Goal: Task Accomplishment & Management: Manage account settings

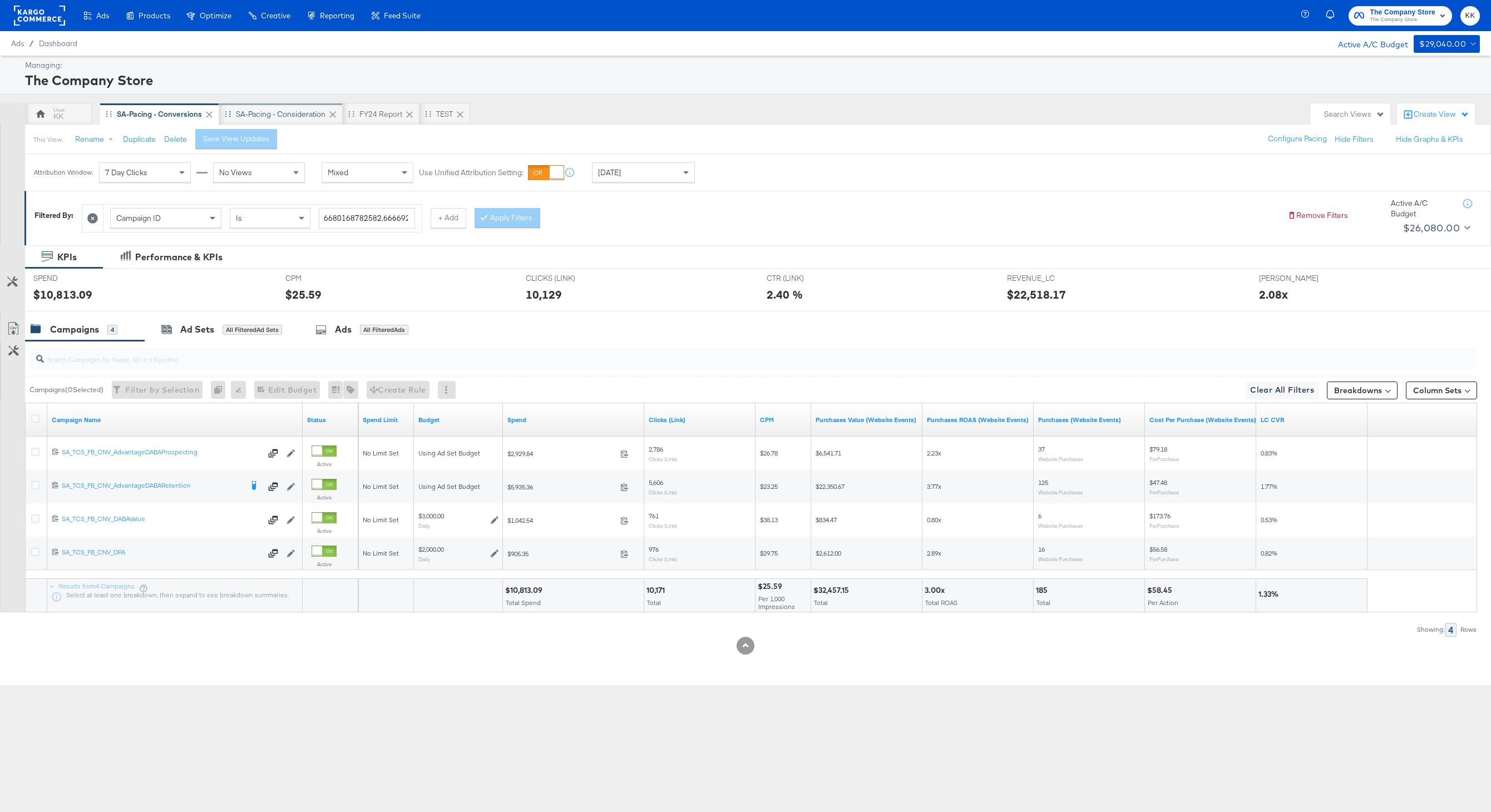
click at [265, 116] on div "SA-Pacing - Consideration" at bounding box center [281, 114] width 90 height 11
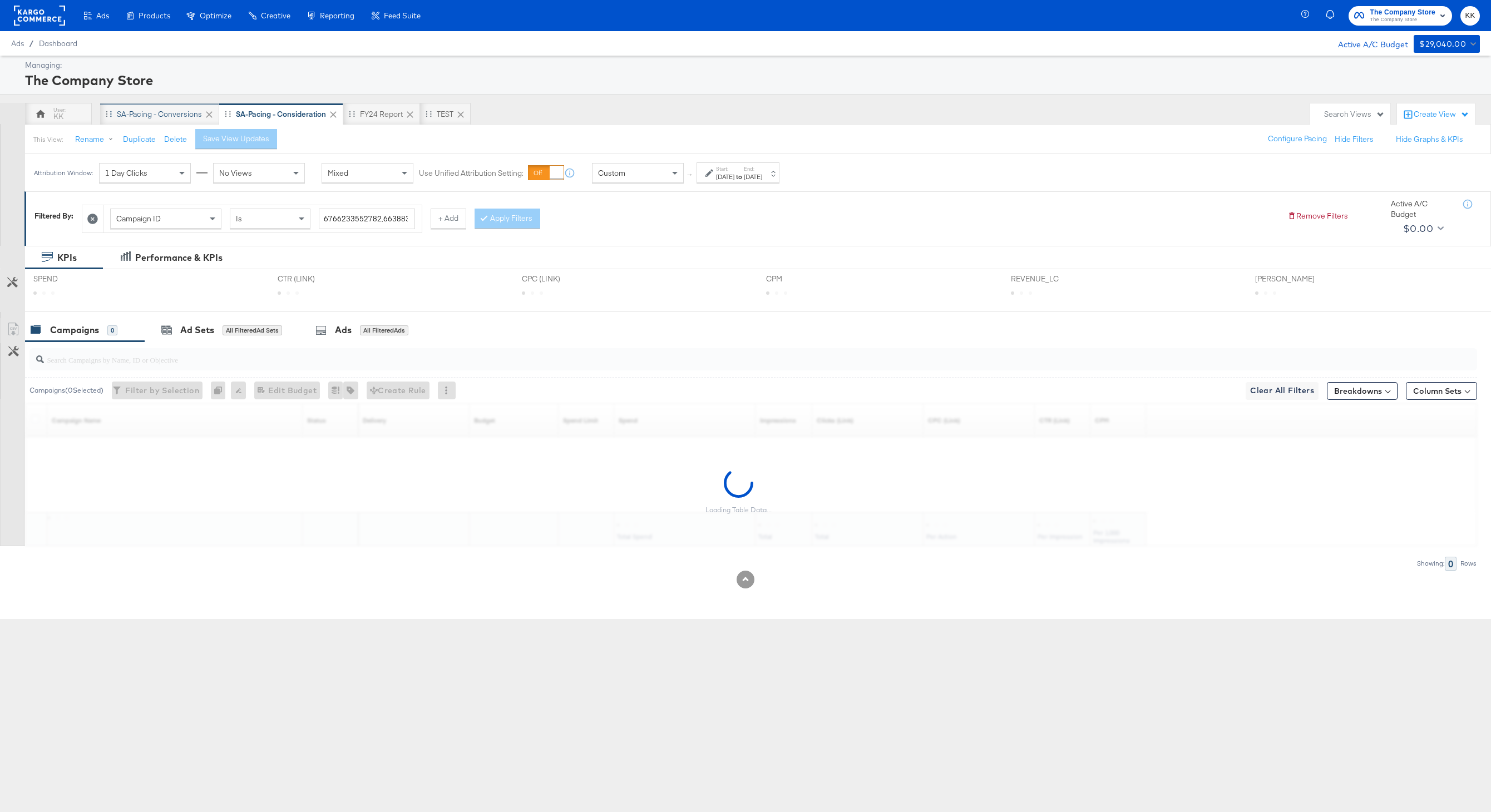
click at [154, 111] on div "SA-Pacing - Conversions" at bounding box center [159, 114] width 85 height 11
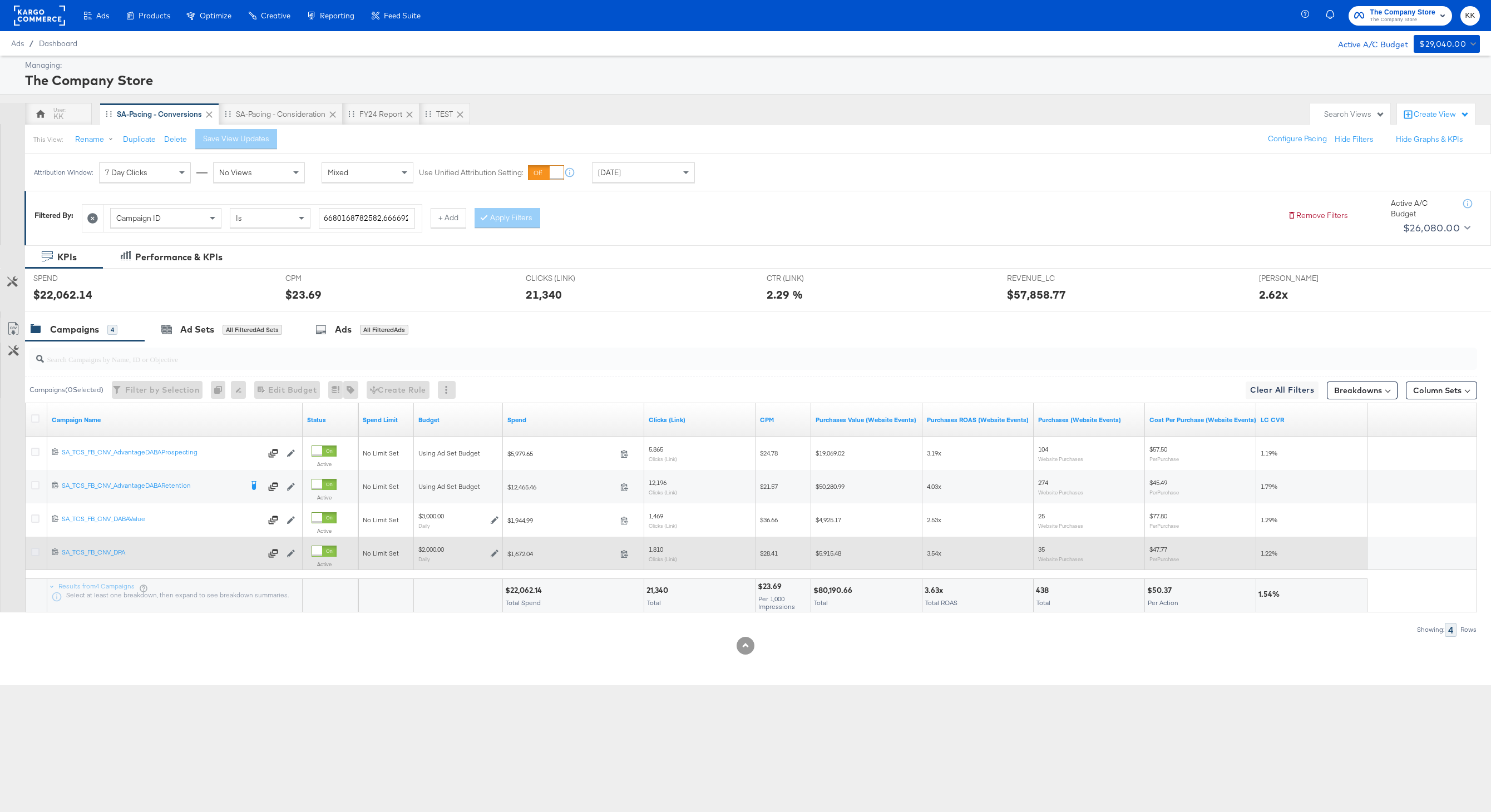
click at [37, 551] on icon at bounding box center [36, 552] width 8 height 8
click at [0, 0] on input "checkbox" at bounding box center [0, 0] width 0 height 0
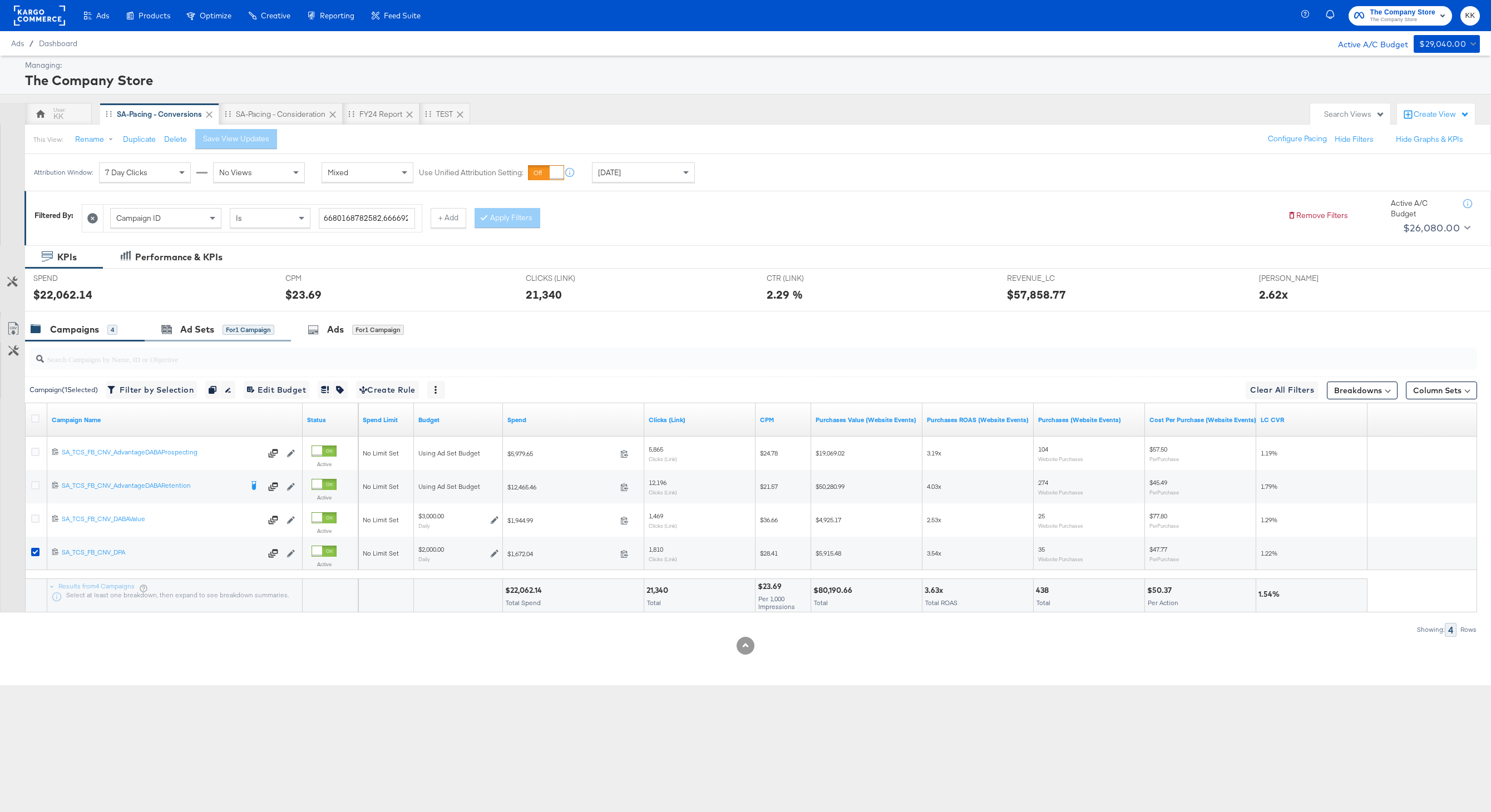
click at [262, 338] on div "Ad Sets for 1 Campaign" at bounding box center [217, 329] width 146 height 24
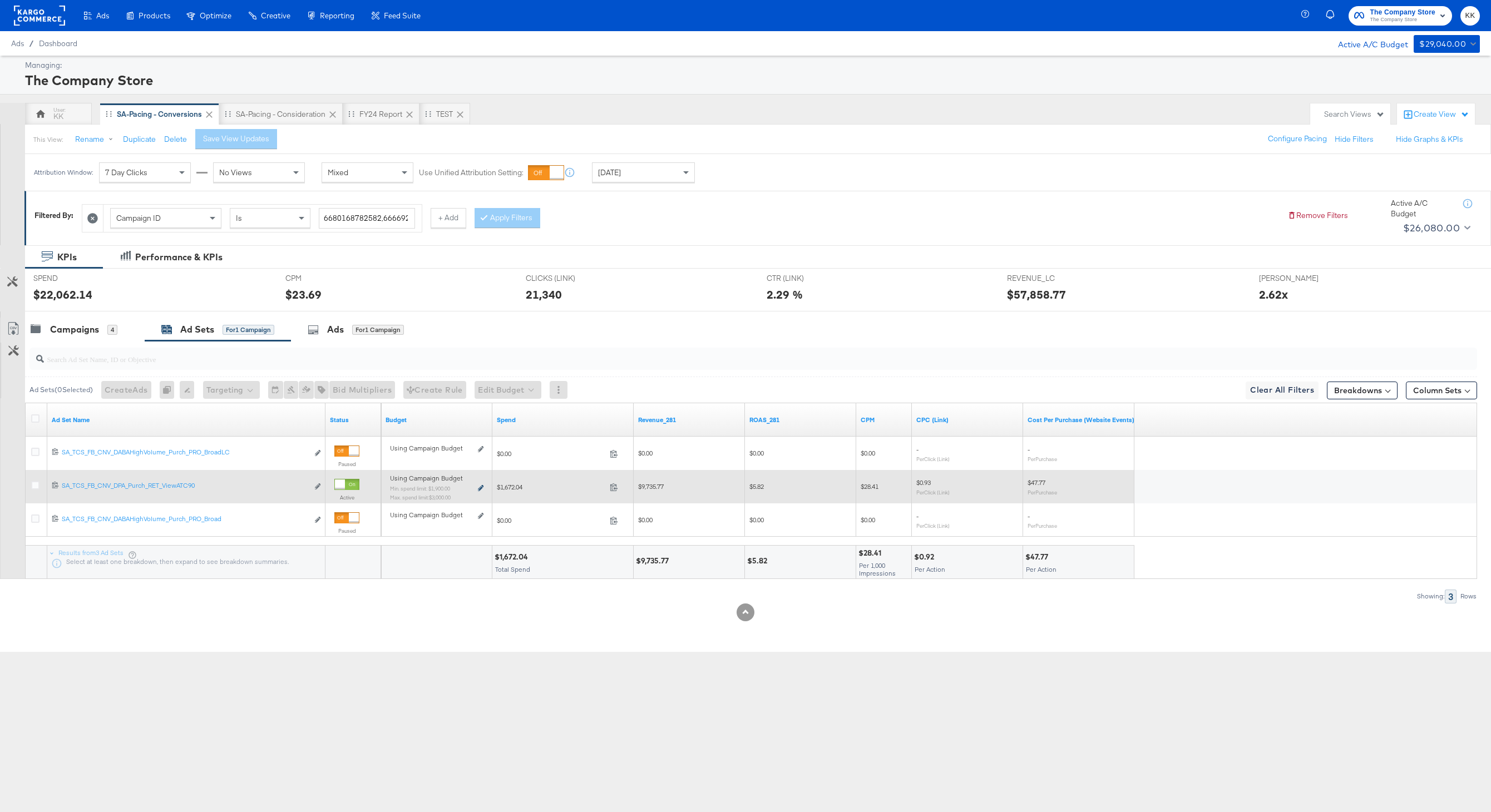
click at [480, 486] on icon at bounding box center [480, 488] width 6 height 6
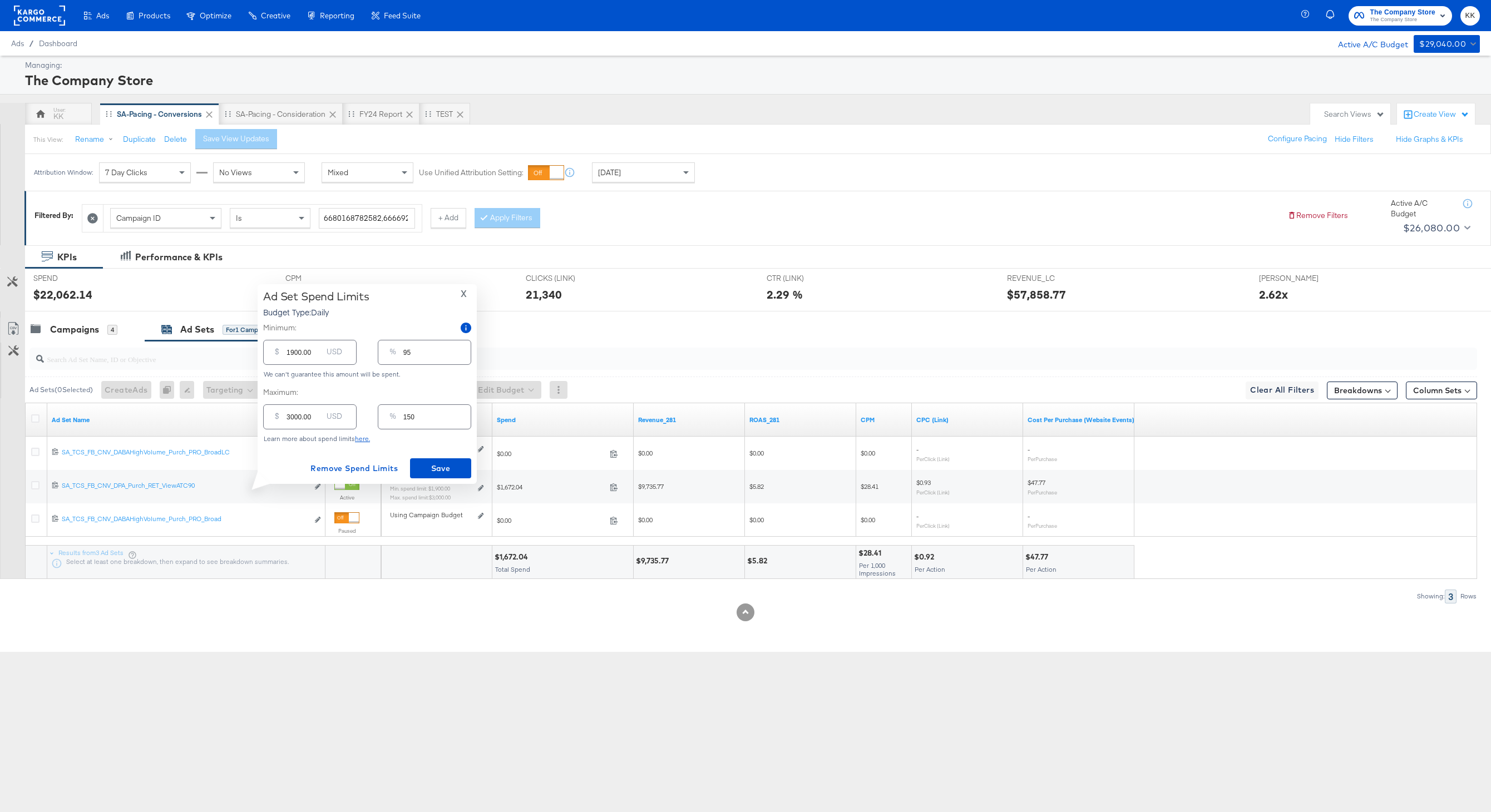
click at [291, 416] on input "3000.00" at bounding box center [304, 412] width 36 height 24
type input "000.00"
type input "0"
type input "2000.00"
type input "100"
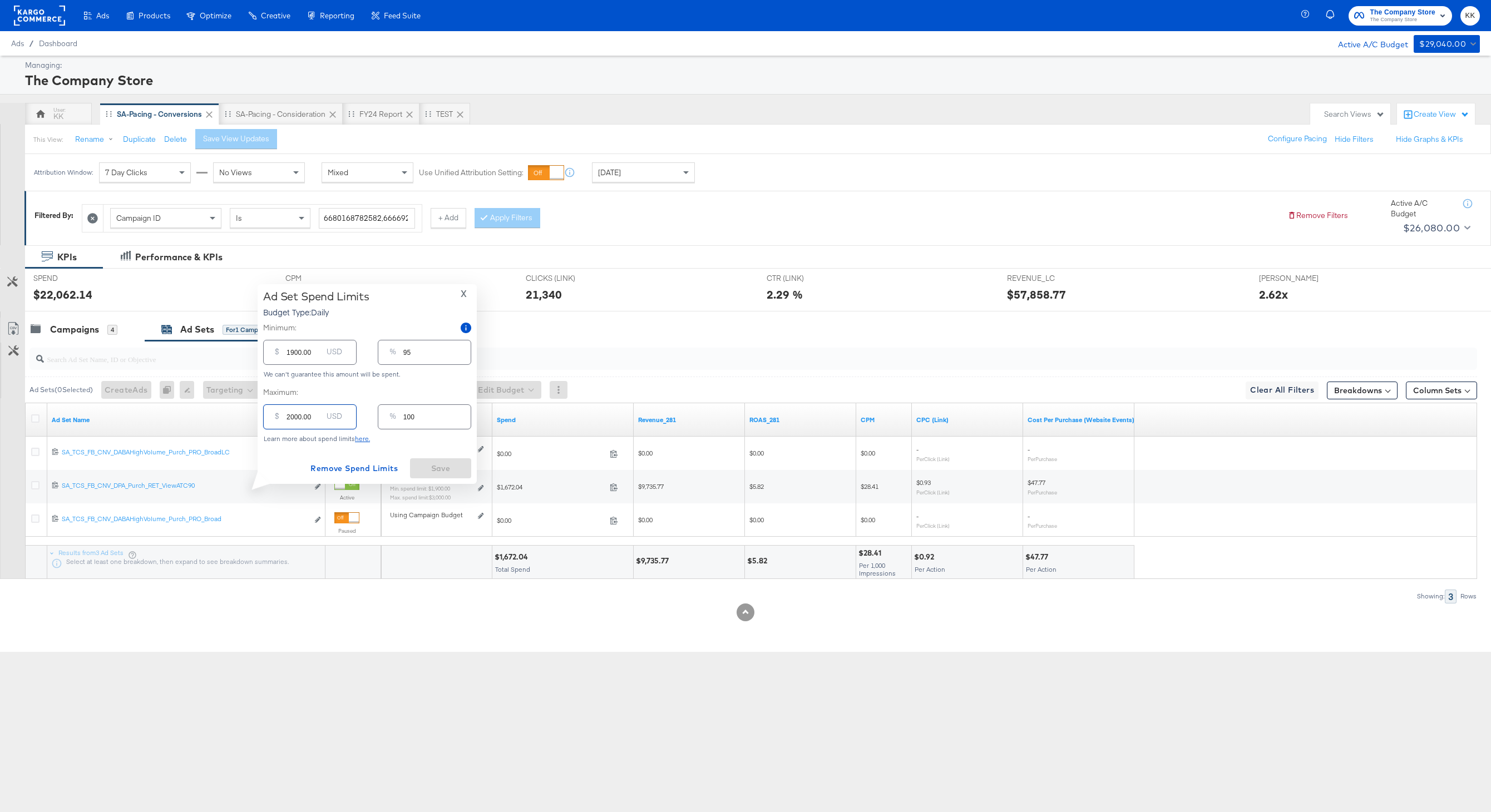
type input "2000.00"
drag, startPoint x: 296, startPoint y: 354, endPoint x: 296, endPoint y: 422, distance: 68.0
click at [296, 354] on input "1900.00" at bounding box center [304, 347] width 36 height 24
type input "100.00"
type input "5"
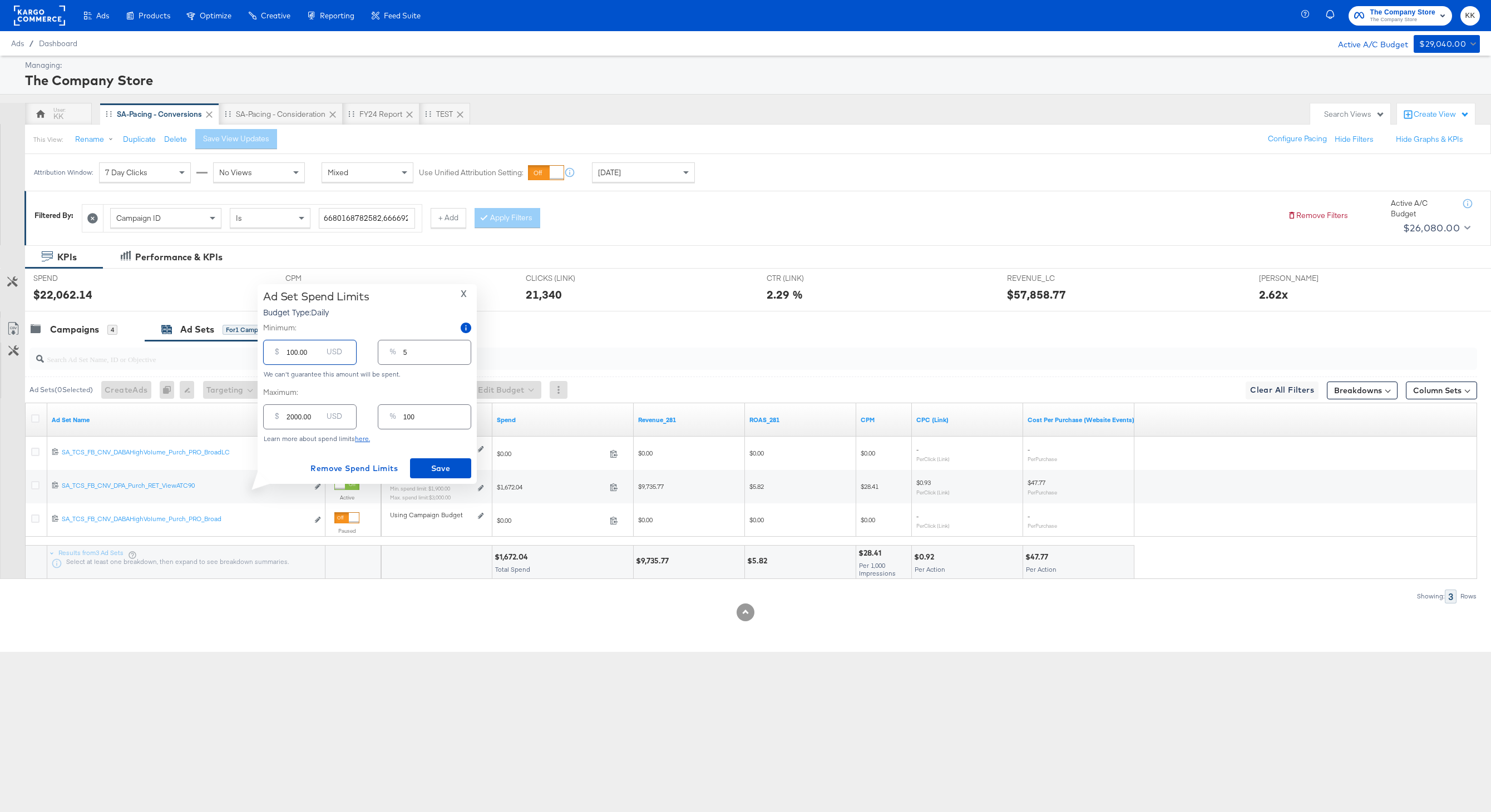
type input "1200.00"
type input "60"
type input "1200.00"
click at [424, 463] on span "Save" at bounding box center [440, 468] width 52 height 14
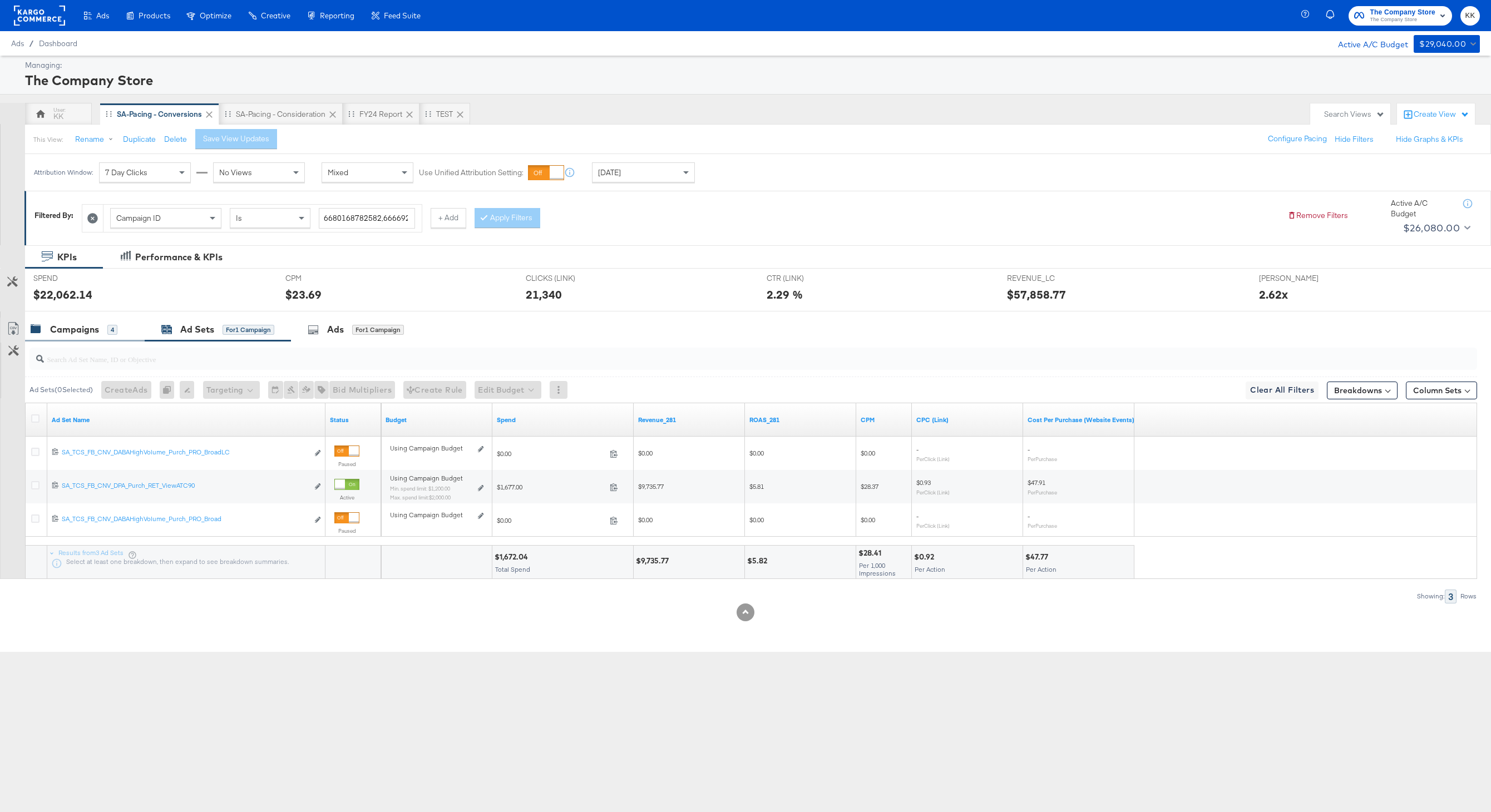
click at [76, 335] on div "Campaigns" at bounding box center [74, 330] width 49 height 13
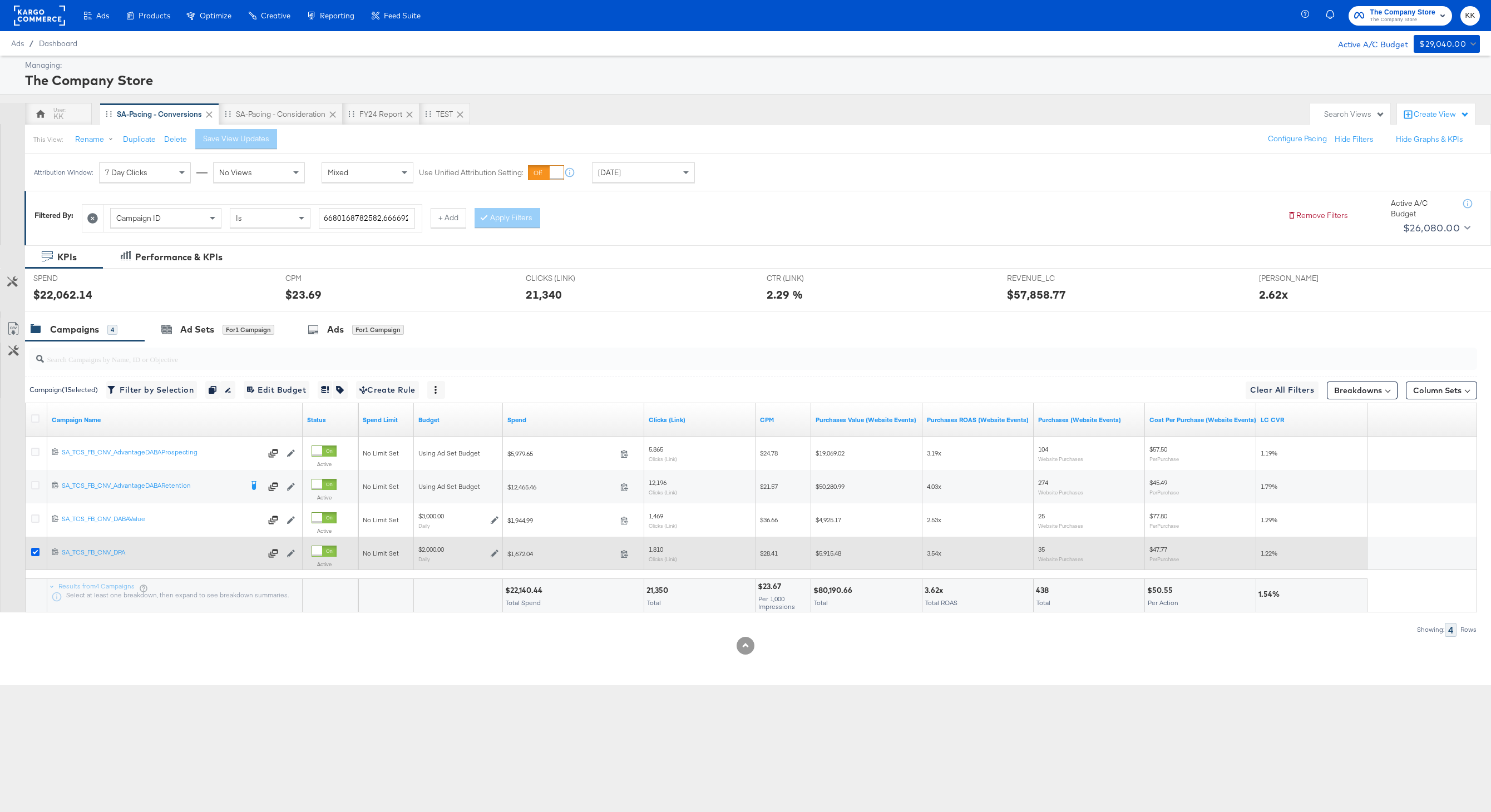
click at [36, 553] on icon at bounding box center [36, 552] width 8 height 8
click at [0, 0] on input "checkbox" at bounding box center [0, 0] width 0 height 0
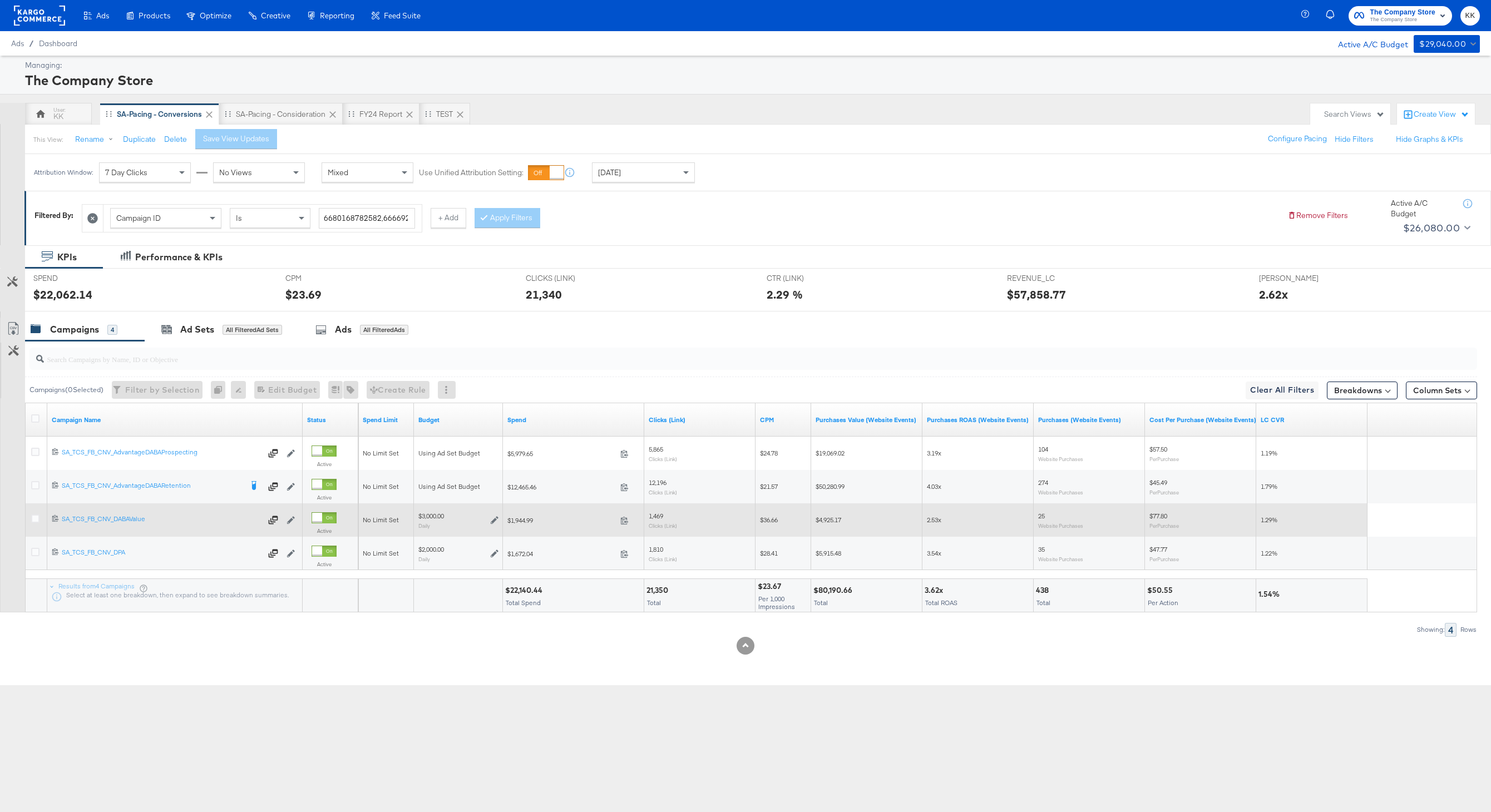
click at [30, 515] on div at bounding box center [36, 520] width 21 height 20
click at [34, 515] on icon at bounding box center [36, 518] width 8 height 8
click at [0, 0] on input "checkbox" at bounding box center [0, 0] width 0 height 0
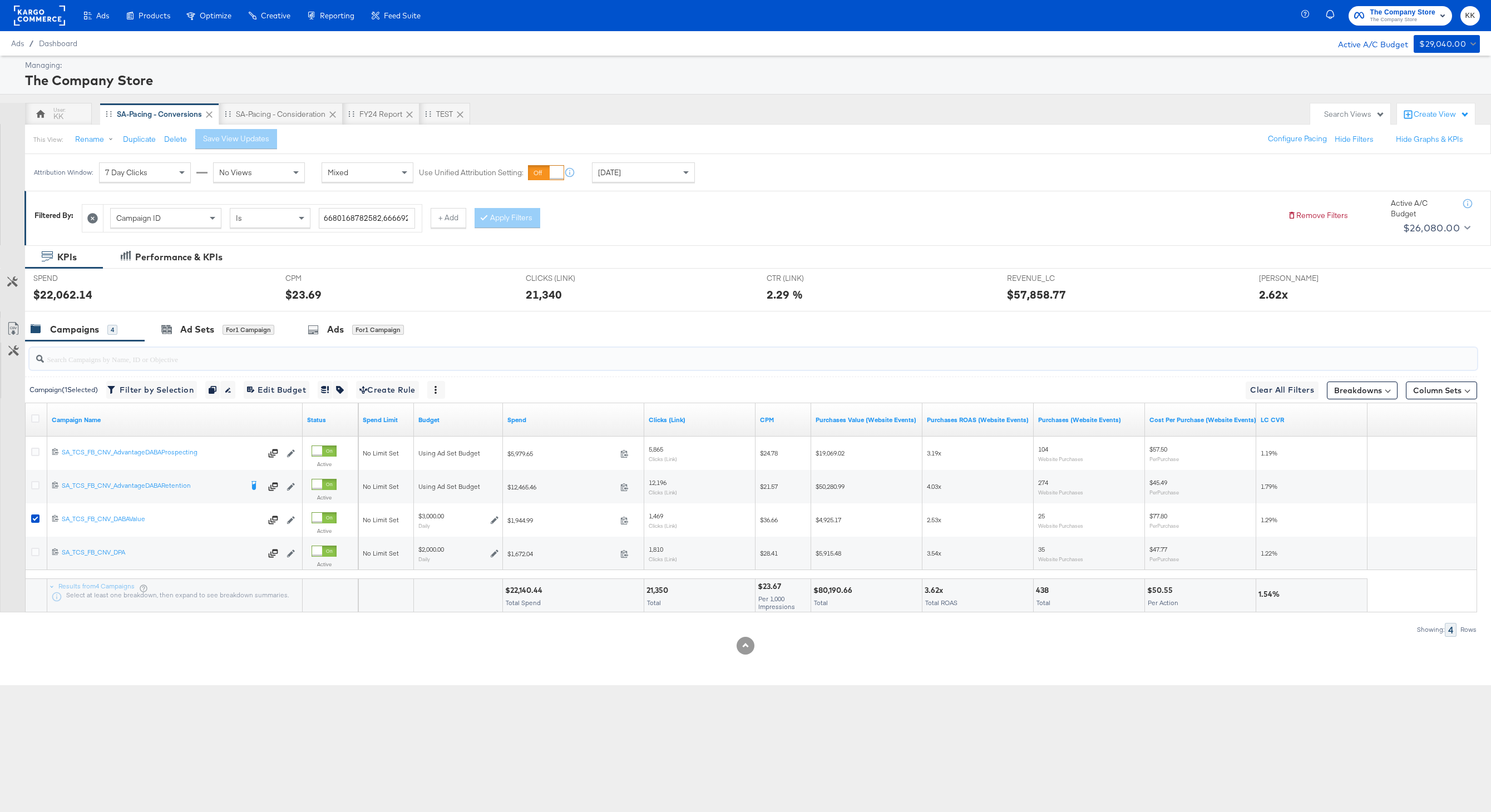
click at [203, 351] on input "search" at bounding box center [692, 355] width 1297 height 21
click at [214, 334] on div "Ad Sets" at bounding box center [196, 330] width 34 height 13
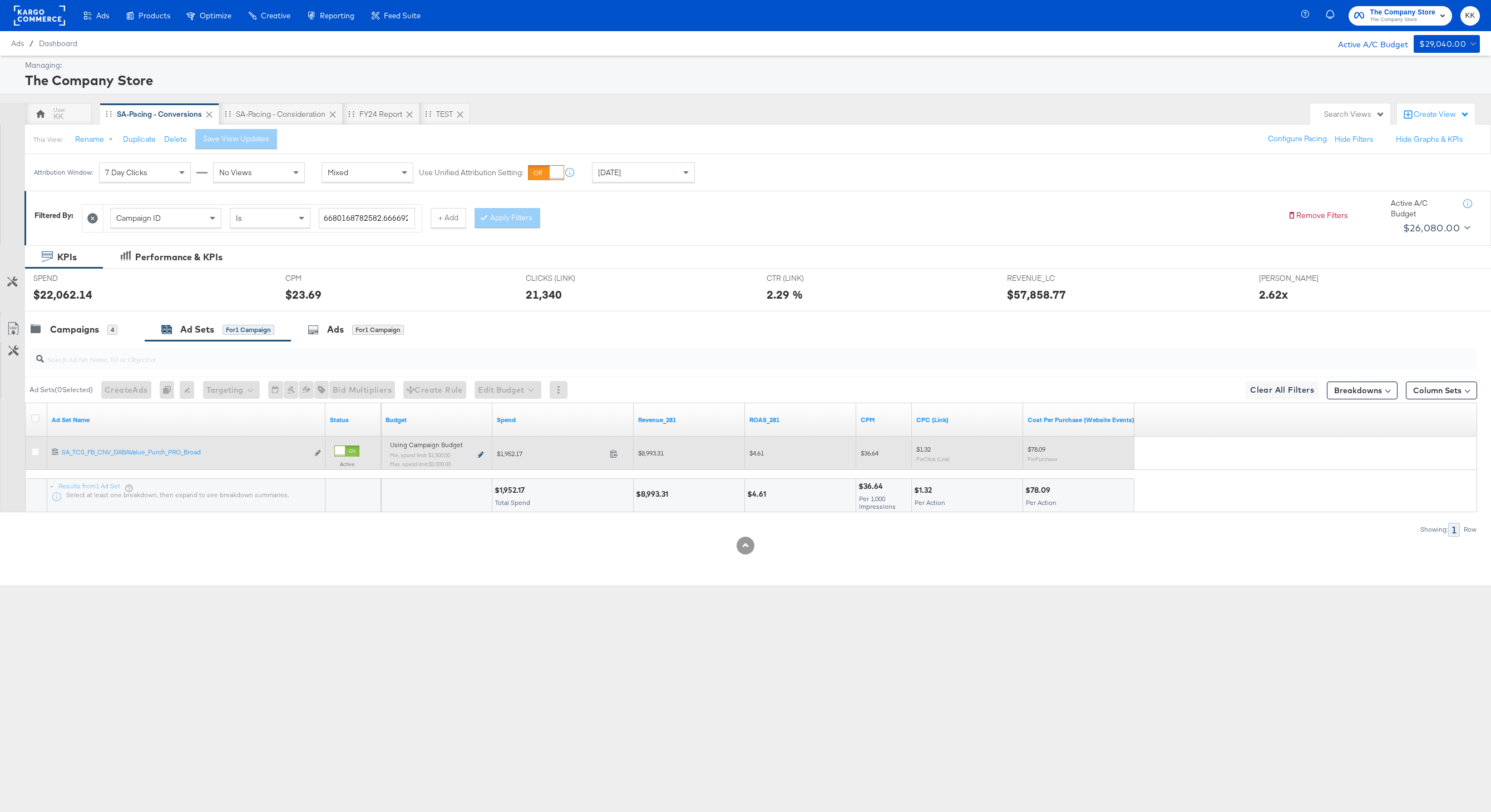
click at [480, 455] on icon at bounding box center [480, 454] width 6 height 6
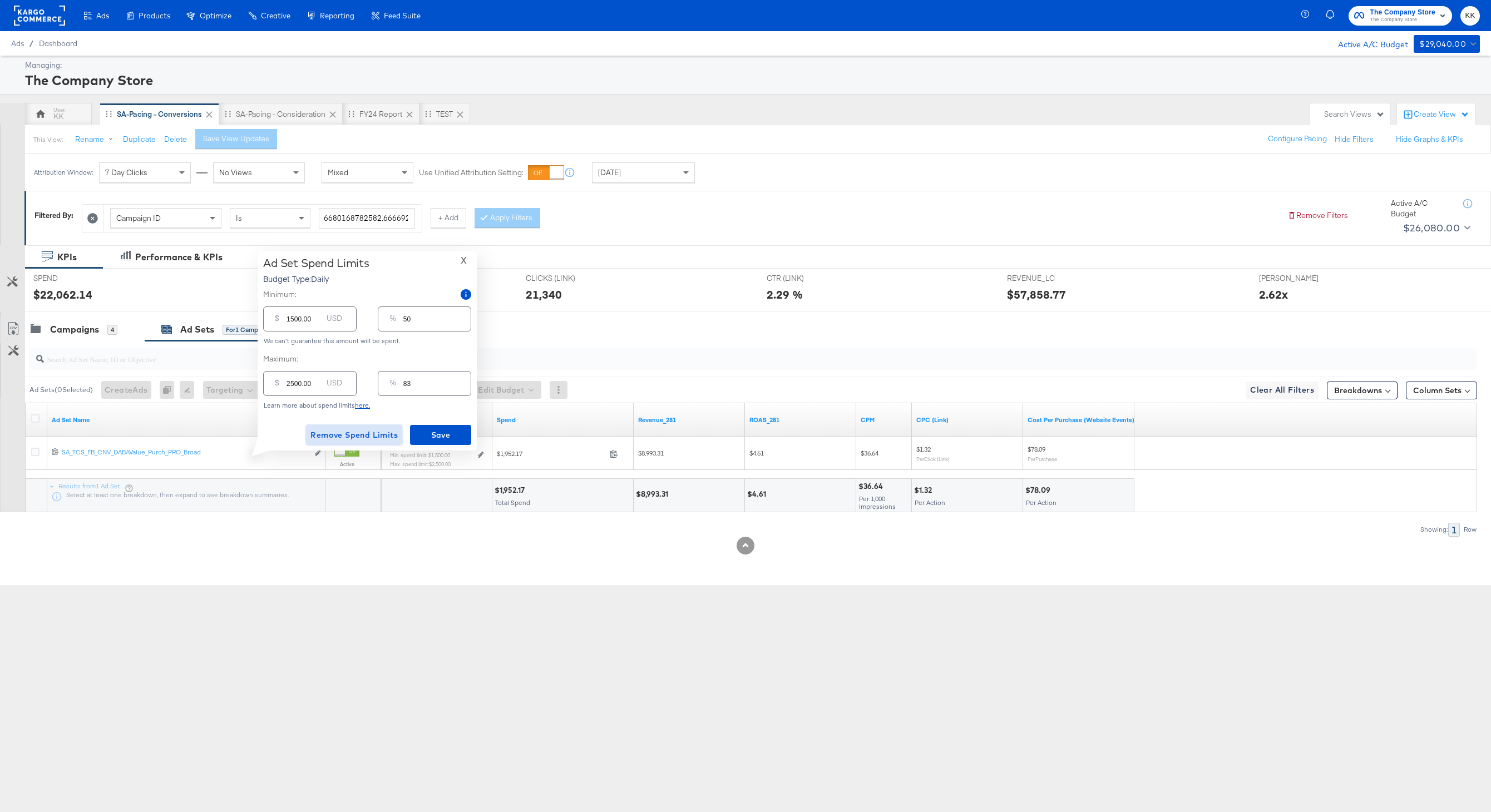
click at [362, 434] on span "Remove Spend Limits" at bounding box center [354, 435] width 88 height 14
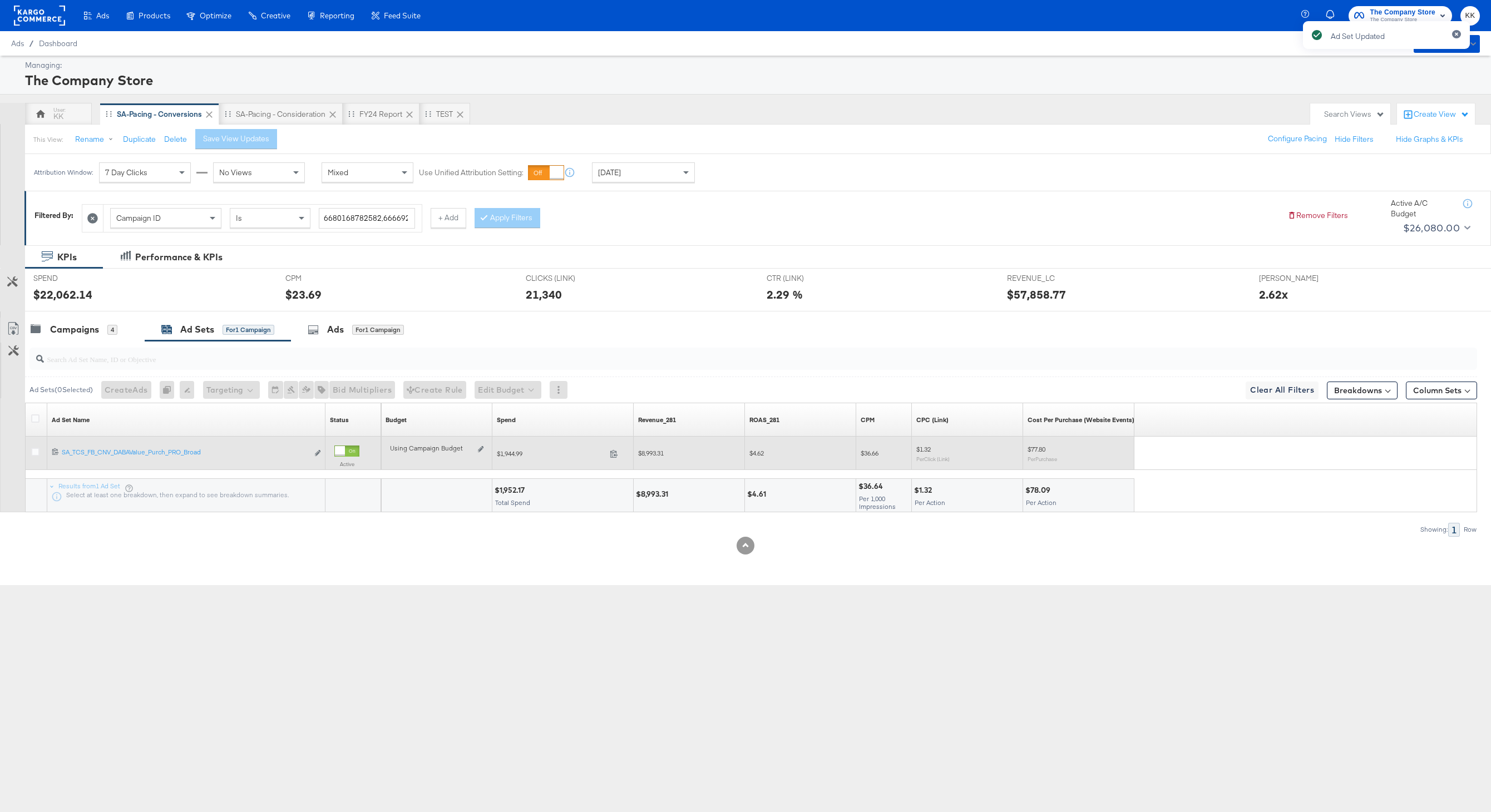
click at [479, 452] on div "Using Campaign Budget Edit spend limits" at bounding box center [436, 453] width 93 height 9
click at [480, 448] on icon at bounding box center [480, 449] width 6 height 6
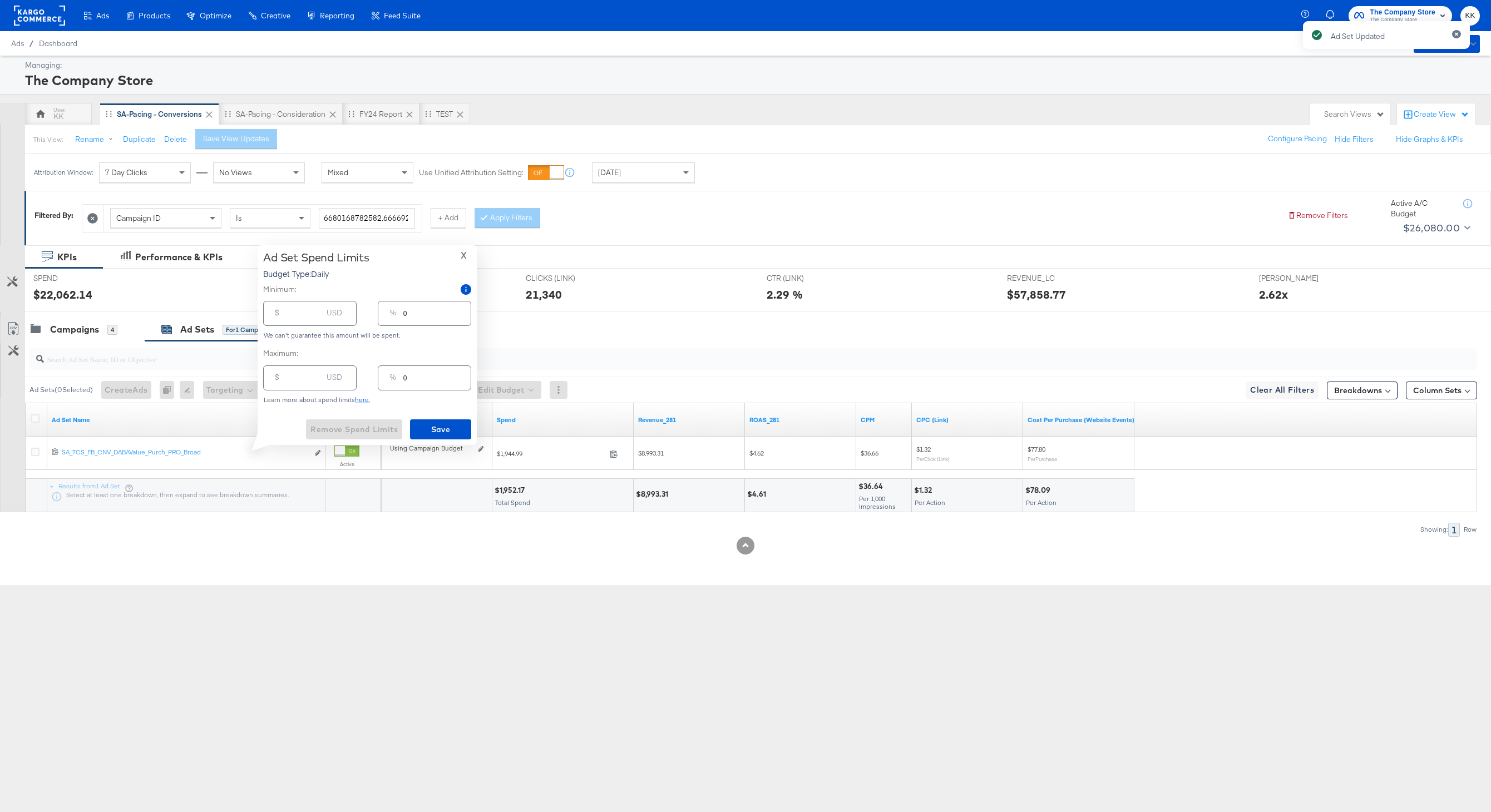
click at [282, 313] on div "$" at bounding box center [277, 315] width 13 height 20
click at [300, 314] on input "number" at bounding box center [304, 309] width 36 height 24
type input "2"
type input "20"
type input "1"
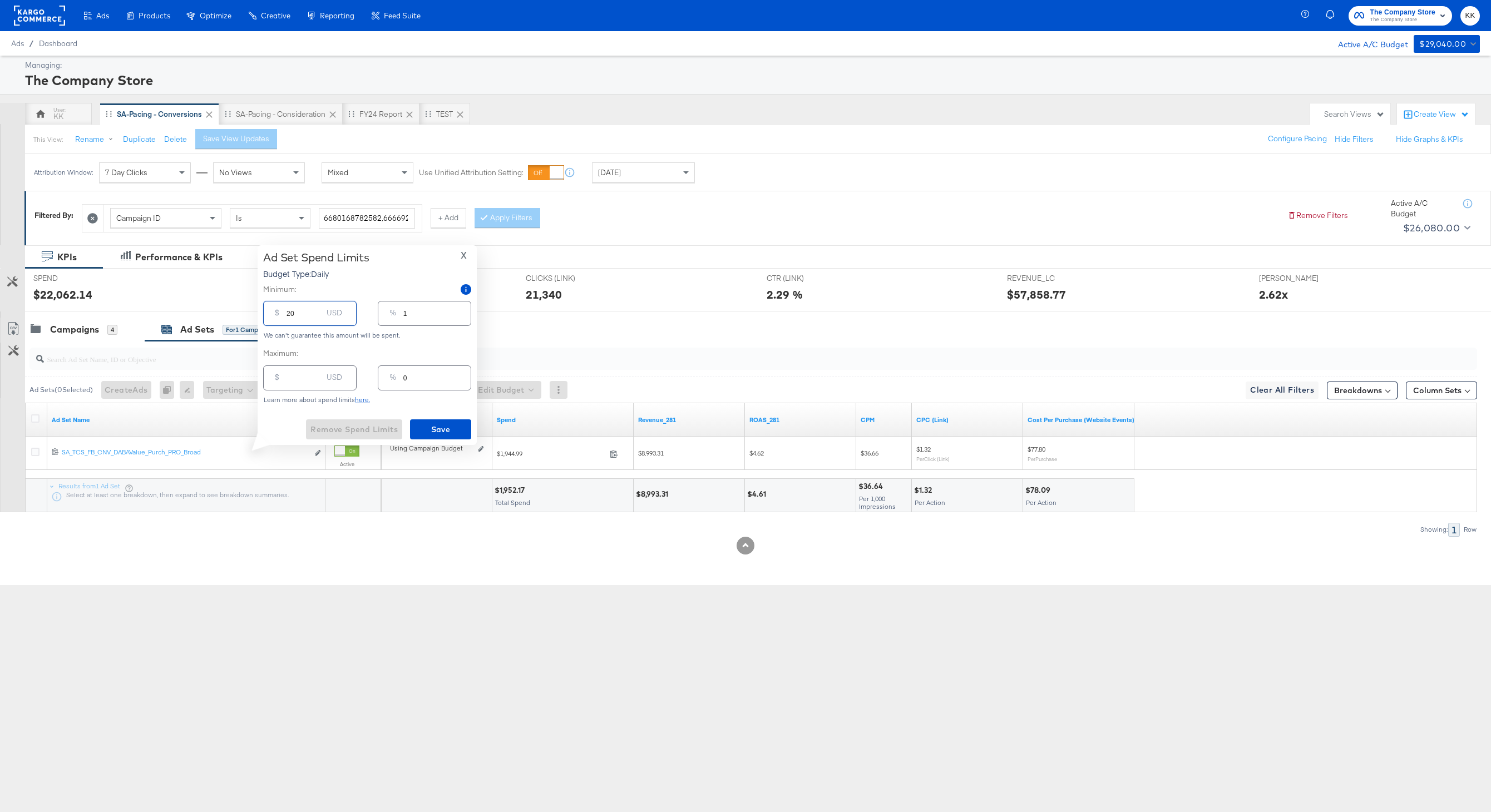
type input "200"
type input "7"
type input "2000"
type input "67"
type input "2000.00"
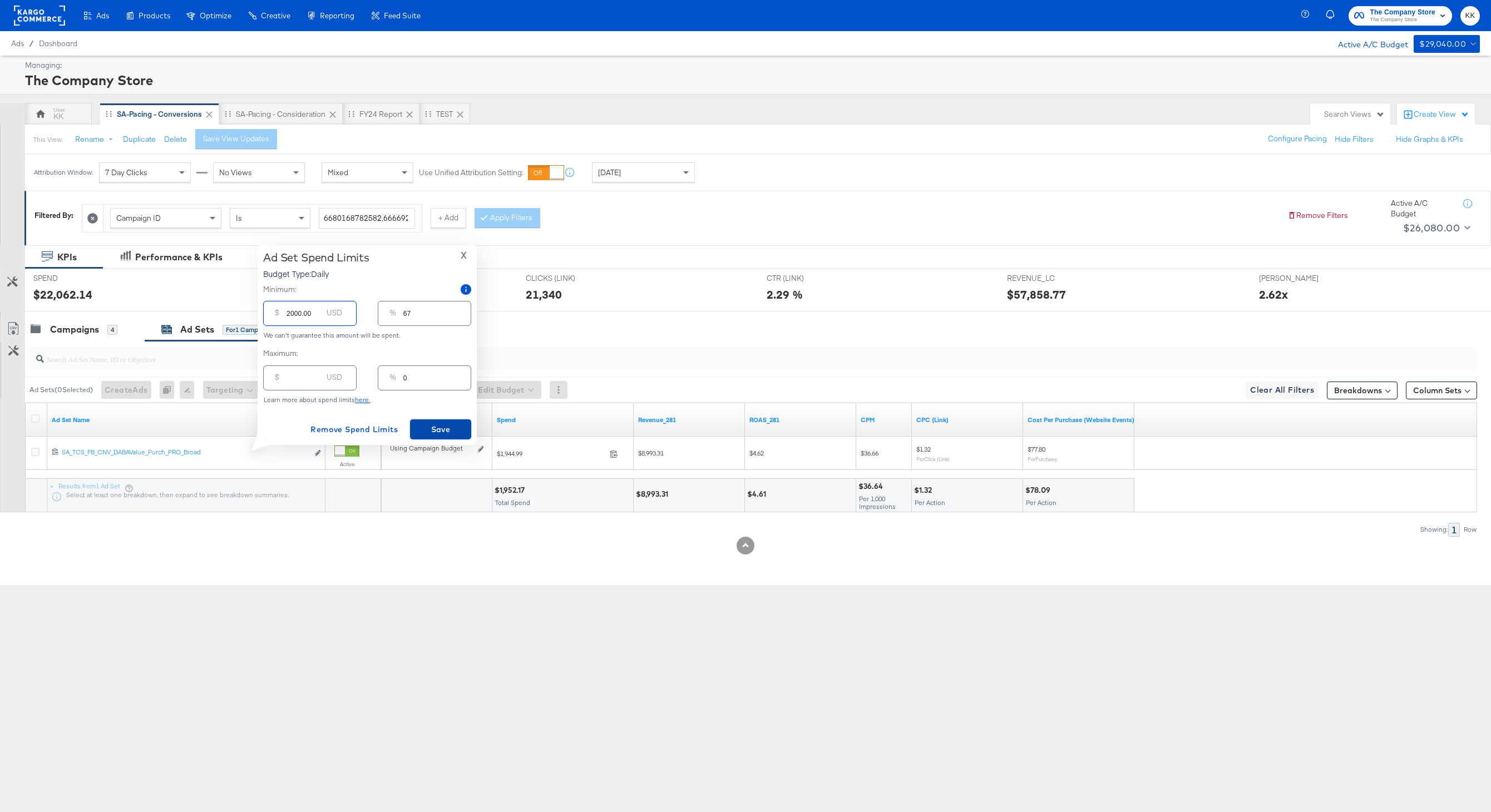
click at [442, 426] on span "Save" at bounding box center [440, 429] width 52 height 14
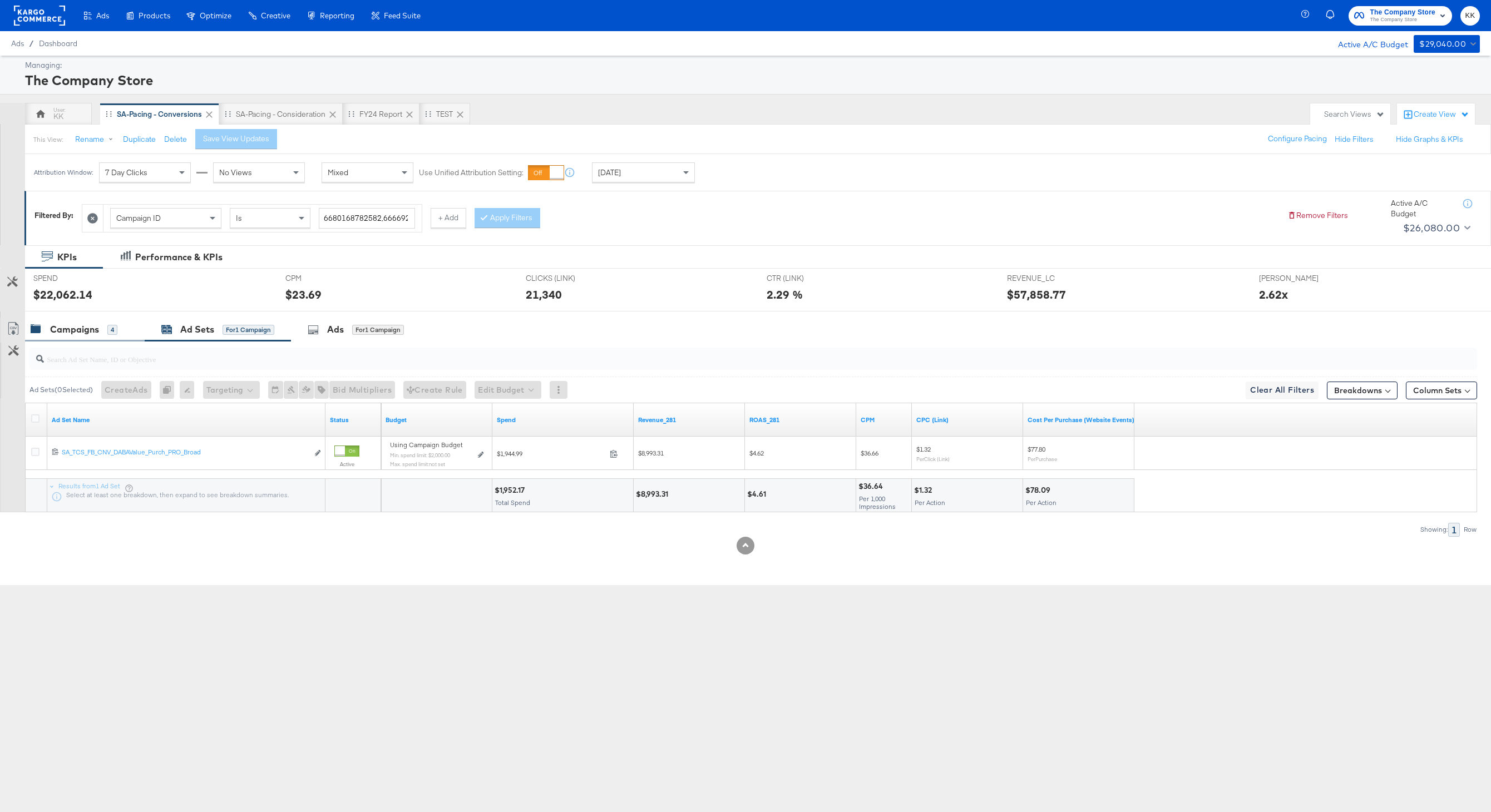
click at [100, 328] on div "Campaigns 4" at bounding box center [73, 330] width 87 height 13
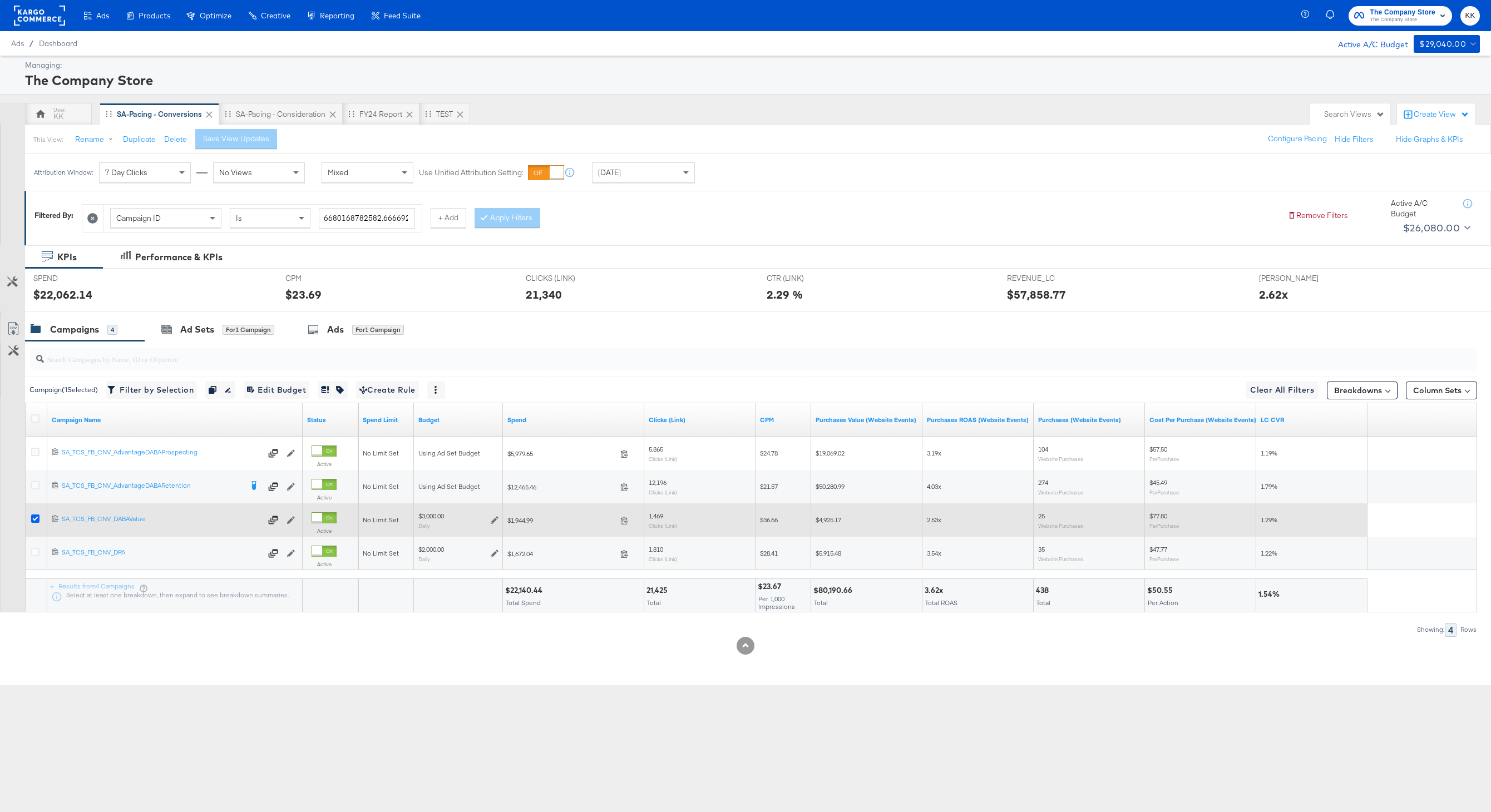
click at [33, 522] on icon at bounding box center [36, 518] width 8 height 8
click at [0, 0] on input "checkbox" at bounding box center [0, 0] width 0 height 0
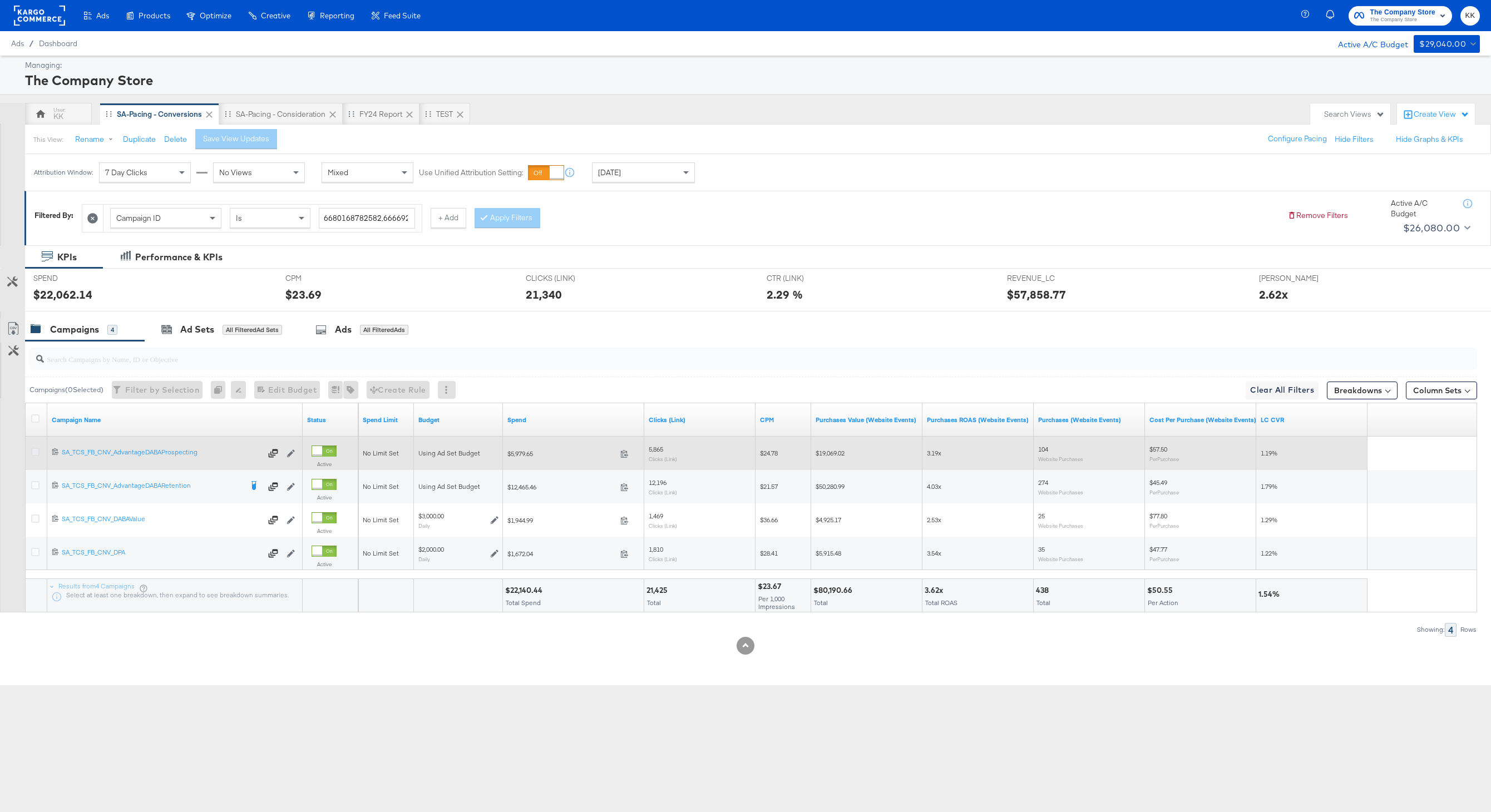
click at [35, 451] on icon at bounding box center [36, 452] width 8 height 8
click at [0, 0] on input "checkbox" at bounding box center [0, 0] width 0 height 0
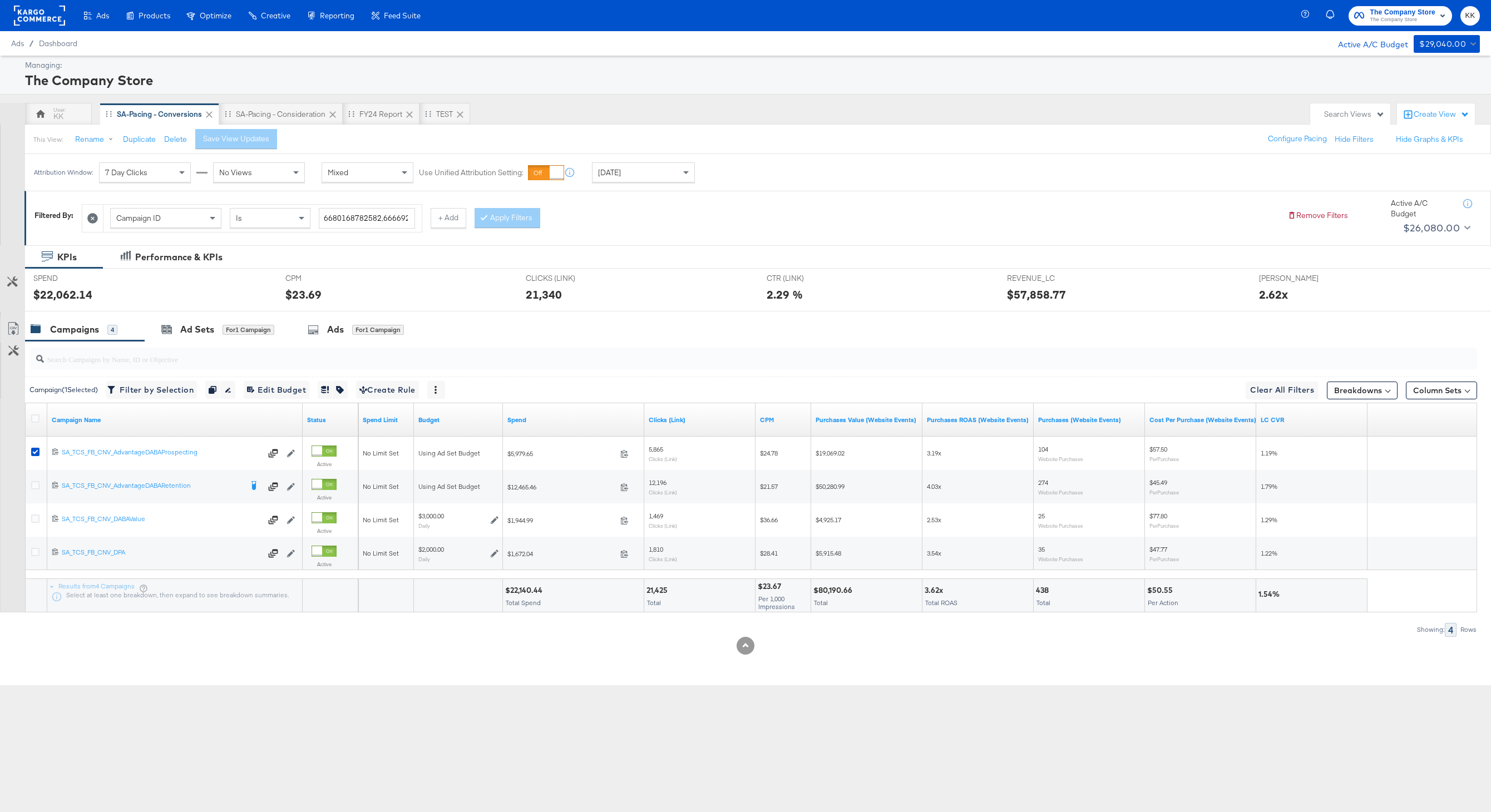
click at [242, 304] on div "SPEND SPEND $22,062.14" at bounding box center [150, 290] width 252 height 42
click at [239, 325] on div "for 1 Campaign" at bounding box center [248, 330] width 52 height 10
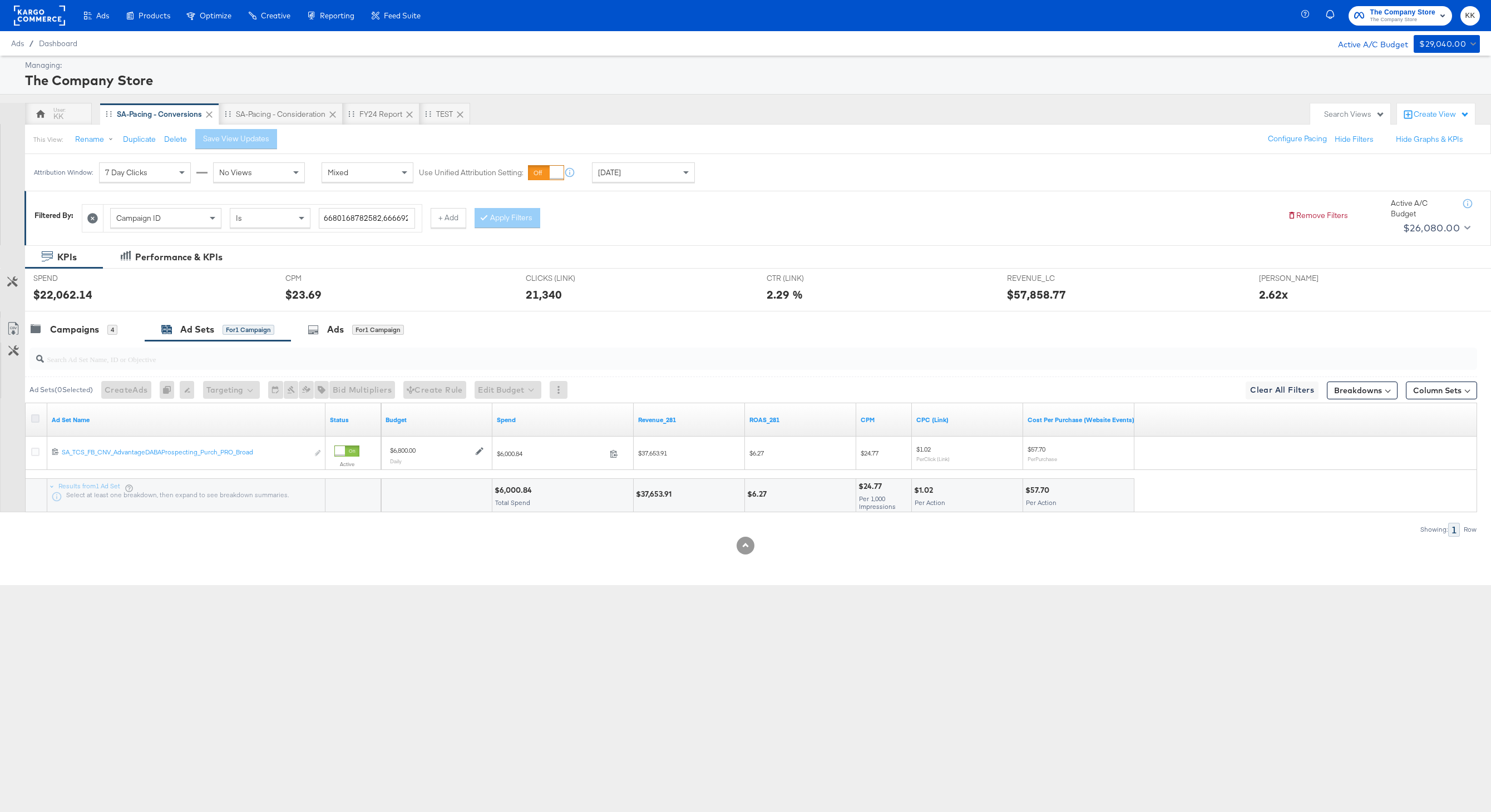
click at [35, 421] on icon at bounding box center [36, 418] width 8 height 8
click at [0, 0] on input "checkbox" at bounding box center [0, 0] width 0 height 0
click at [478, 395] on button "Edit Budget" at bounding box center [493, 390] width 67 height 18
click at [498, 421] on span "Edit Ad Set Budget" at bounding box center [496, 419] width 64 height 15
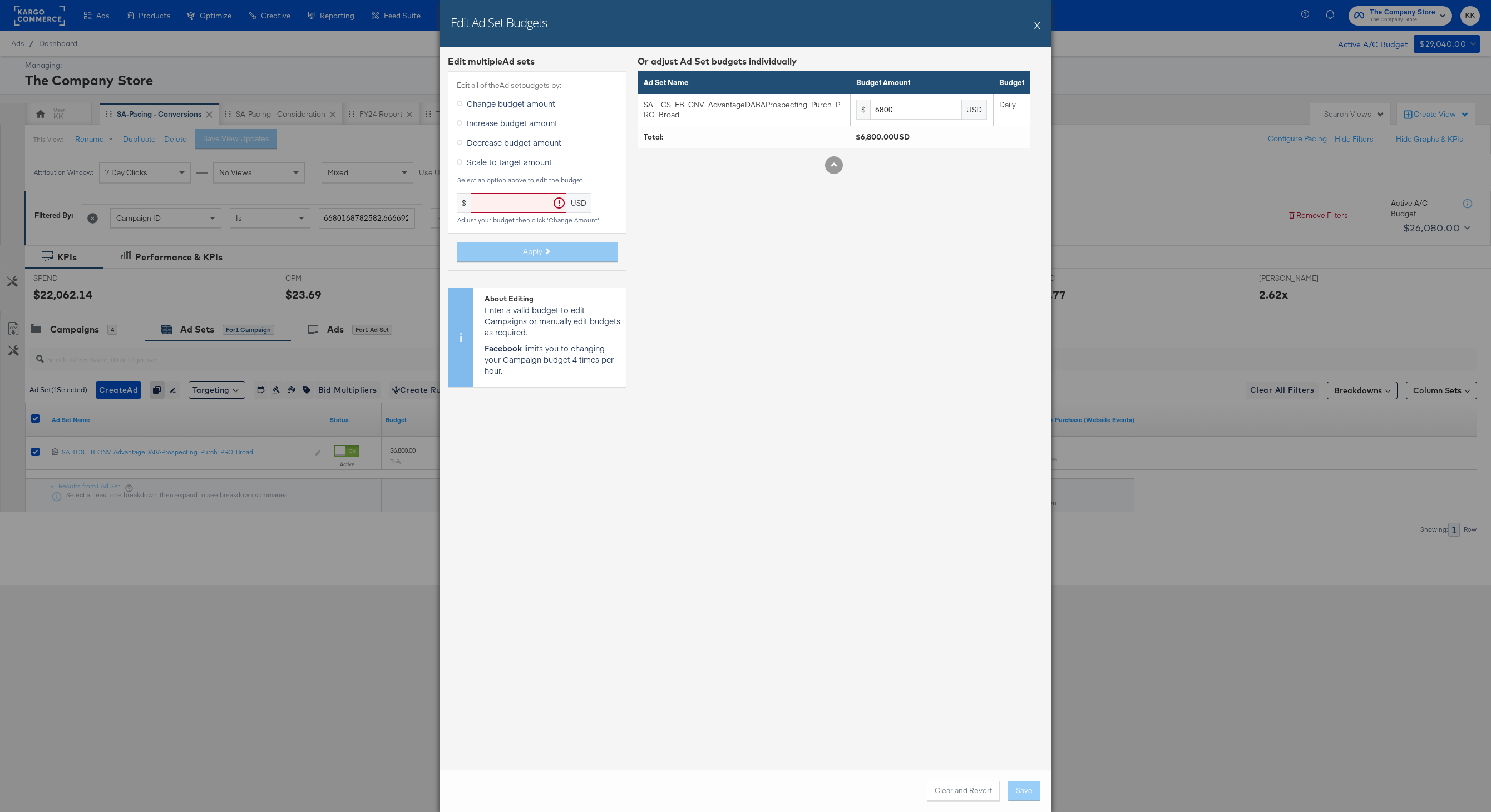
click at [495, 116] on label "Increase budget amount" at bounding box center [509, 123] width 105 height 17
click at [0, 0] on input "Increase budget amount" at bounding box center [0, 0] width 0 height 0
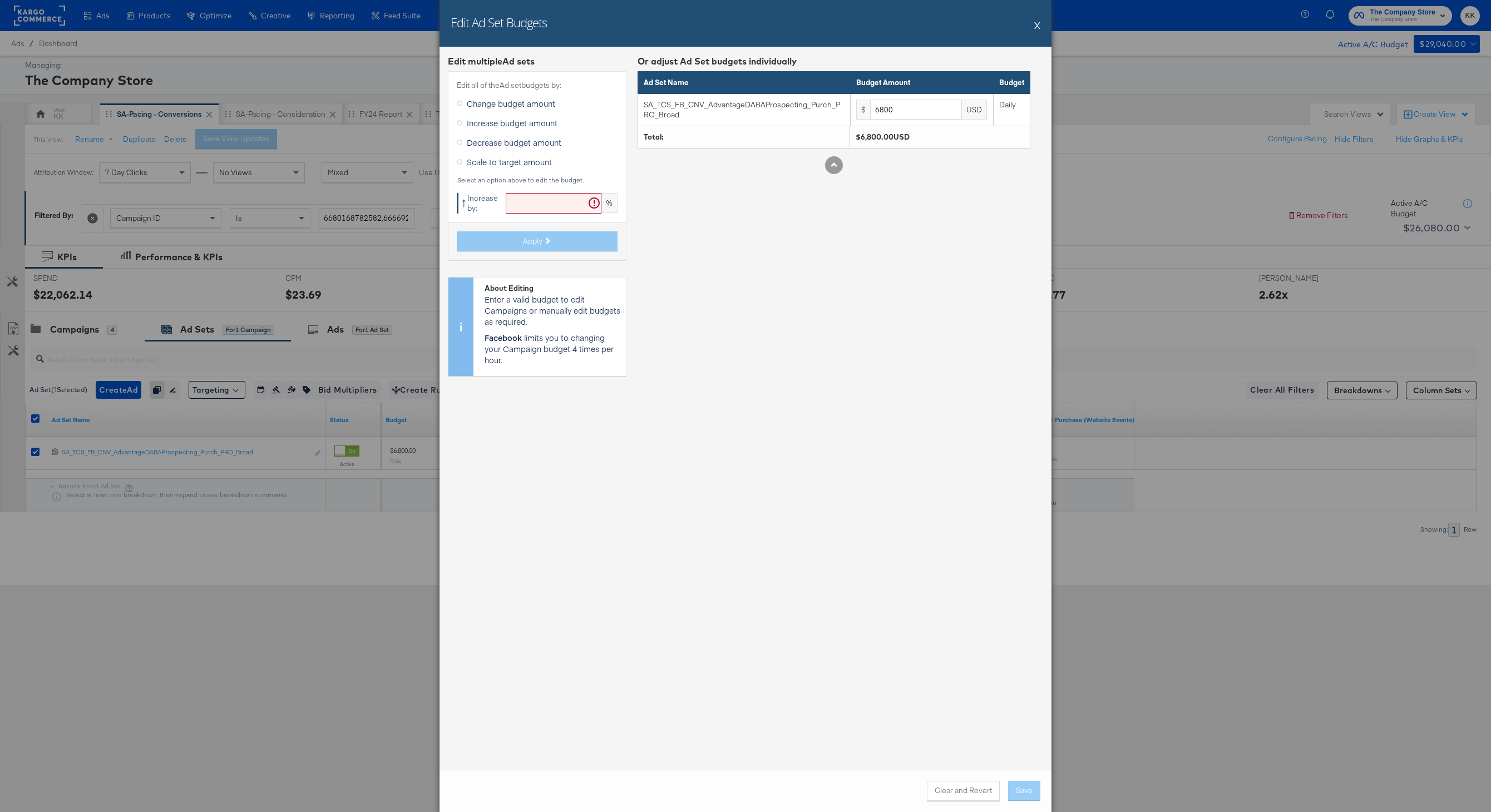
click at [534, 135] on label "Decrease budget amount" at bounding box center [511, 142] width 109 height 17
click at [0, 0] on input "Decrease budget amount" at bounding box center [0, 0] width 0 height 0
click at [514, 120] on span "Increase budget amount" at bounding box center [512, 122] width 91 height 11
click at [0, 0] on input "Increase budget amount" at bounding box center [0, 0] width 0 height 0
click at [523, 193] on div at bounding box center [554, 203] width 96 height 21
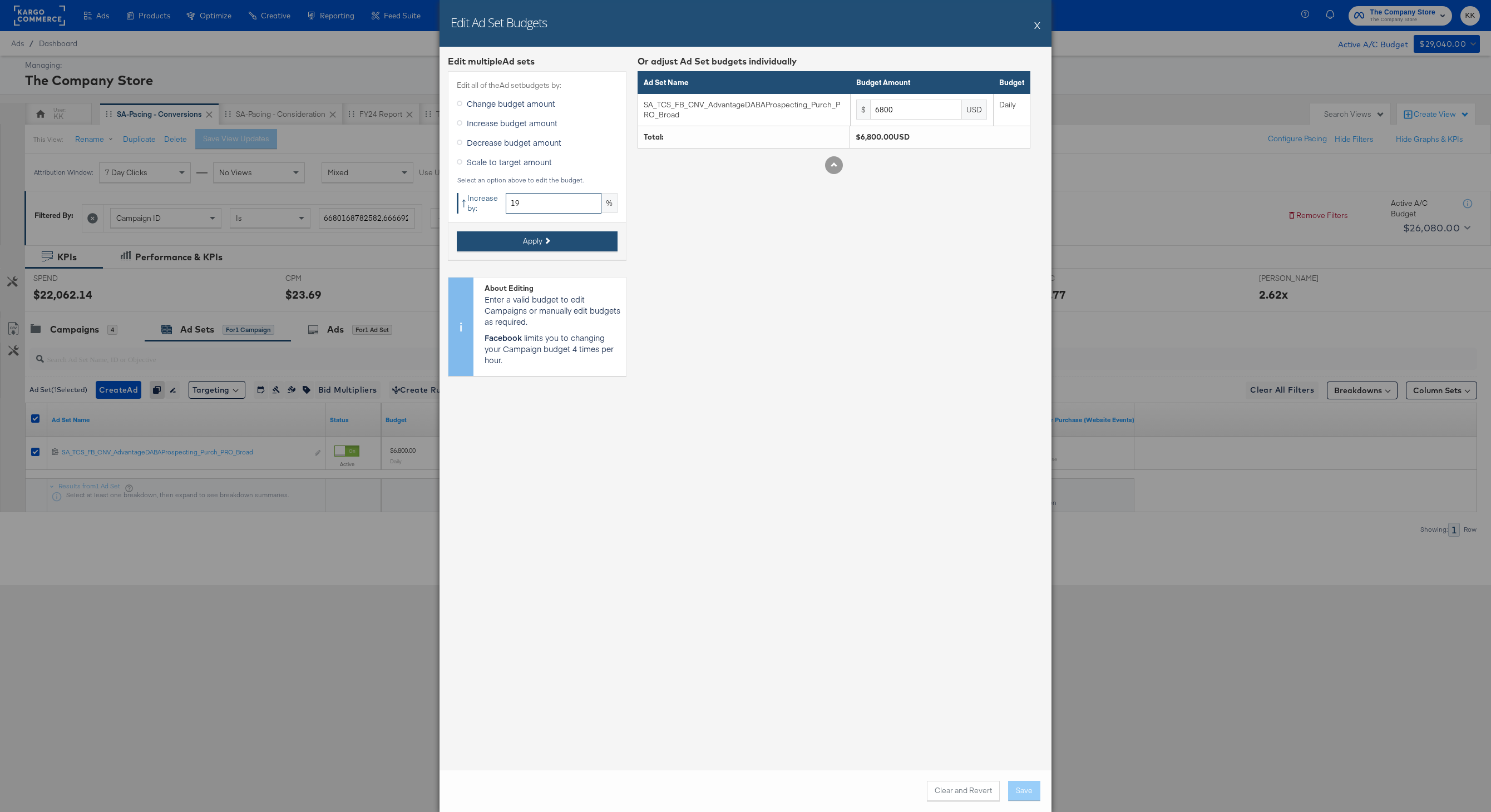
type input "19"
click at [525, 243] on span "Apply" at bounding box center [533, 241] width 20 height 11
type input "8092"
click at [1029, 788] on button "Save" at bounding box center [1024, 791] width 32 height 20
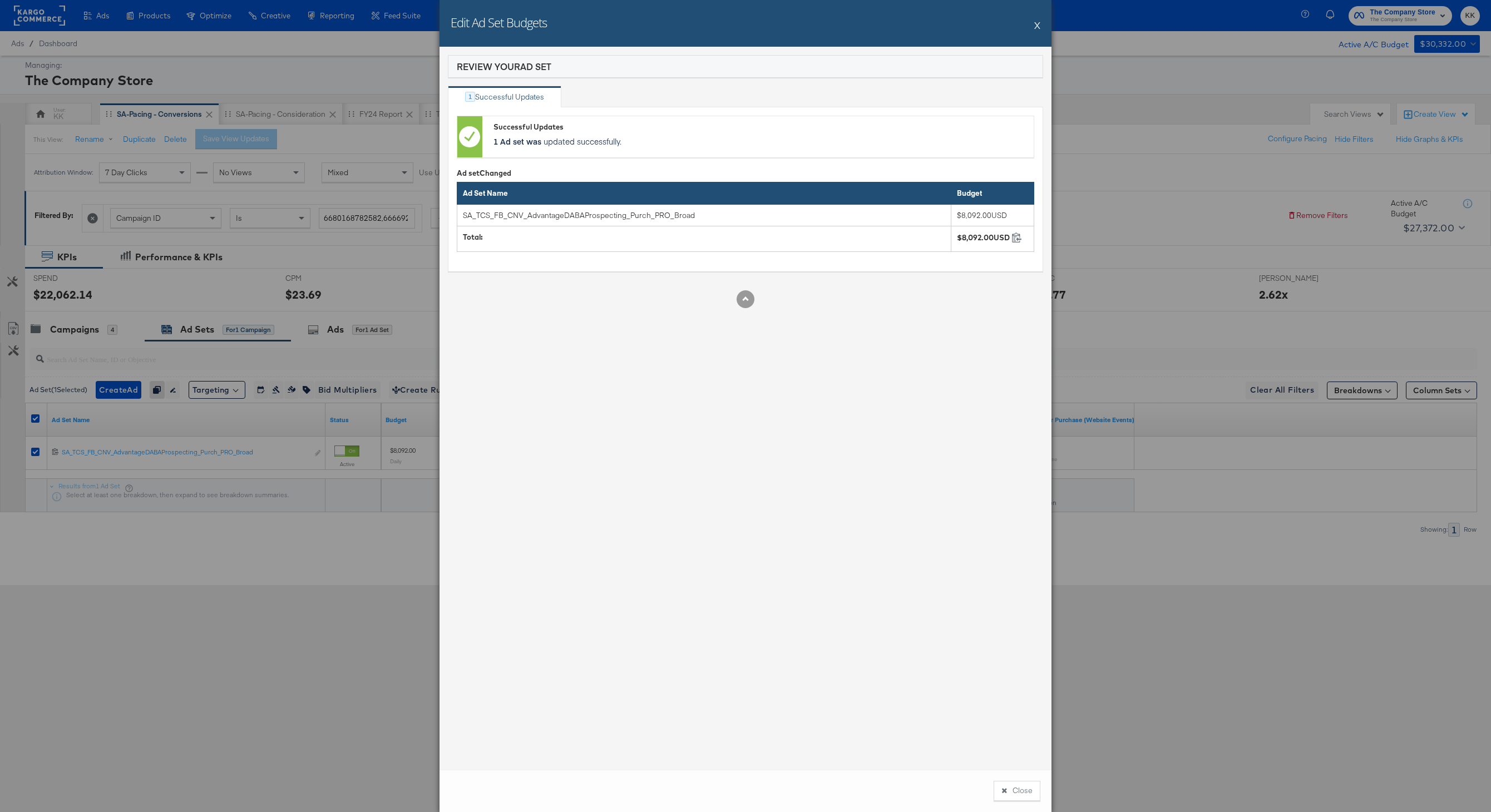
click at [1029, 788] on button "Close" at bounding box center [1017, 791] width 47 height 20
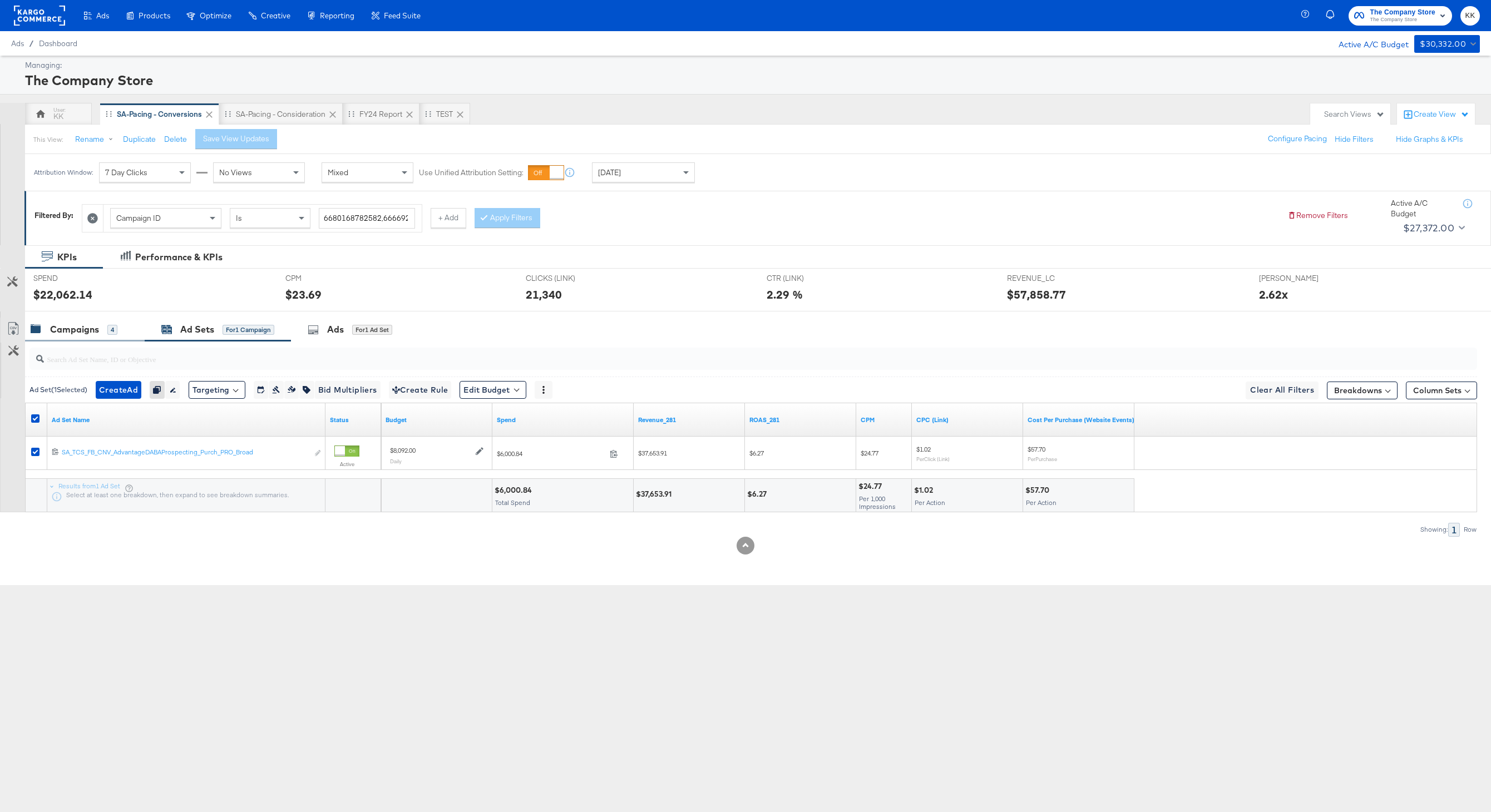
click at [88, 331] on div "Campaigns" at bounding box center [74, 330] width 49 height 13
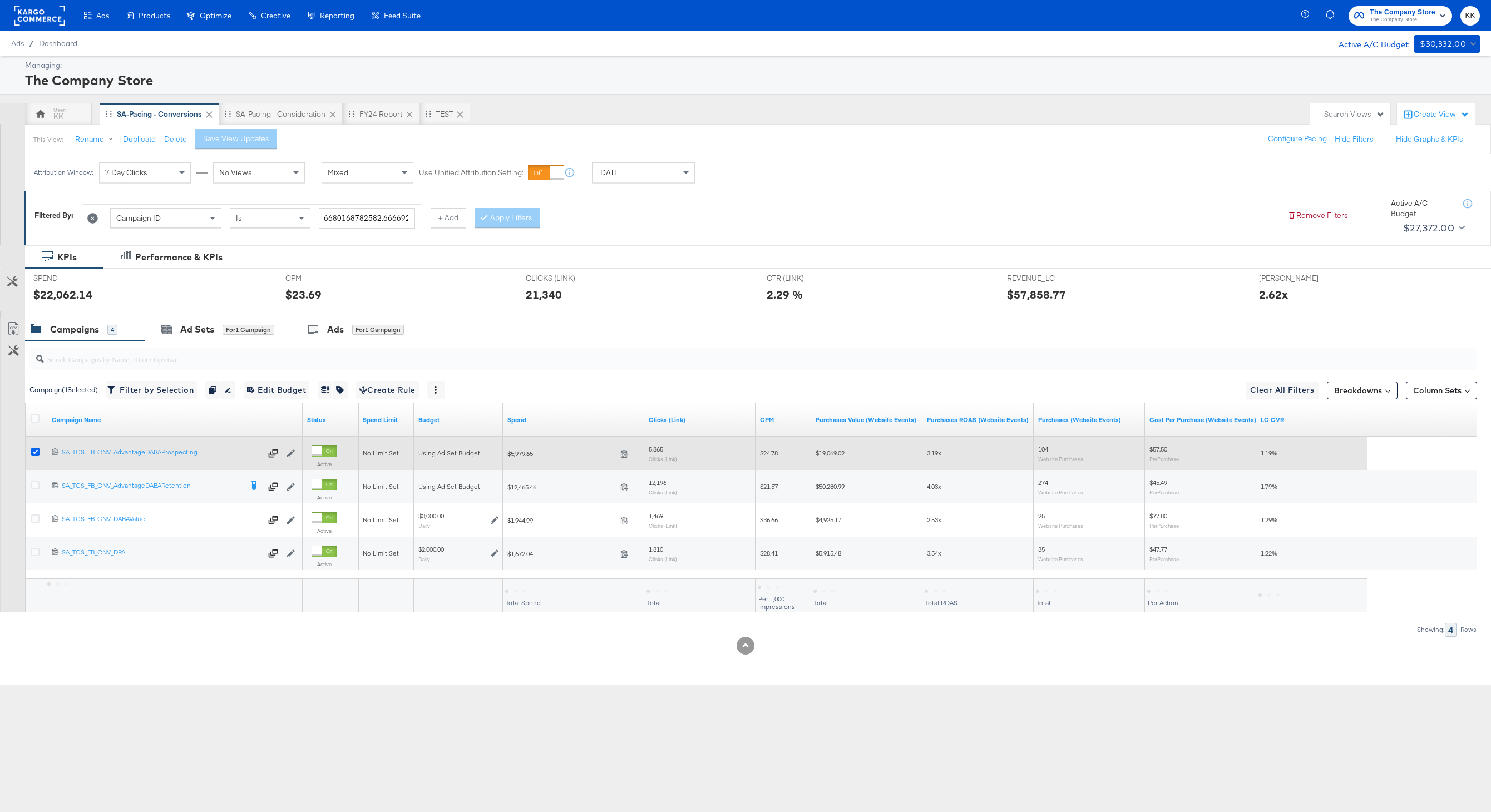
click at [38, 455] on icon at bounding box center [36, 452] width 8 height 8
click at [0, 0] on input "checkbox" at bounding box center [0, 0] width 0 height 0
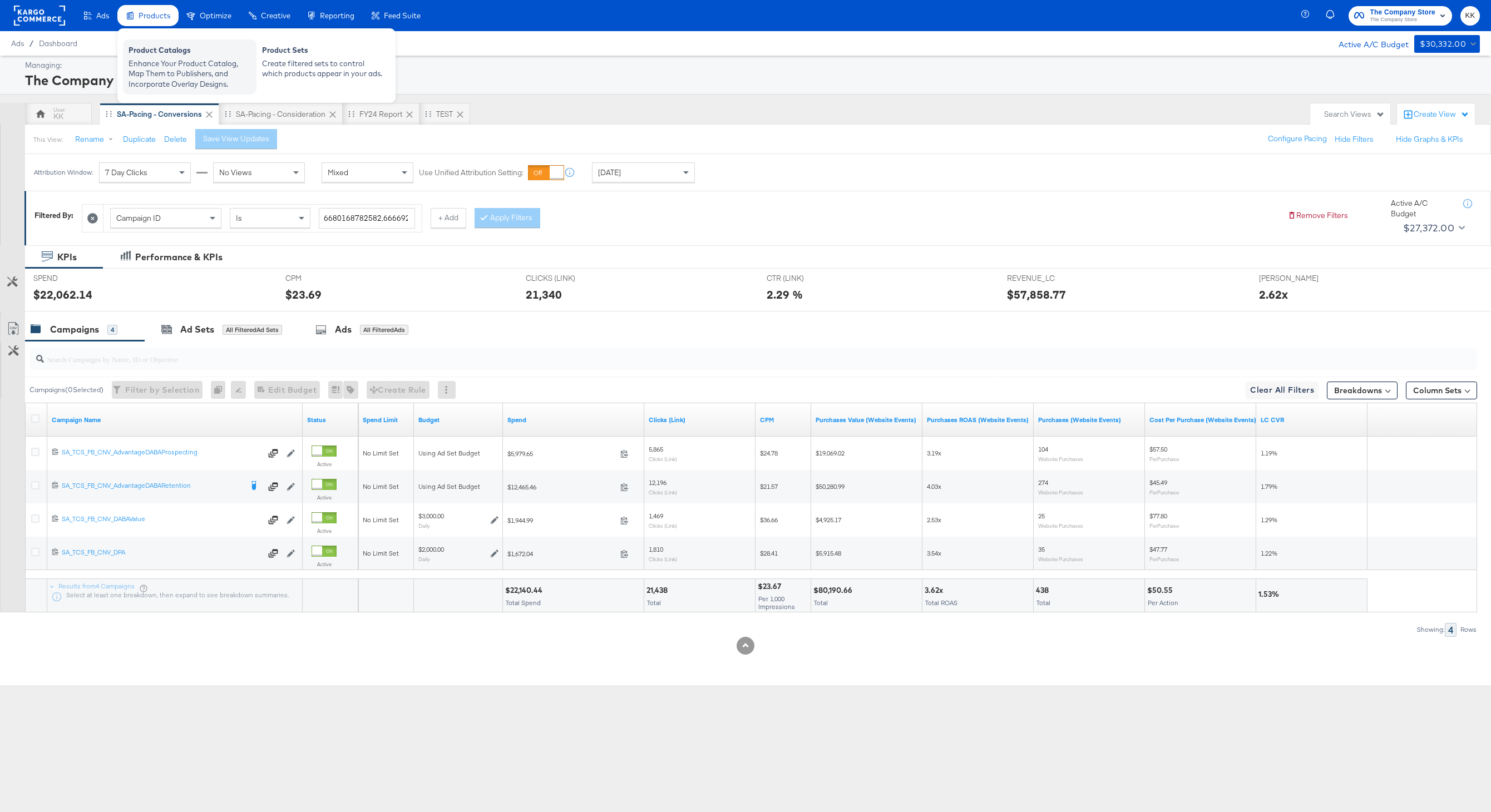
click at [137, 59] on div "Enhance Your Product Catalog, Map Them to Publishers, and Incorporate Overlay D…" at bounding box center [190, 74] width 122 height 31
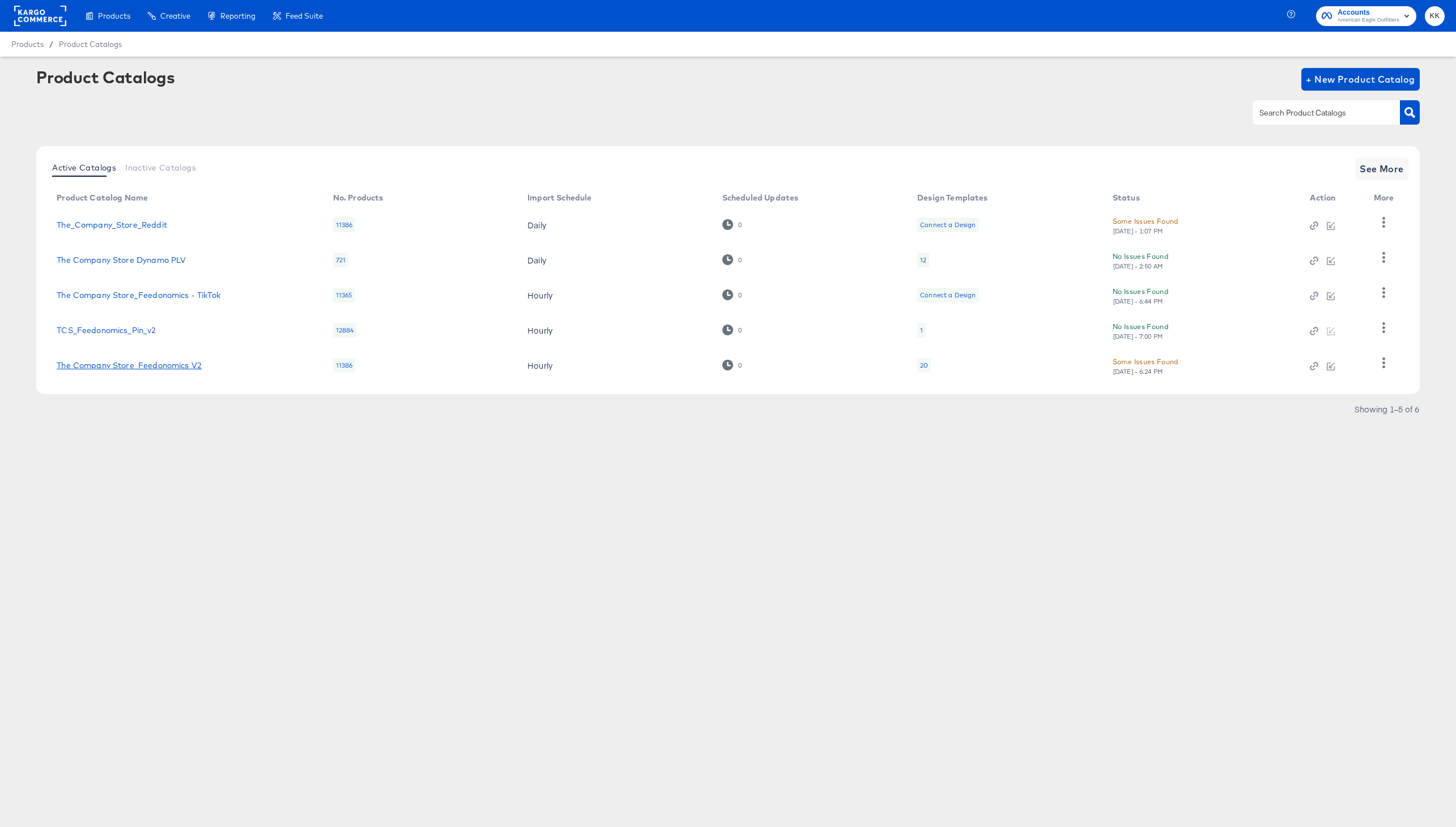
click at [138, 370] on link "The Company Store_Feedonomics V2" at bounding box center [129, 365] width 145 height 9
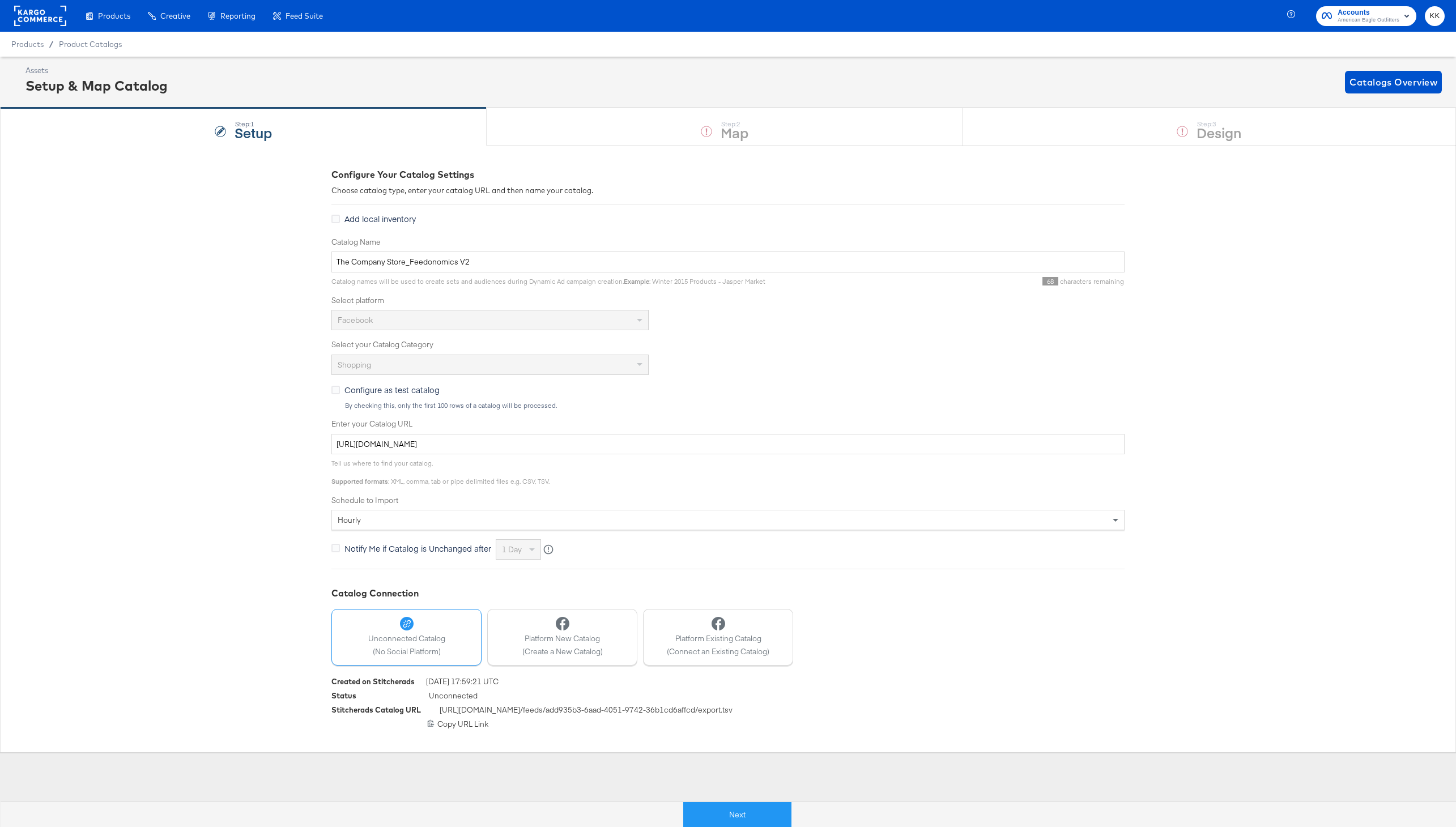
click at [720, 814] on button "Next" at bounding box center [737, 814] width 108 height 25
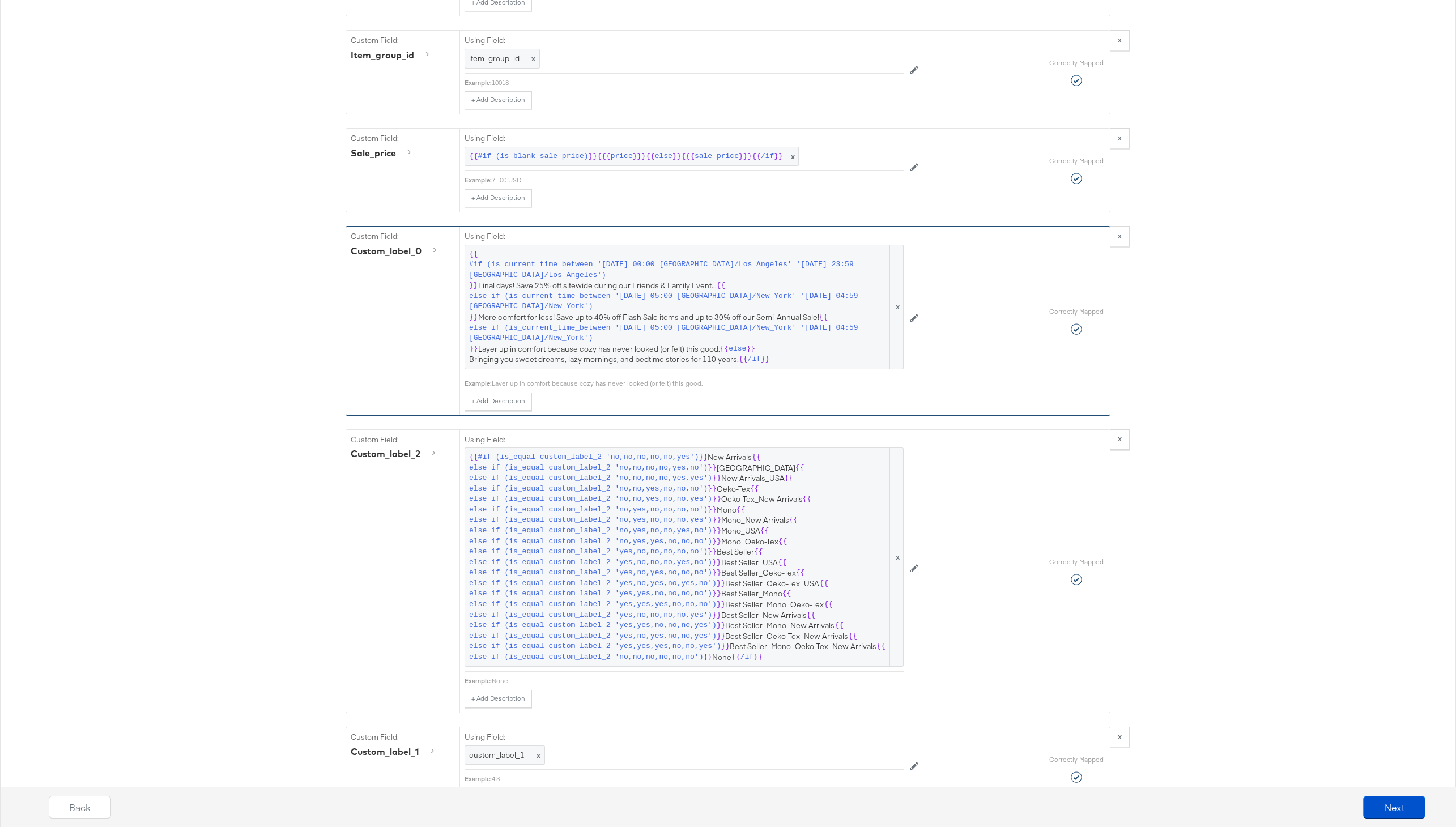
scroll to position [1999, 0]
click at [731, 361] on span "{{ #if (is_current_time_between '2022-03-21 00:00 America/Los_Angeles' '2022-03…" at bounding box center [684, 308] width 430 height 115
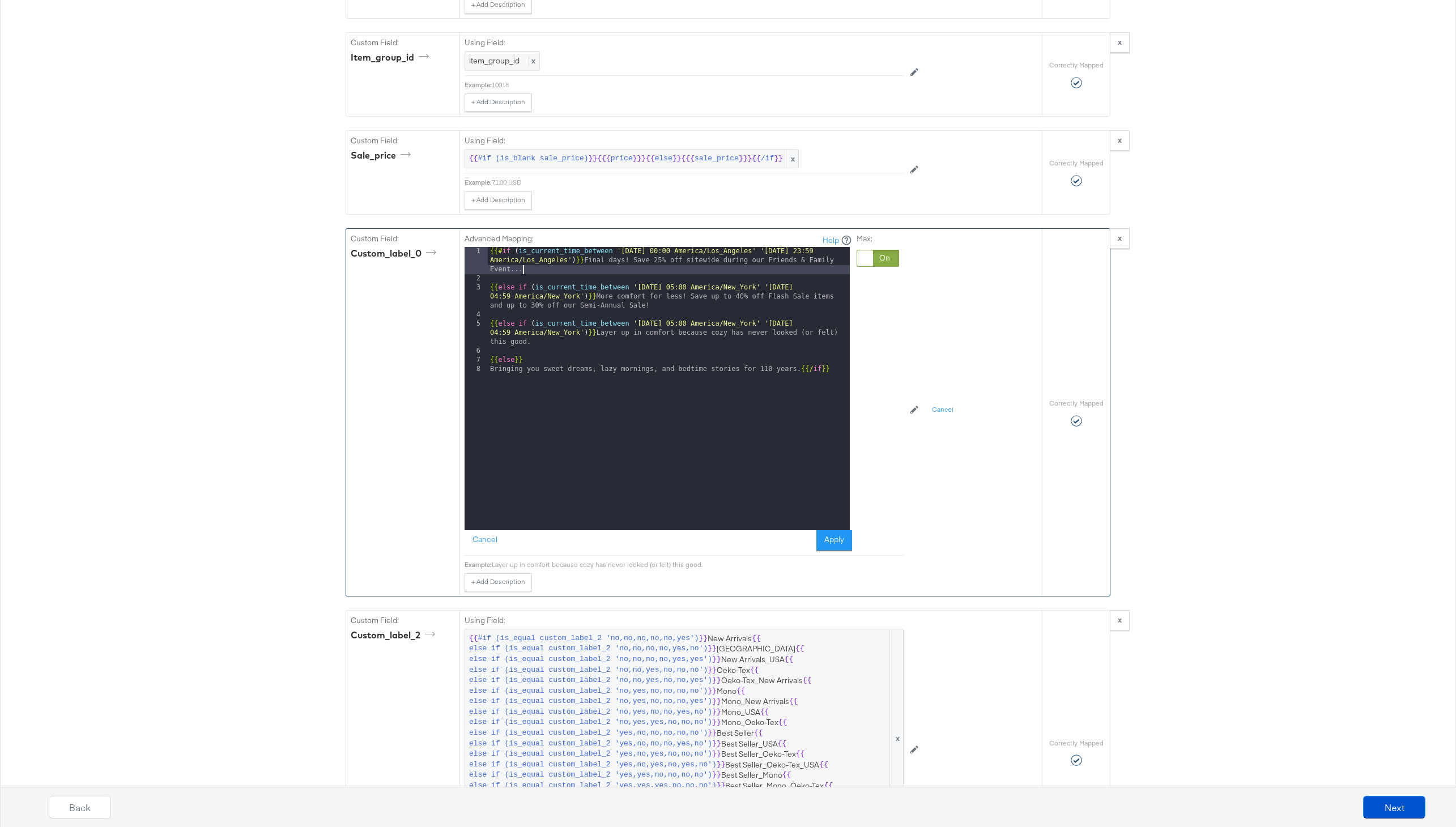
click at [602, 274] on div "{{# if ( is_current_time_between '2022-03-21 00:00 America/Los_Angeles' '2022-0…" at bounding box center [668, 407] width 362 height 319
click at [836, 538] on button "Apply" at bounding box center [834, 540] width 35 height 20
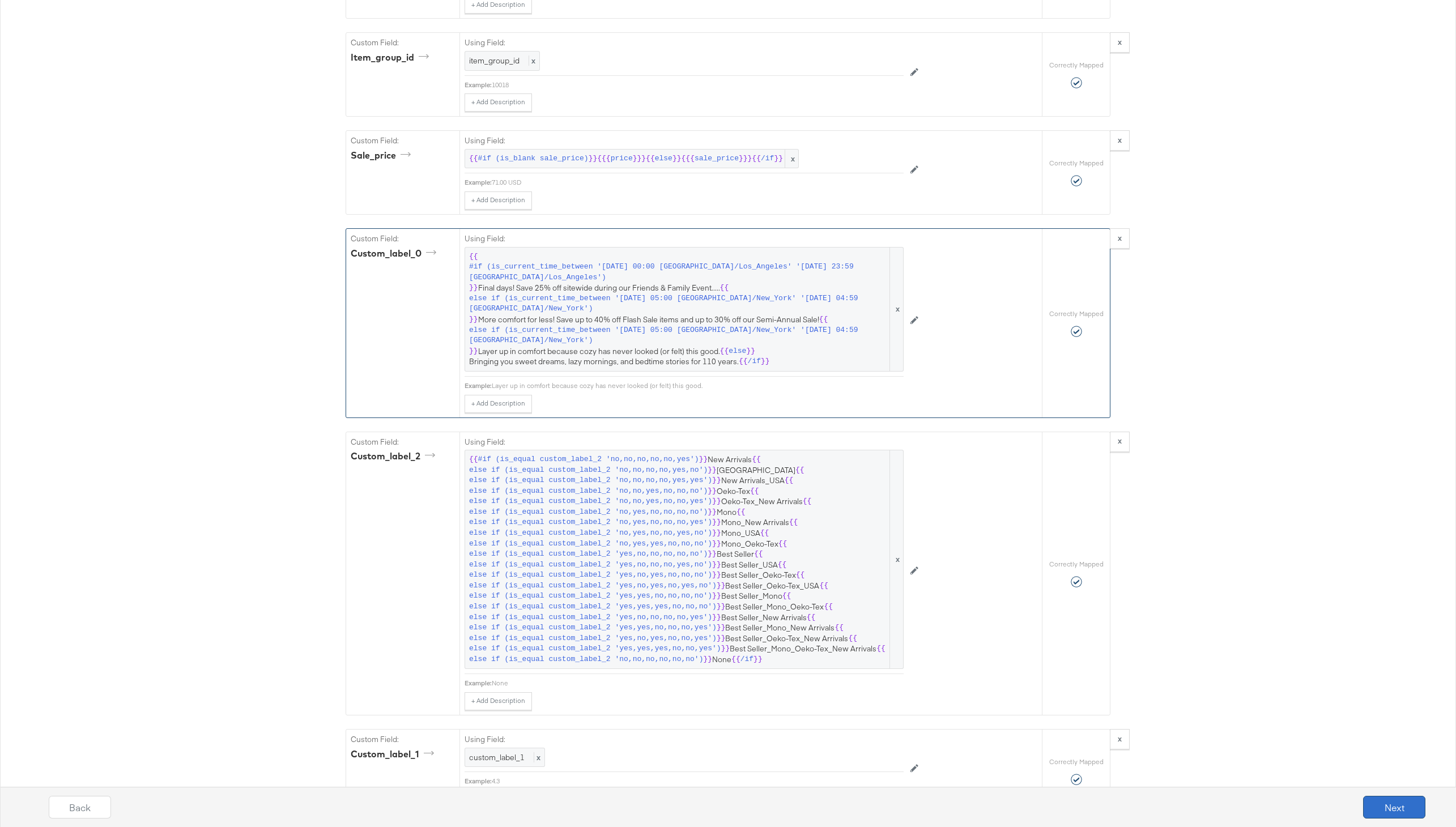
click at [1396, 807] on button "Next" at bounding box center [1395, 807] width 62 height 23
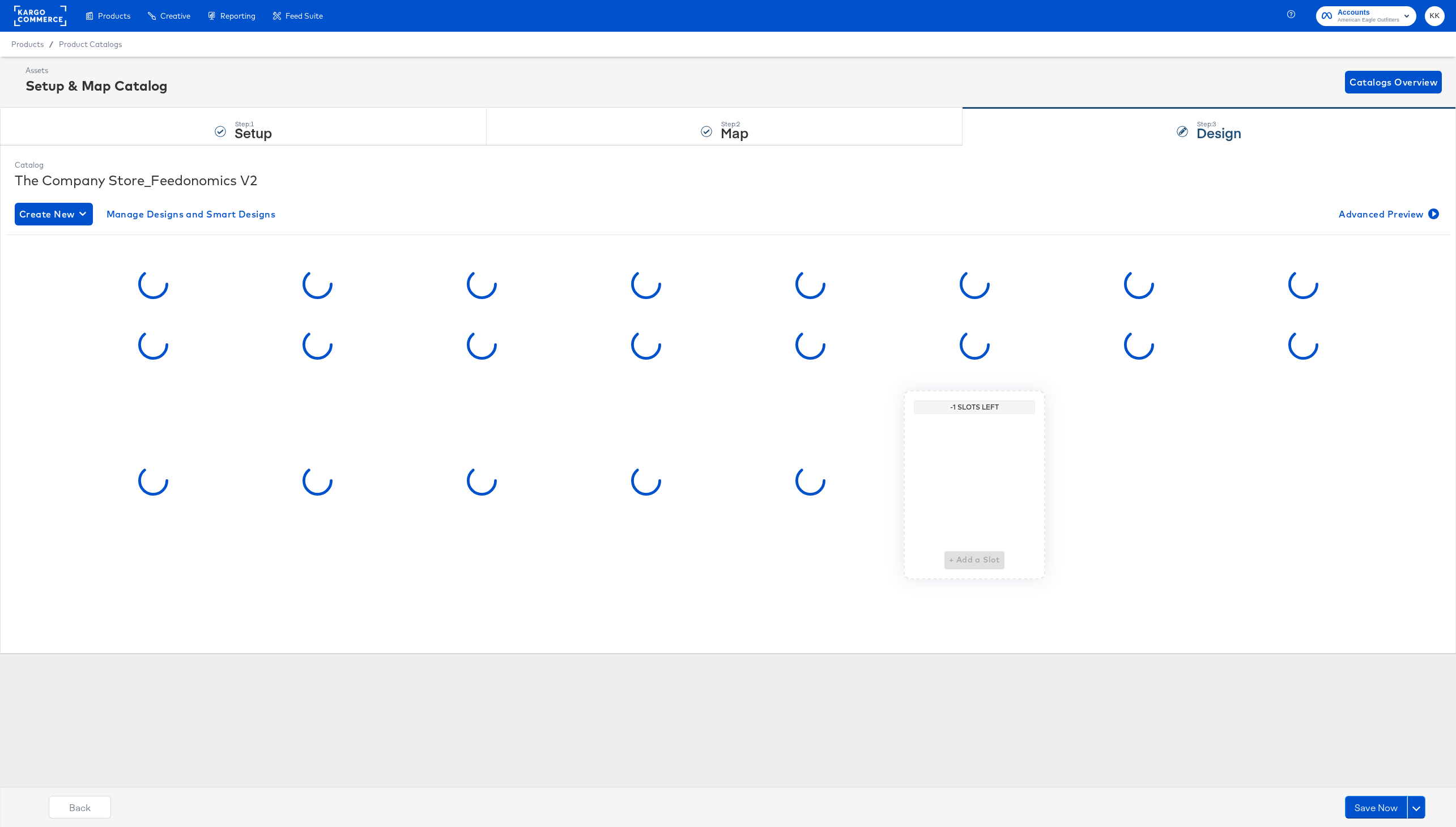
scroll to position [0, 0]
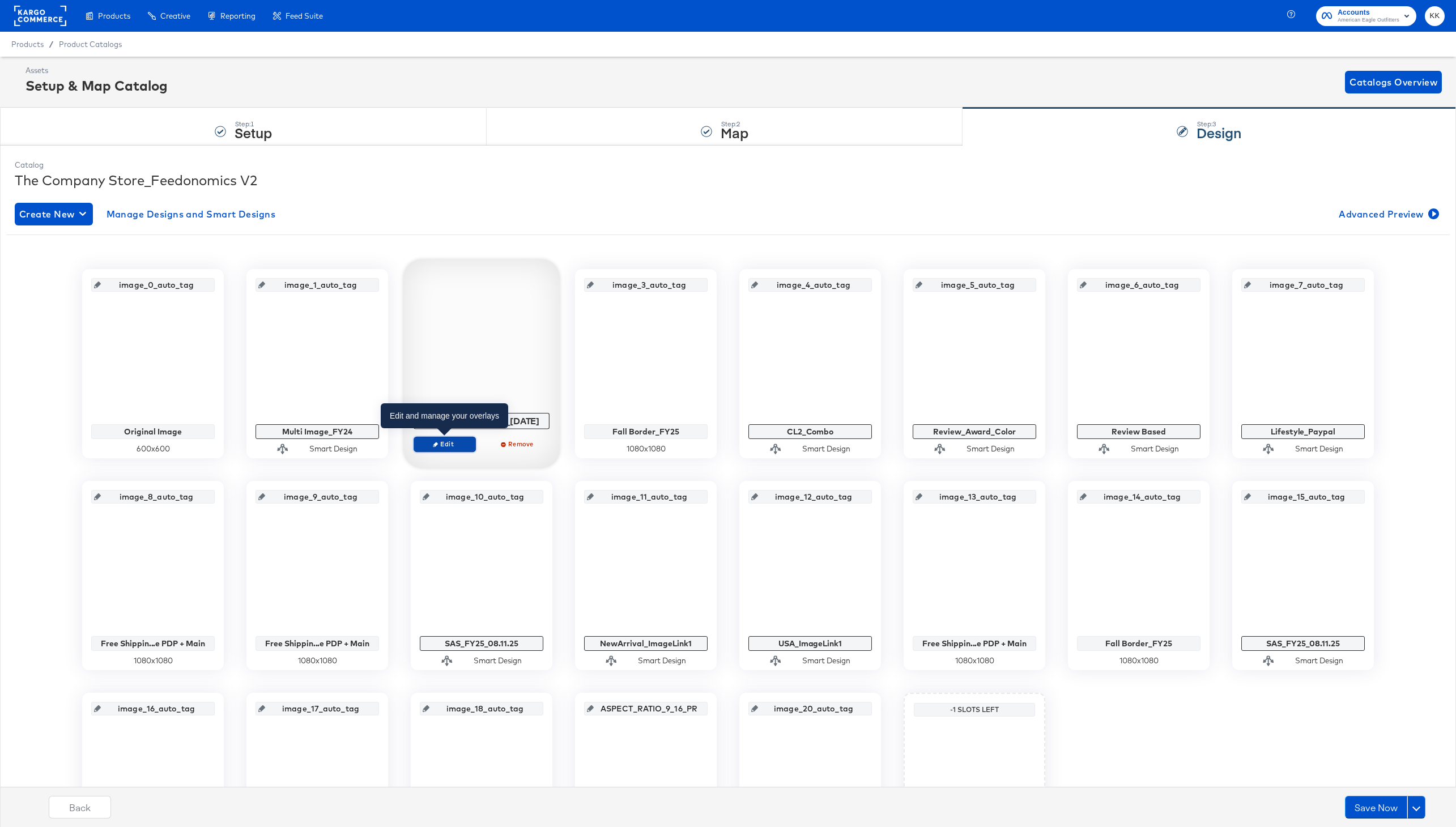
click at [446, 444] on span "Edit" at bounding box center [445, 444] width 52 height 8
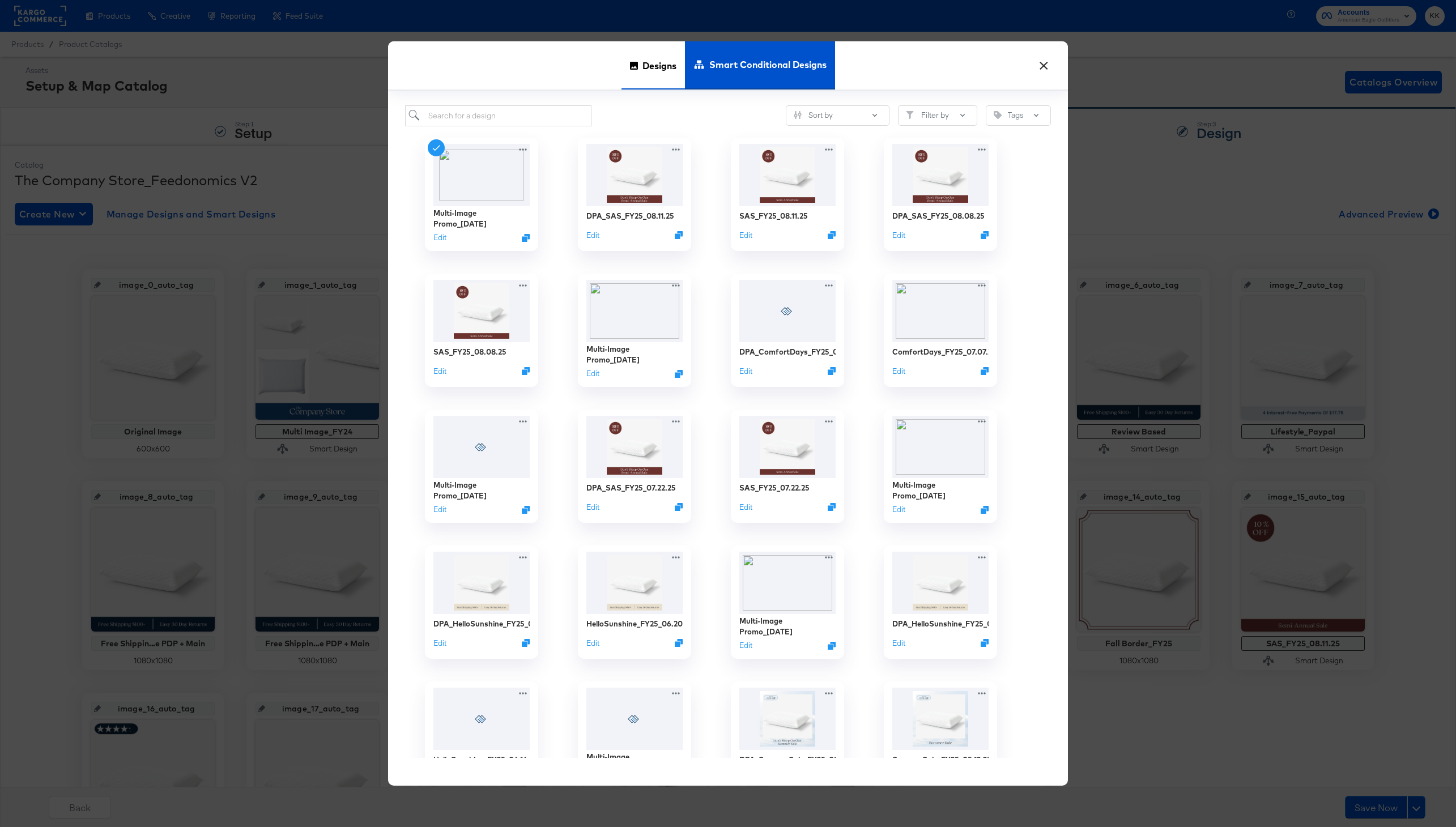
click at [635, 62] on icon at bounding box center [633, 65] width 8 height 8
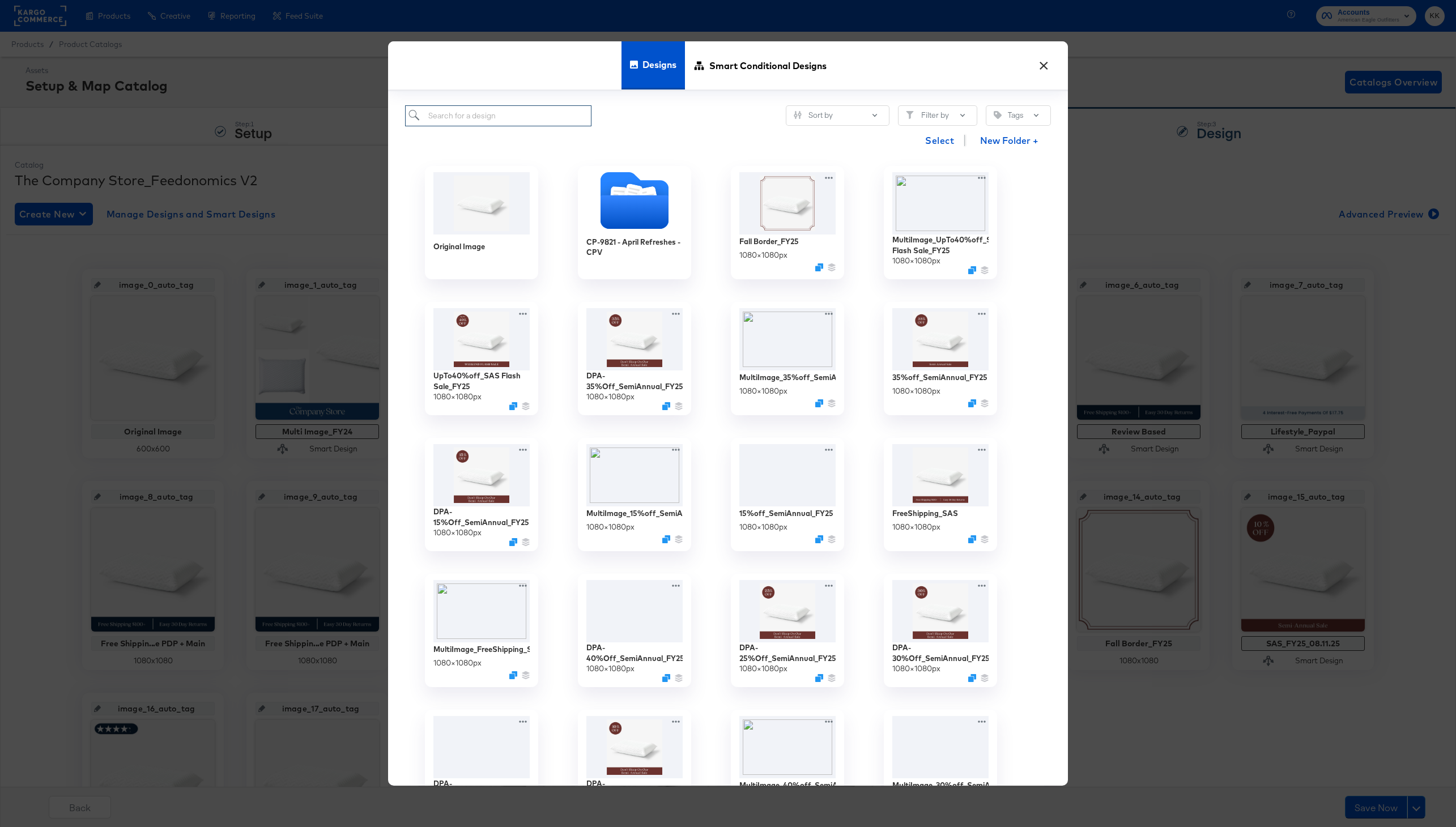
click at [437, 109] on input "search" at bounding box center [499, 115] width 187 height 21
type input "free"
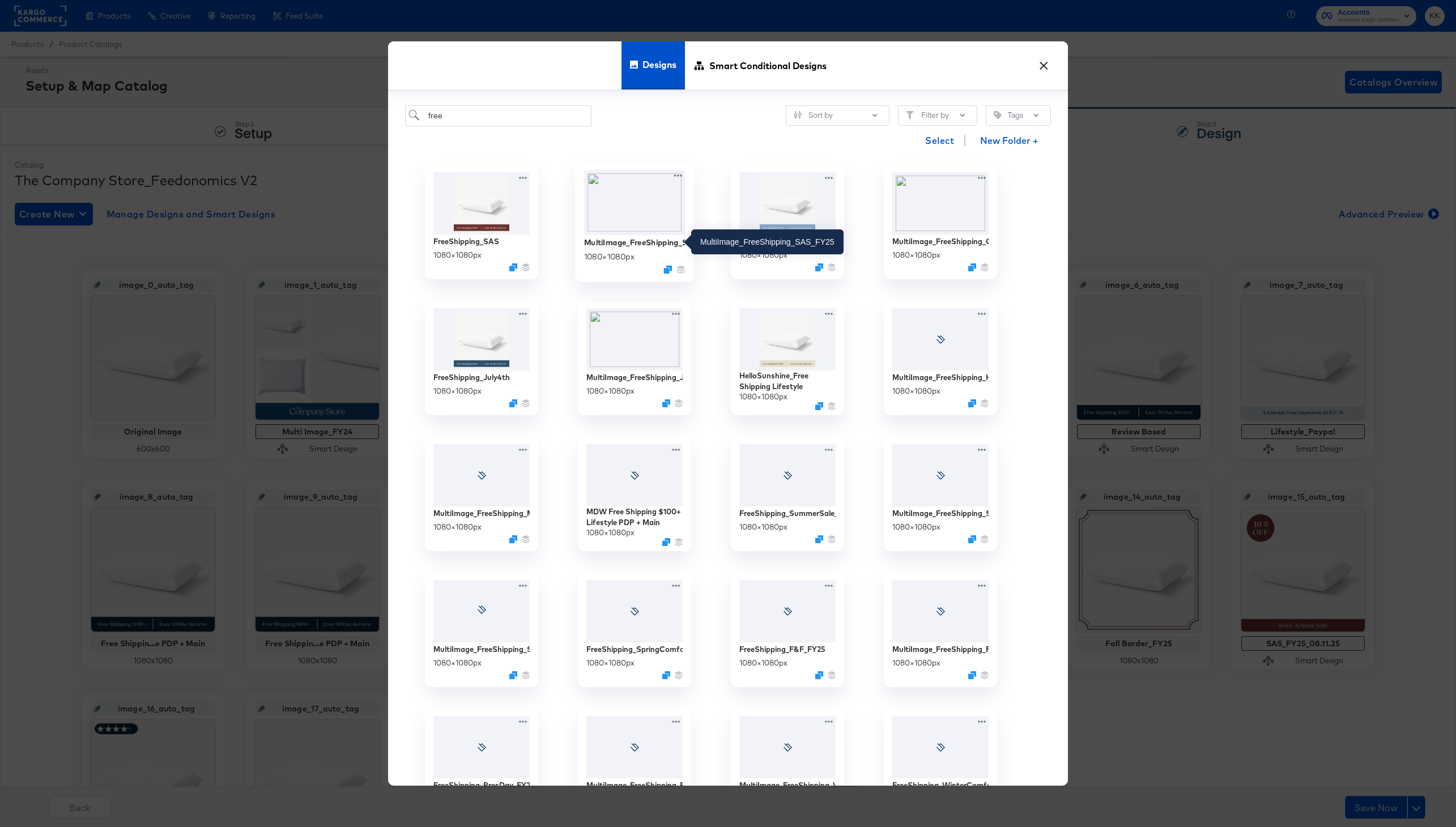
click at [625, 240] on div "MultiImage_FreeShipping_SAS_FY25" at bounding box center [635, 242] width 102 height 11
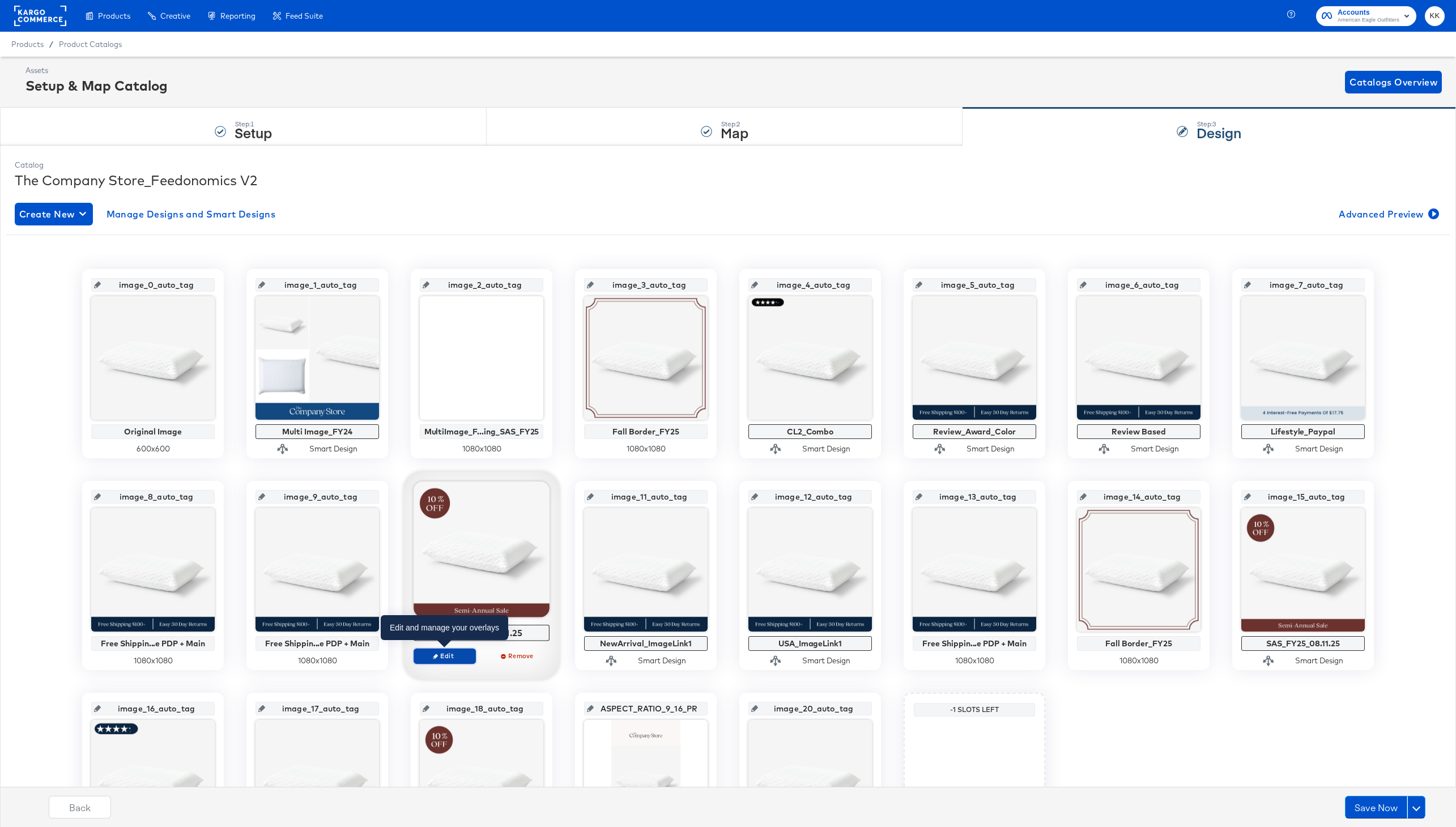
click at [453, 649] on button "Edit" at bounding box center [445, 656] width 62 height 16
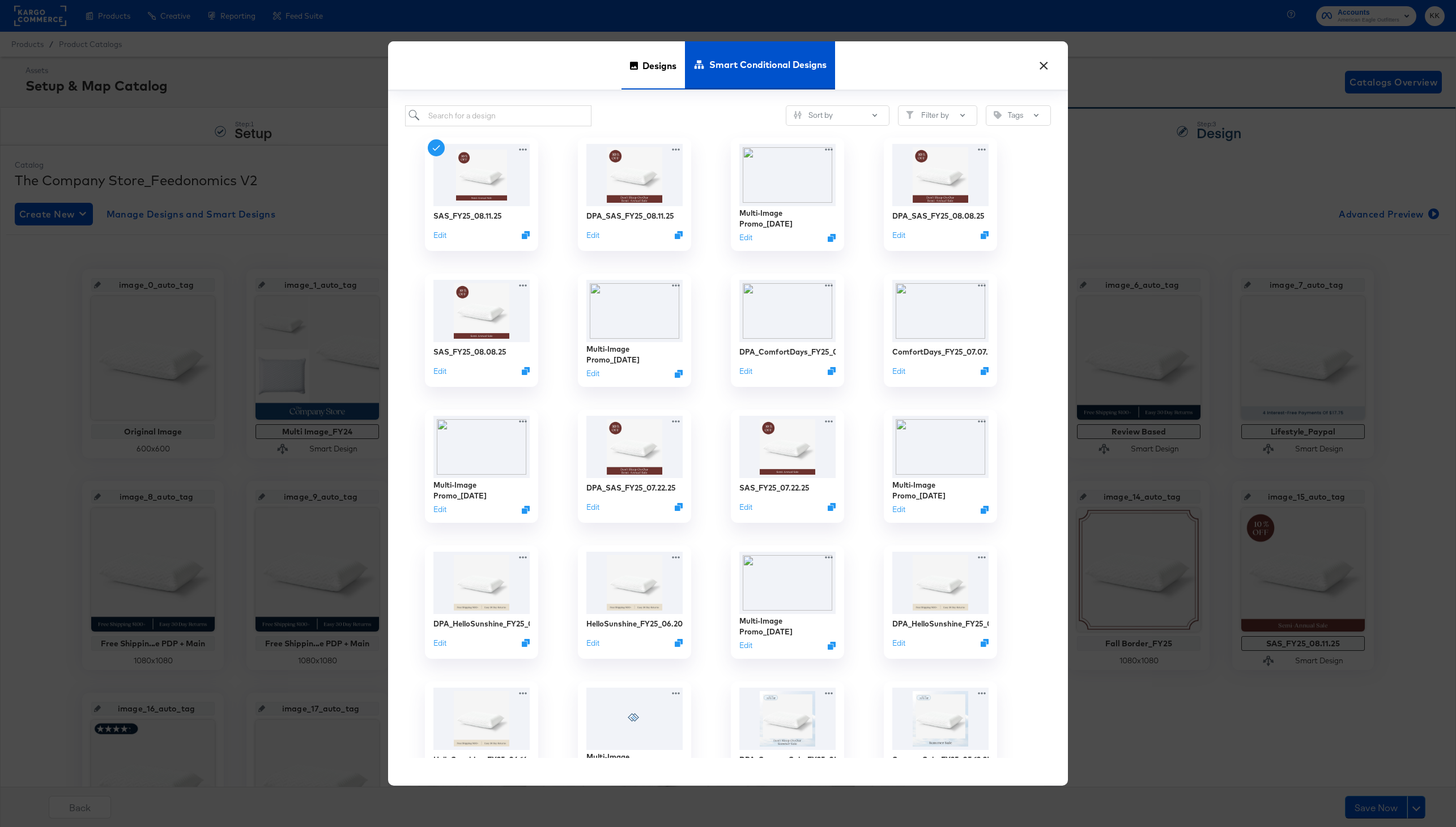
click at [666, 53] on span "Designs" at bounding box center [659, 66] width 34 height 50
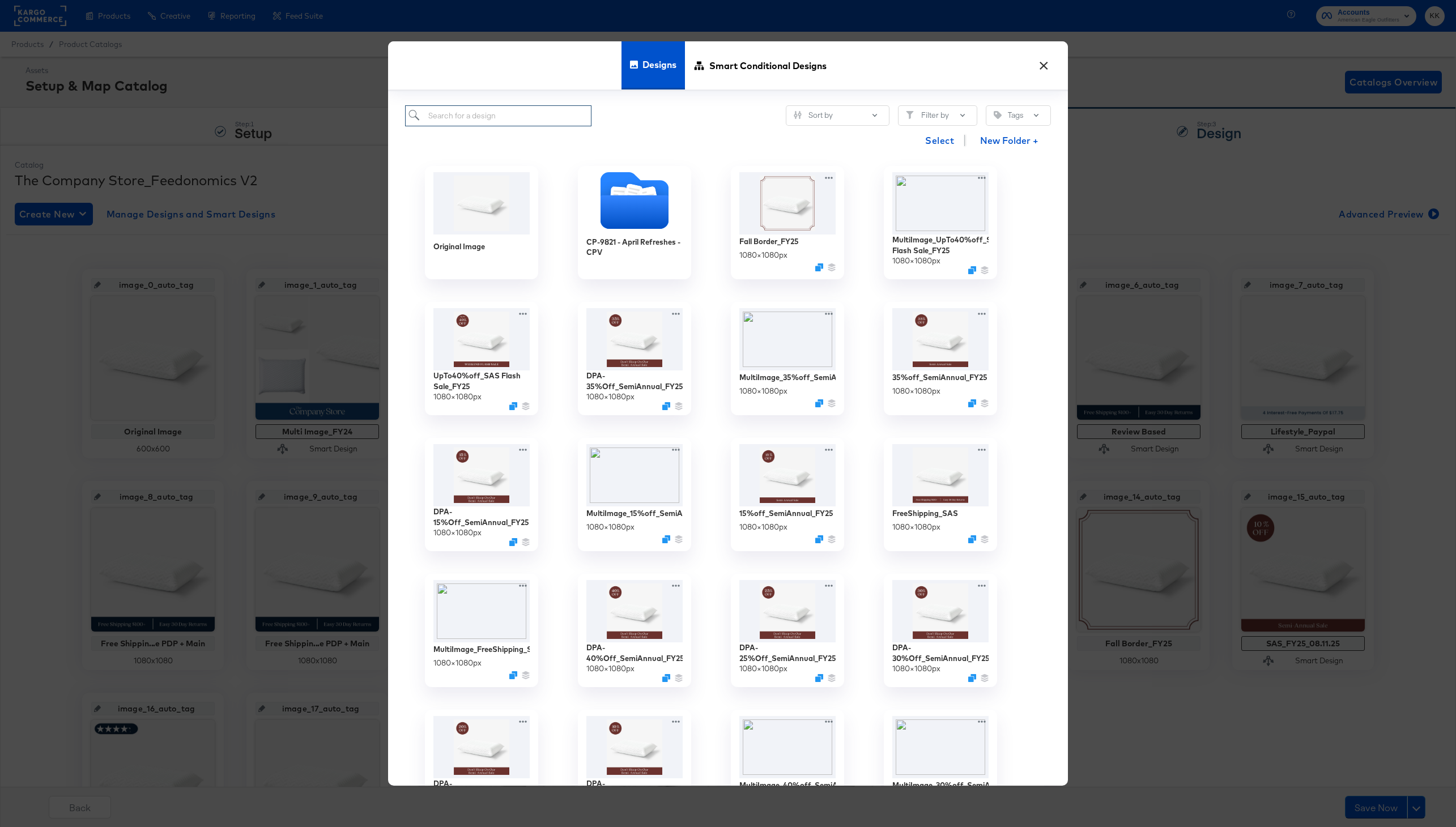
click at [510, 118] on input "search" at bounding box center [499, 115] width 187 height 21
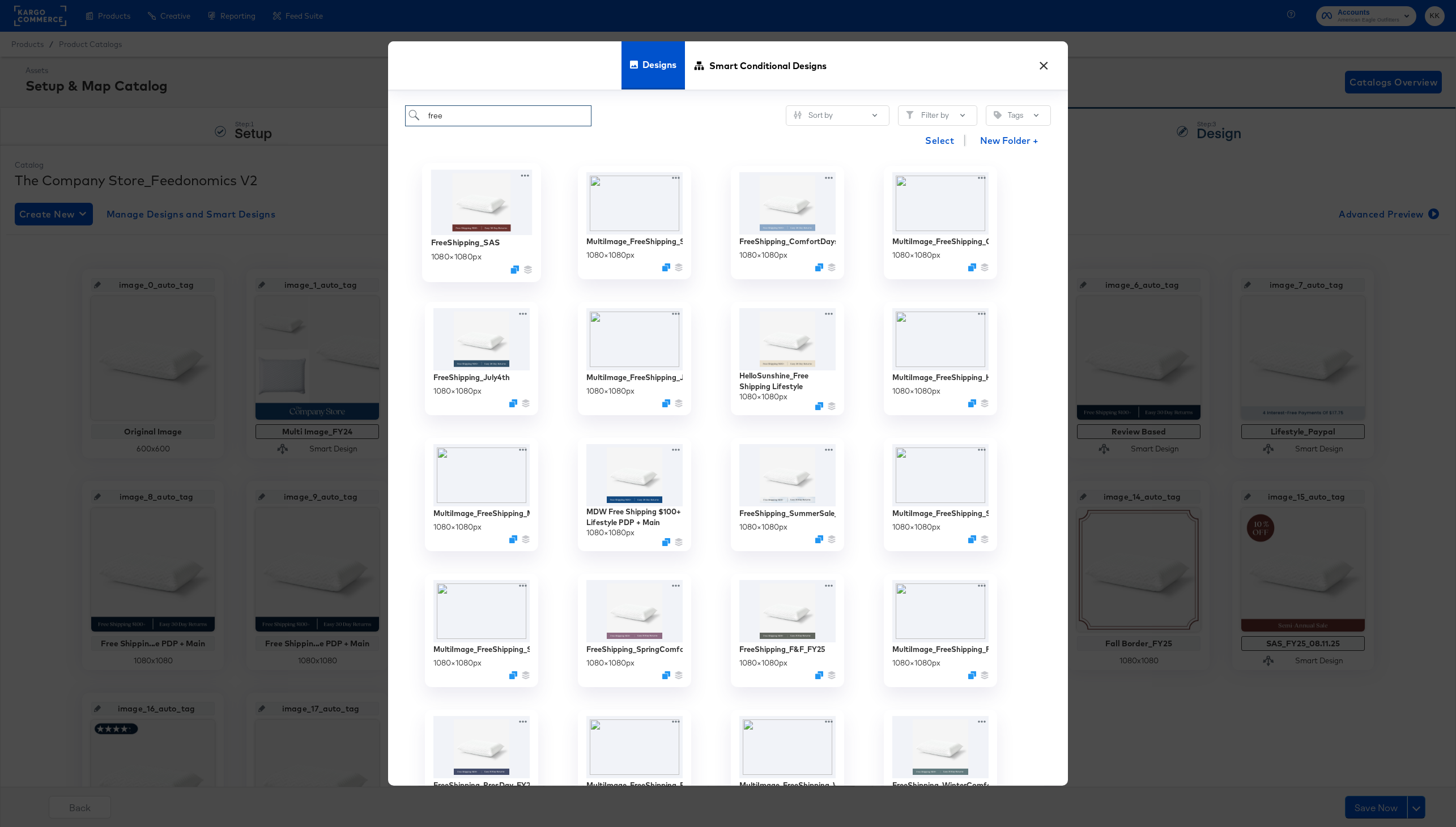
type input "free"
click at [493, 247] on div "FreeShipping_SAS" at bounding box center [466, 242] width 69 height 11
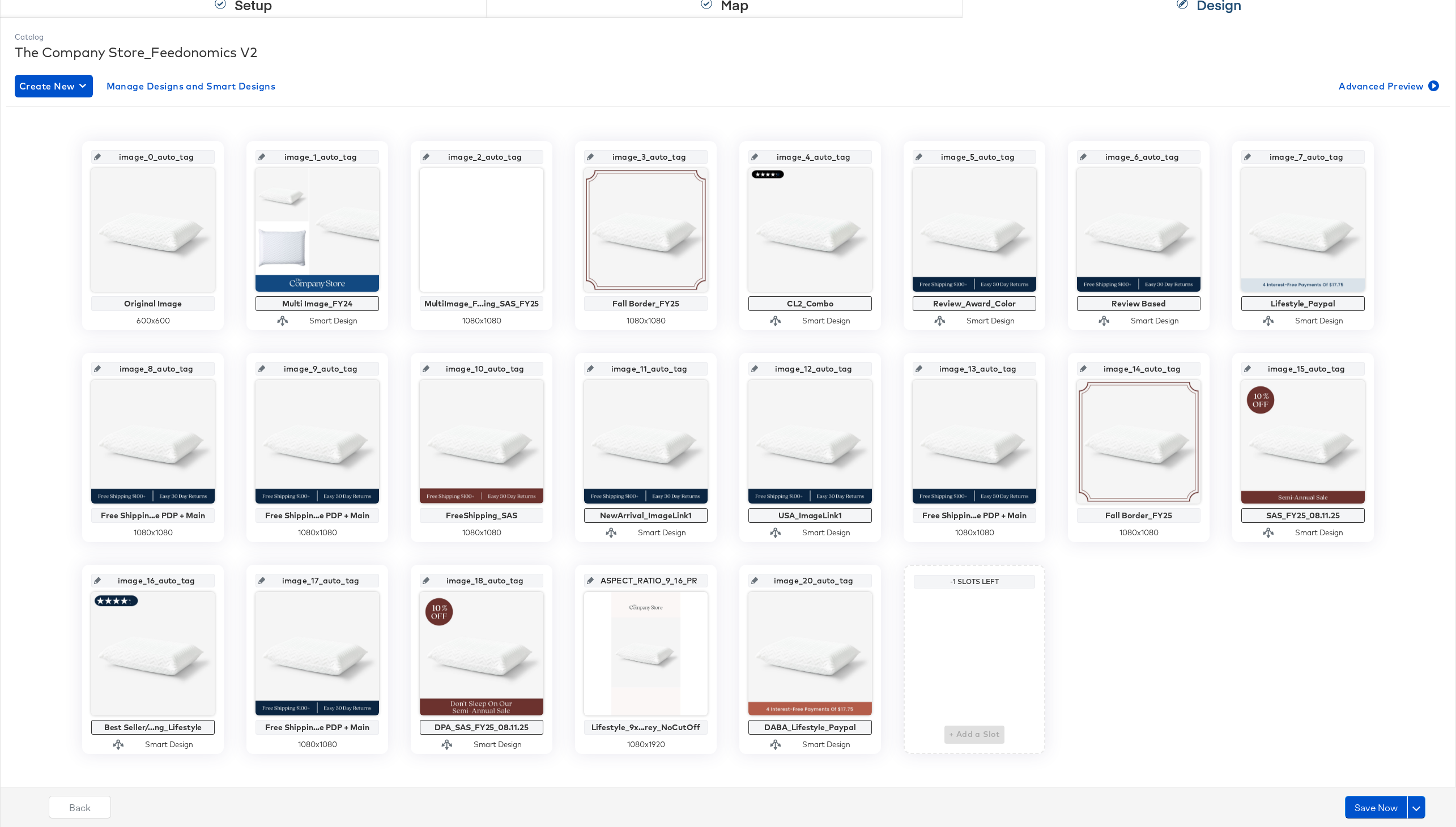
scroll to position [137, 0]
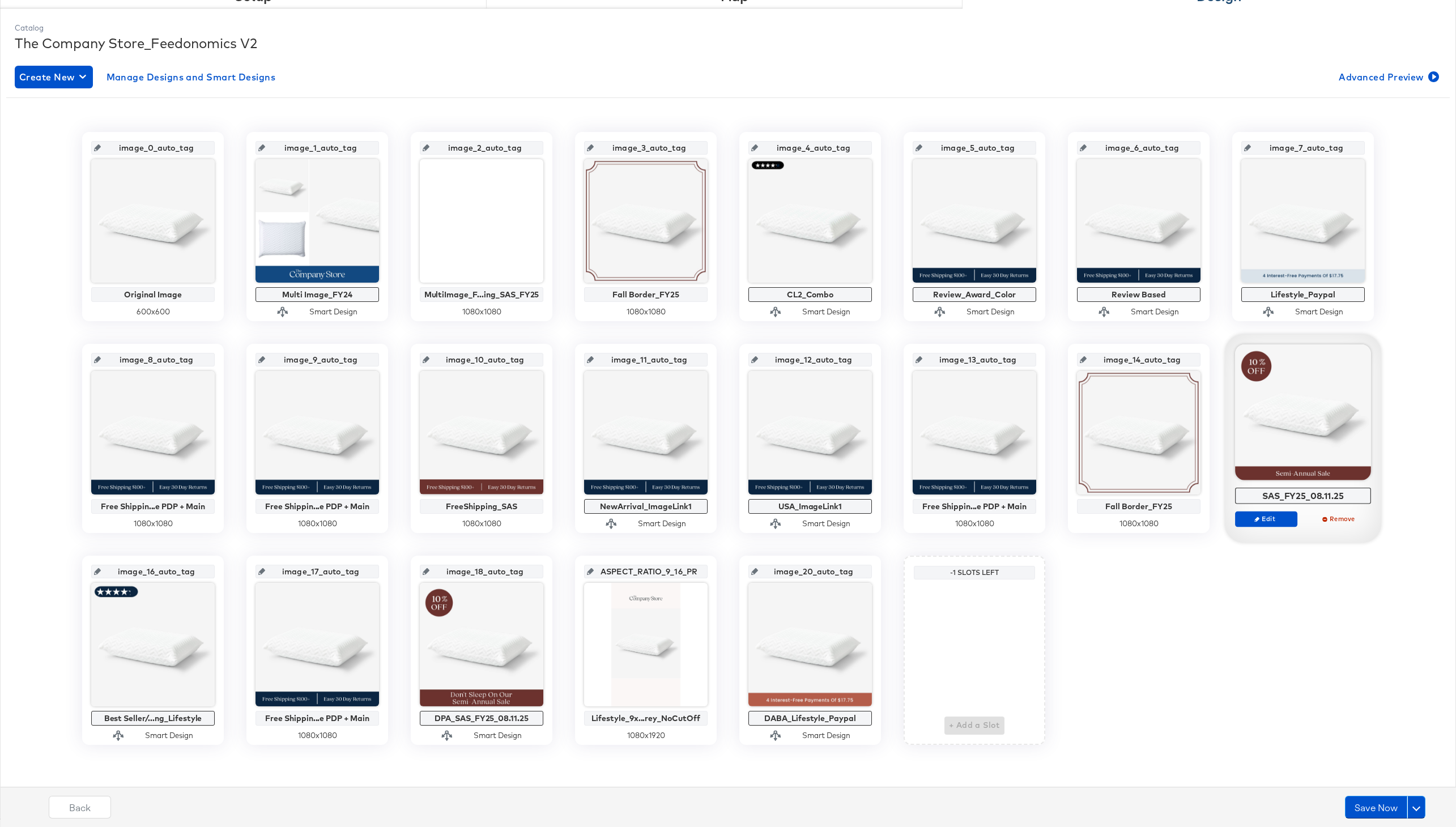
click at [1266, 529] on div "Edit Remove" at bounding box center [1303, 524] width 136 height 25
click at [1263, 522] on span "Edit" at bounding box center [1266, 519] width 52 height 8
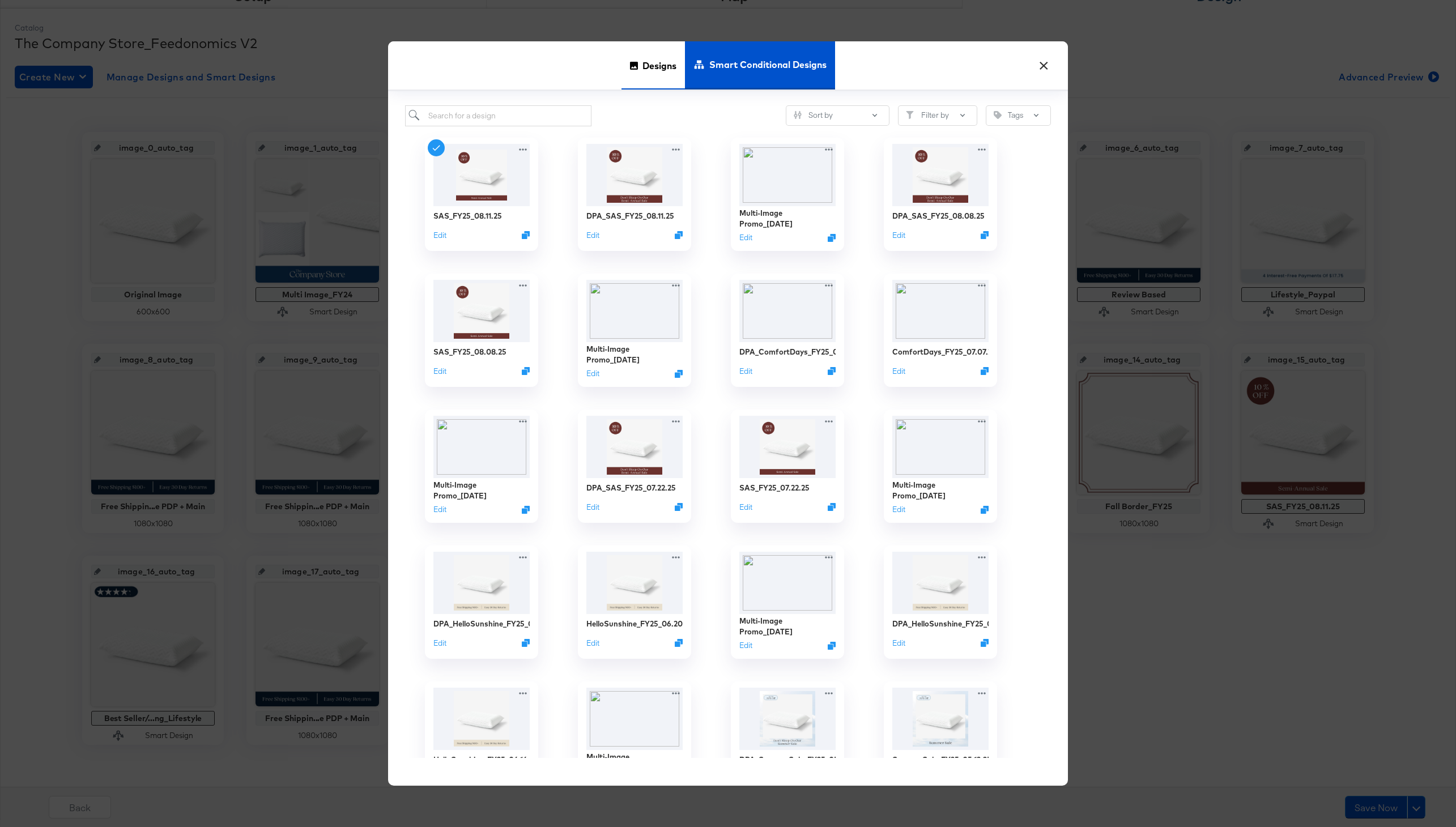
click at [641, 57] on div "Designs" at bounding box center [652, 65] width 63 height 48
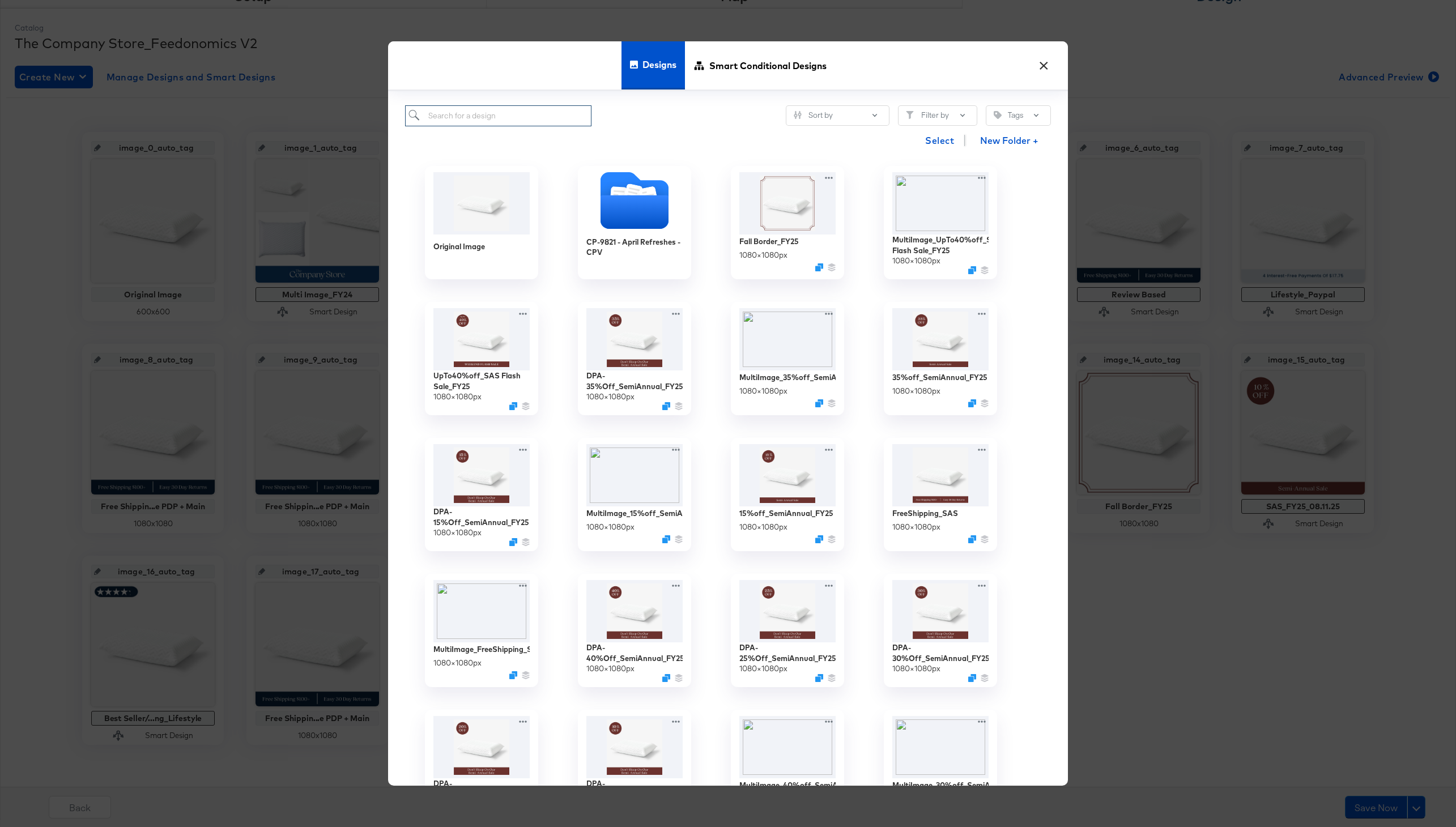
click at [462, 119] on input "search" at bounding box center [499, 115] width 187 height 21
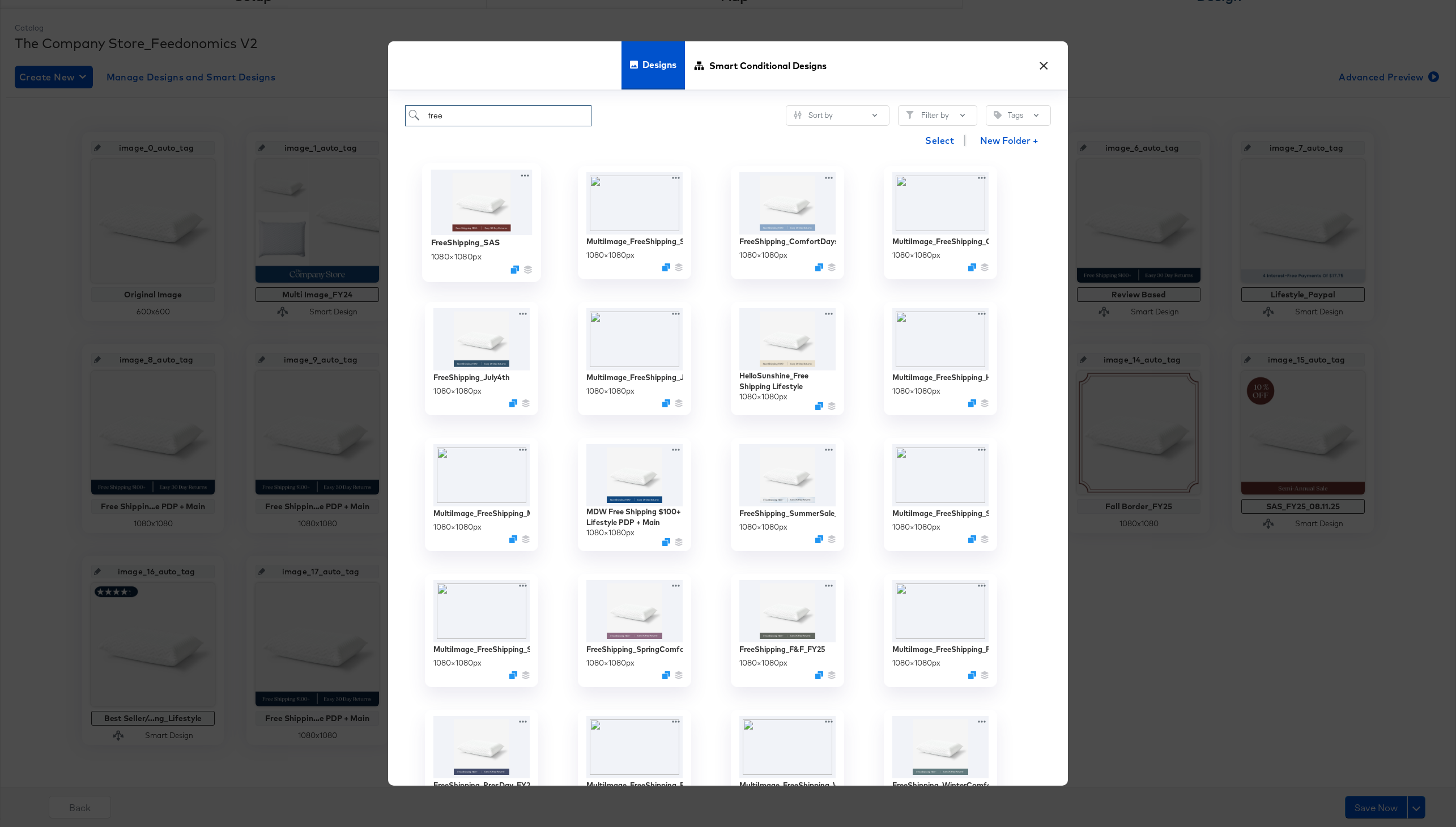
type input "free"
click at [473, 215] on img at bounding box center [482, 203] width 102 height 66
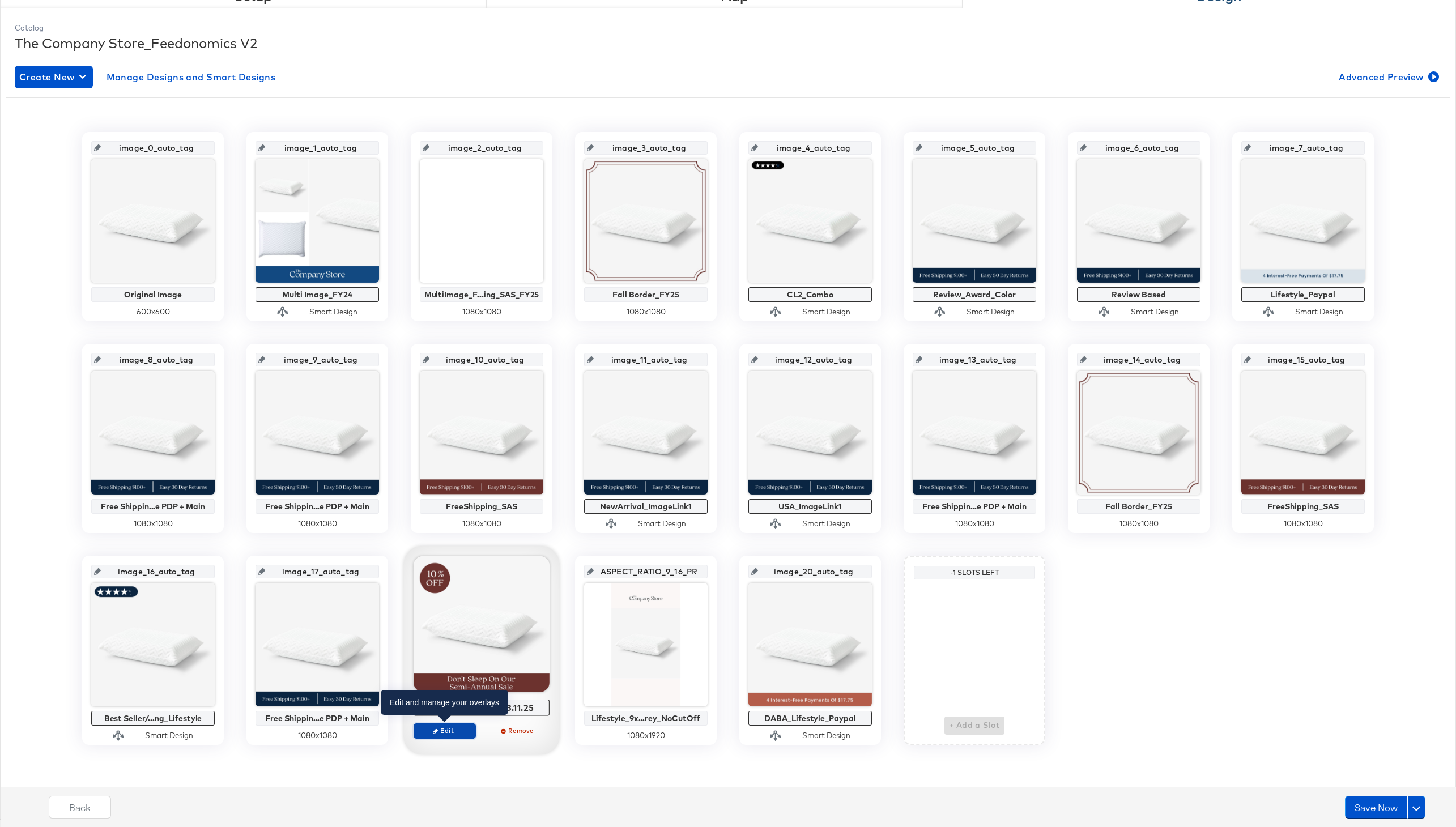
click at [444, 732] on span "Edit" at bounding box center [445, 730] width 52 height 8
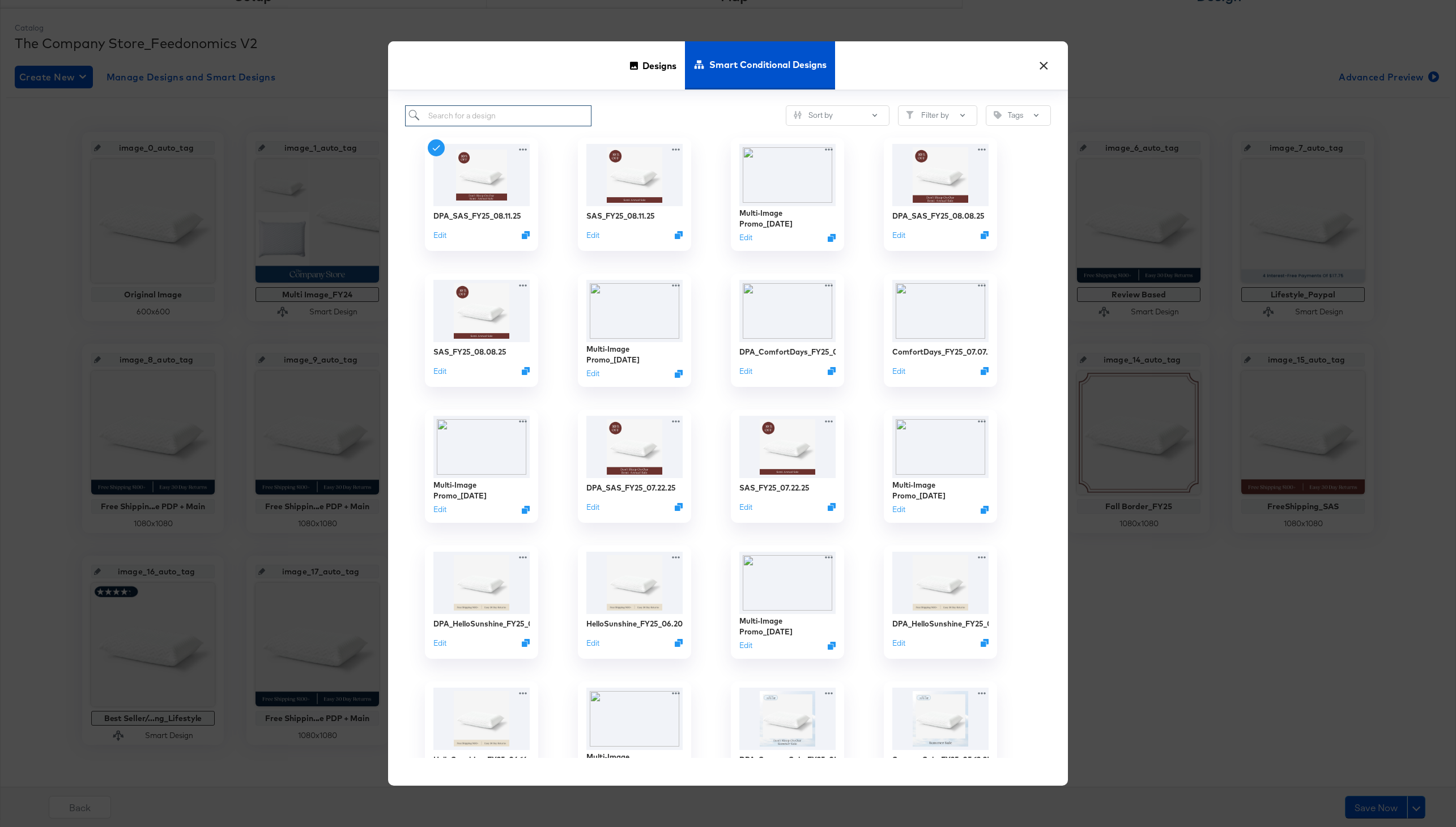
click at [483, 117] on input "search" at bounding box center [499, 115] width 187 height 21
click at [654, 63] on span "Designs" at bounding box center [659, 66] width 34 height 50
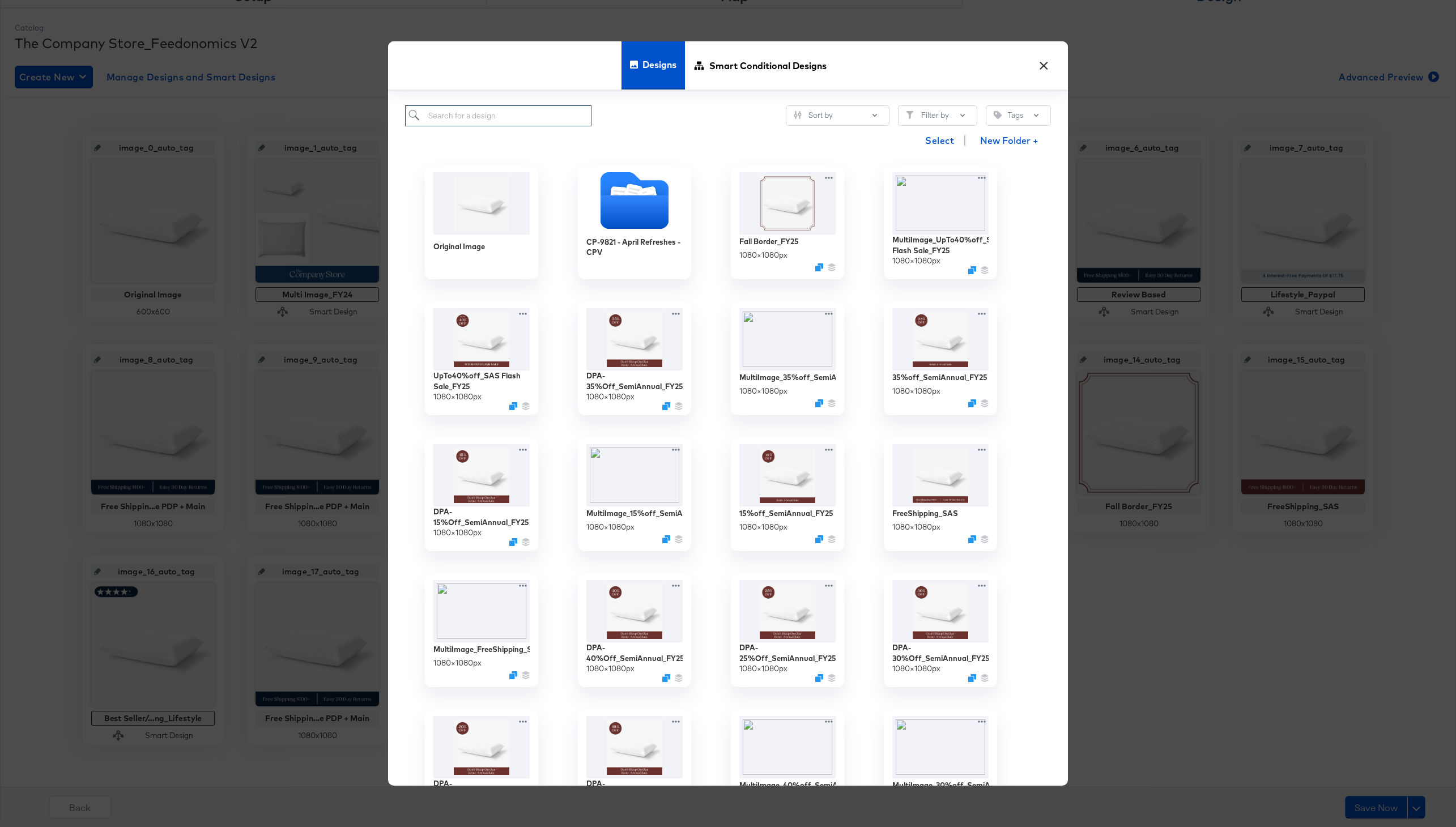
click at [514, 120] on input "search" at bounding box center [499, 115] width 187 height 21
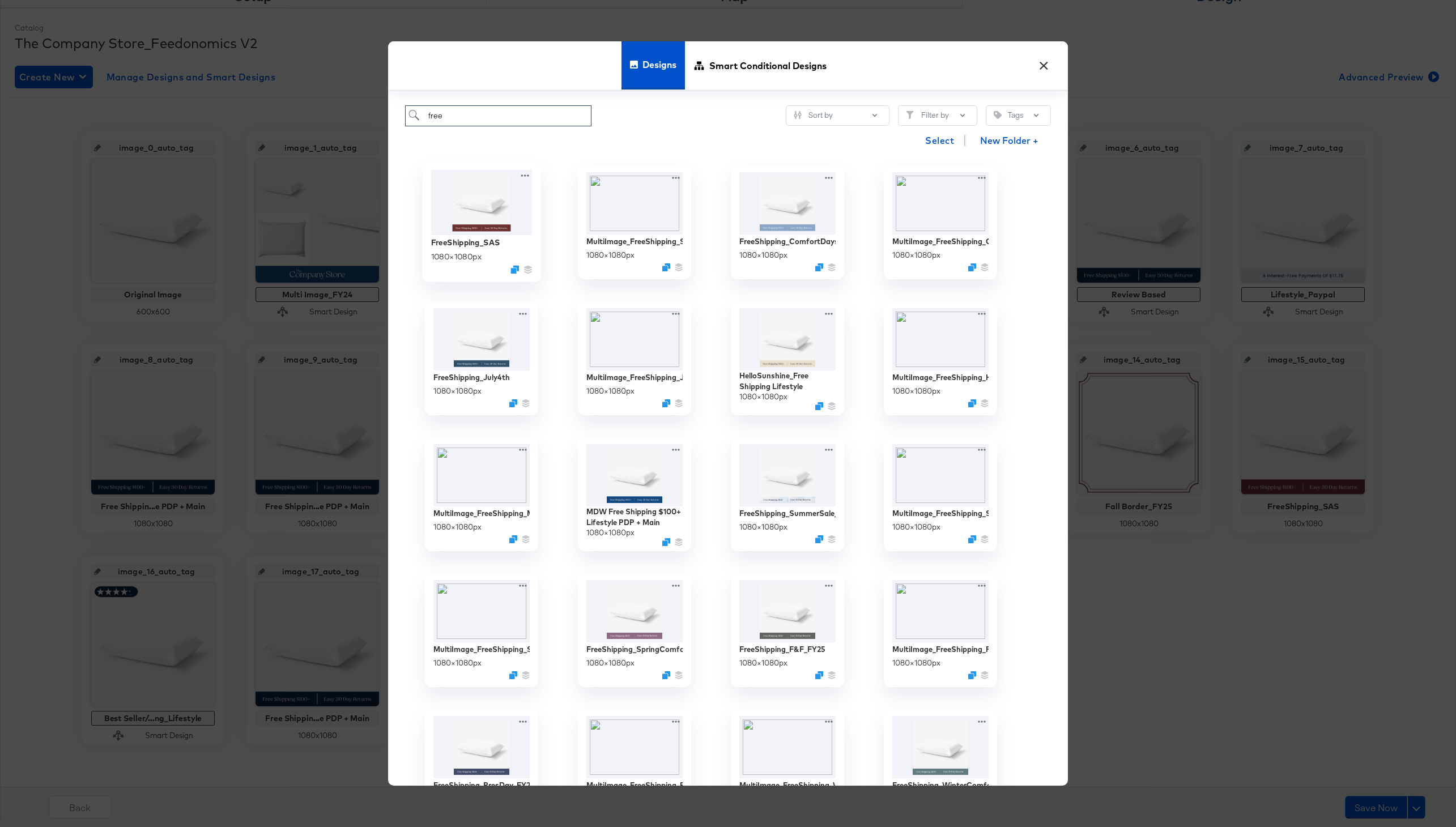
type input "free"
click at [472, 242] on div "FreeShipping_SAS" at bounding box center [466, 242] width 69 height 11
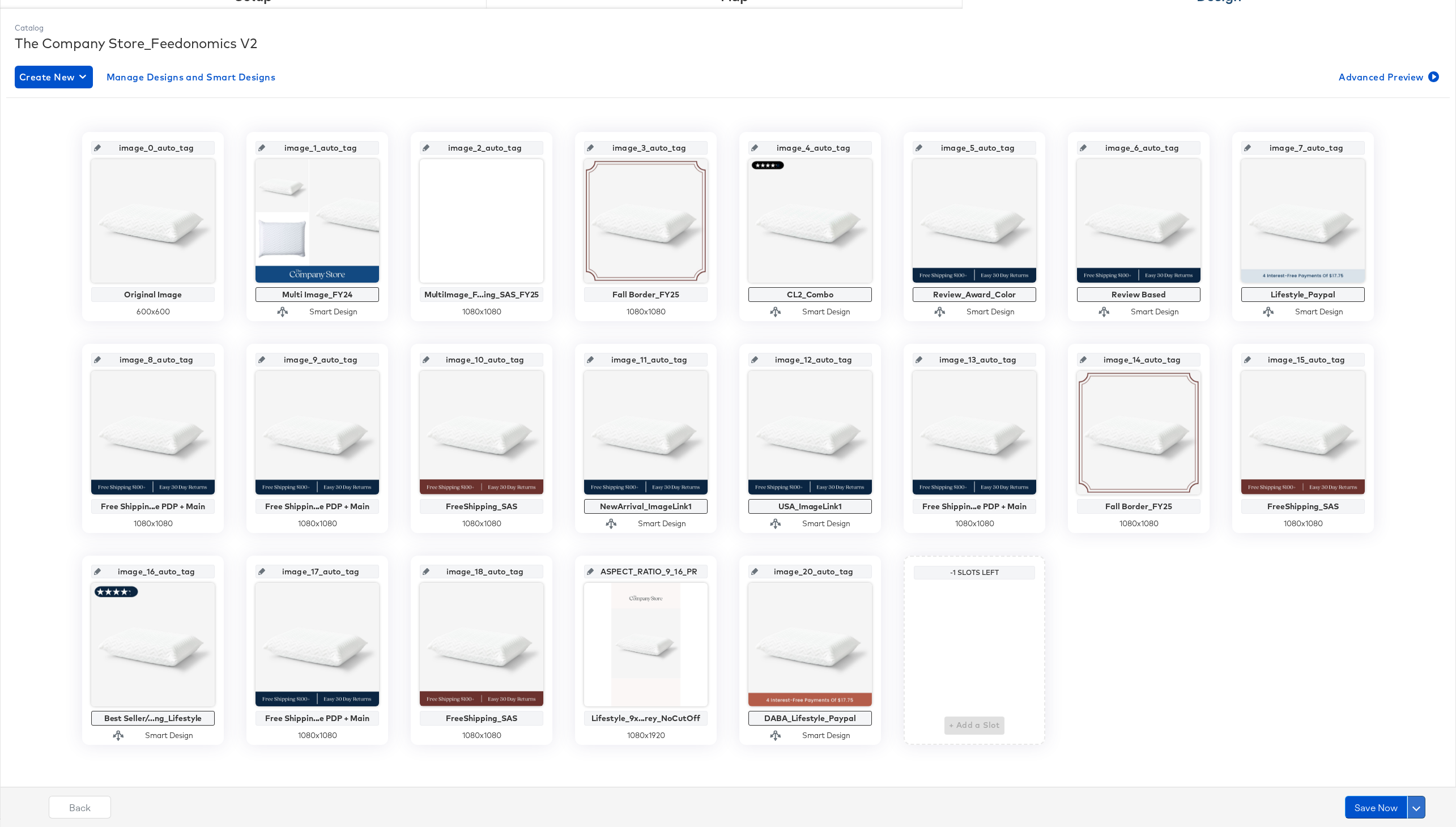
click at [1422, 807] on button at bounding box center [1416, 807] width 18 height 23
click at [1396, 782] on div "Schedule Save" at bounding box center [1389, 785] width 51 height 11
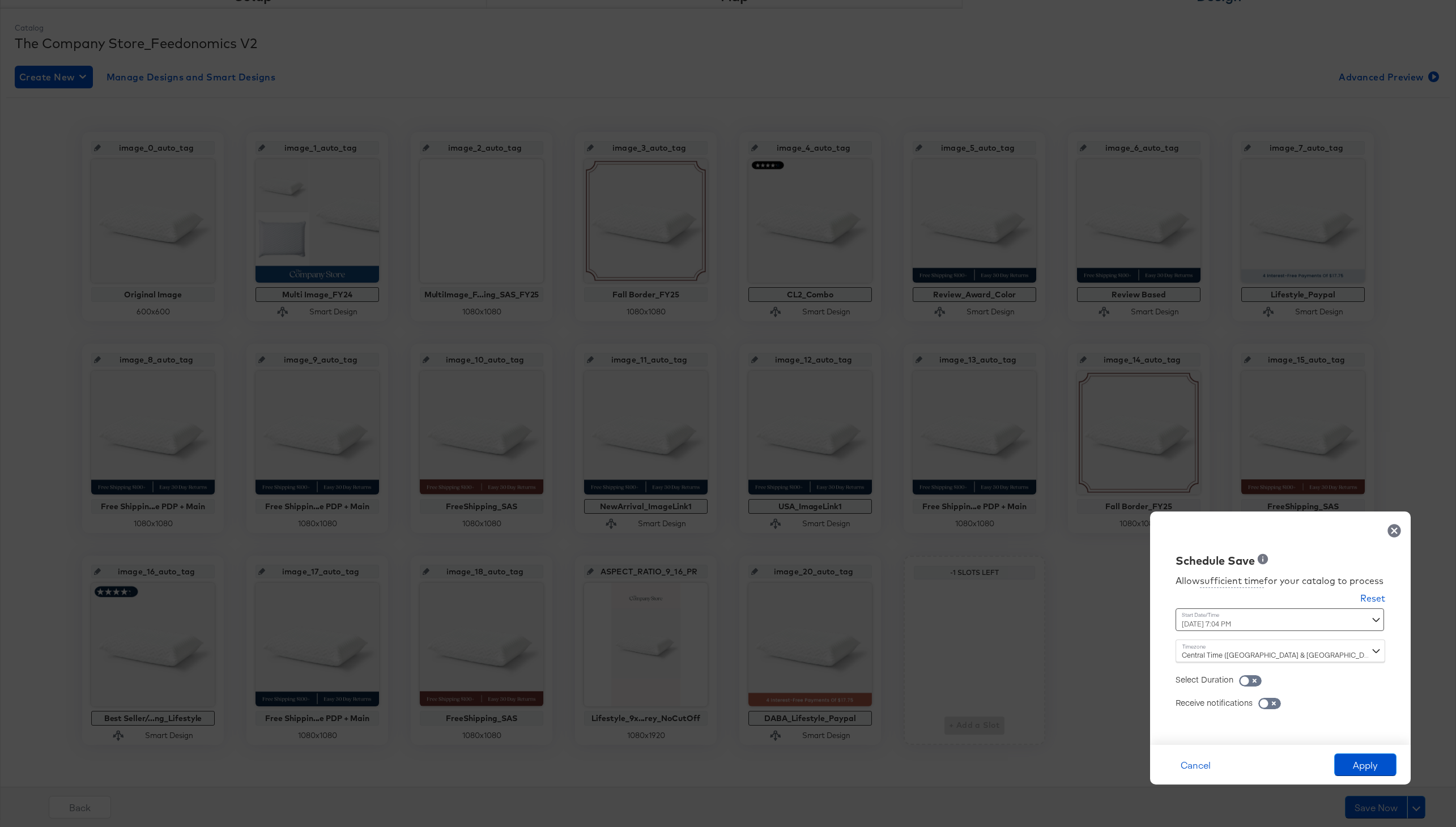
click at [1212, 624] on div "August 18th 2025 7:04 PM ‹ August 2025 › Su Mo Tu We Th Fr Sa 27 28 29 30 31 1 …" at bounding box center [1253, 619] width 154 height 23
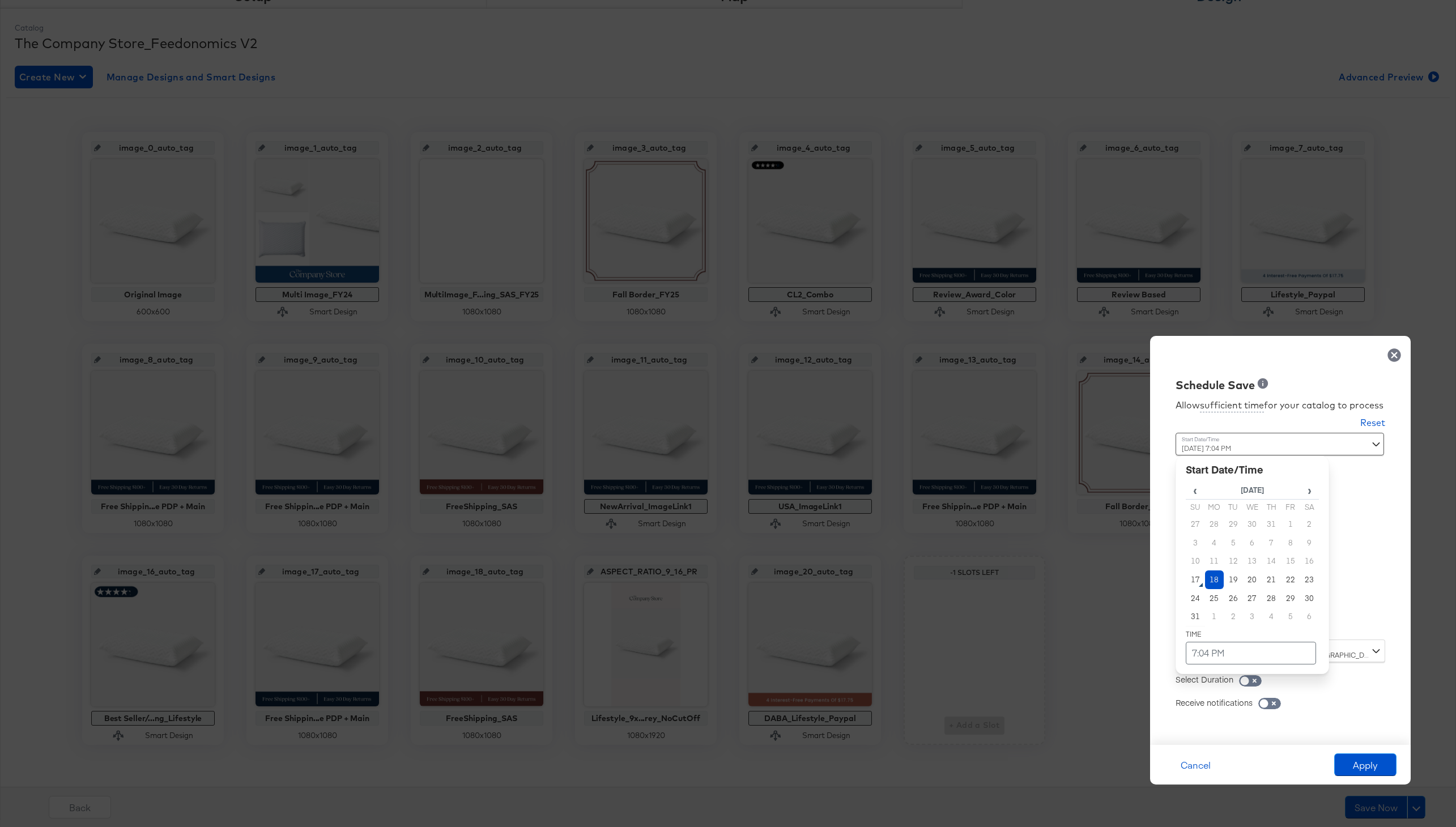
click at [1212, 573] on td "18" at bounding box center [1215, 580] width 19 height 18
click at [1212, 661] on td "7:04 PM" at bounding box center [1251, 653] width 130 height 23
click at [1227, 527] on span "▲" at bounding box center [1228, 534] width 23 height 23
click at [1230, 519] on table "August 18th 2025 ▲ 8 ▼ : ▲ 04 ▼ ▲ PM ▼" at bounding box center [1253, 530] width 133 height 106
click at [1230, 521] on table "August 18th 2025 ▲ 8 ▼ : ▲ 04 ▼ ▲ PM ▼" at bounding box center [1253, 530] width 133 height 106
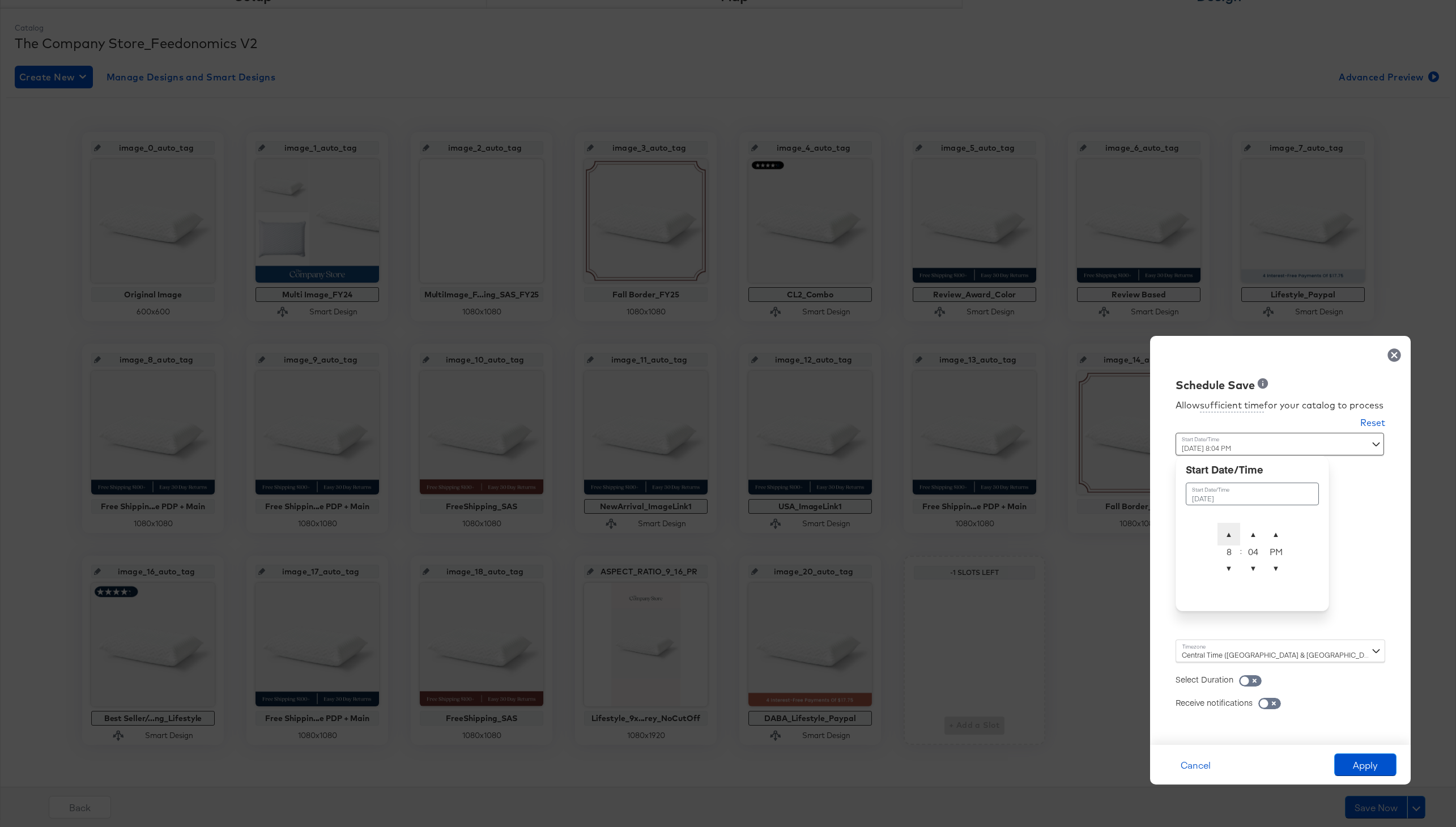
click at [1230, 528] on span "▲" at bounding box center [1228, 534] width 23 height 23
click at [1230, 560] on span "▼" at bounding box center [1228, 568] width 23 height 23
click at [1230, 562] on span "▼" at bounding box center [1228, 568] width 23 height 23
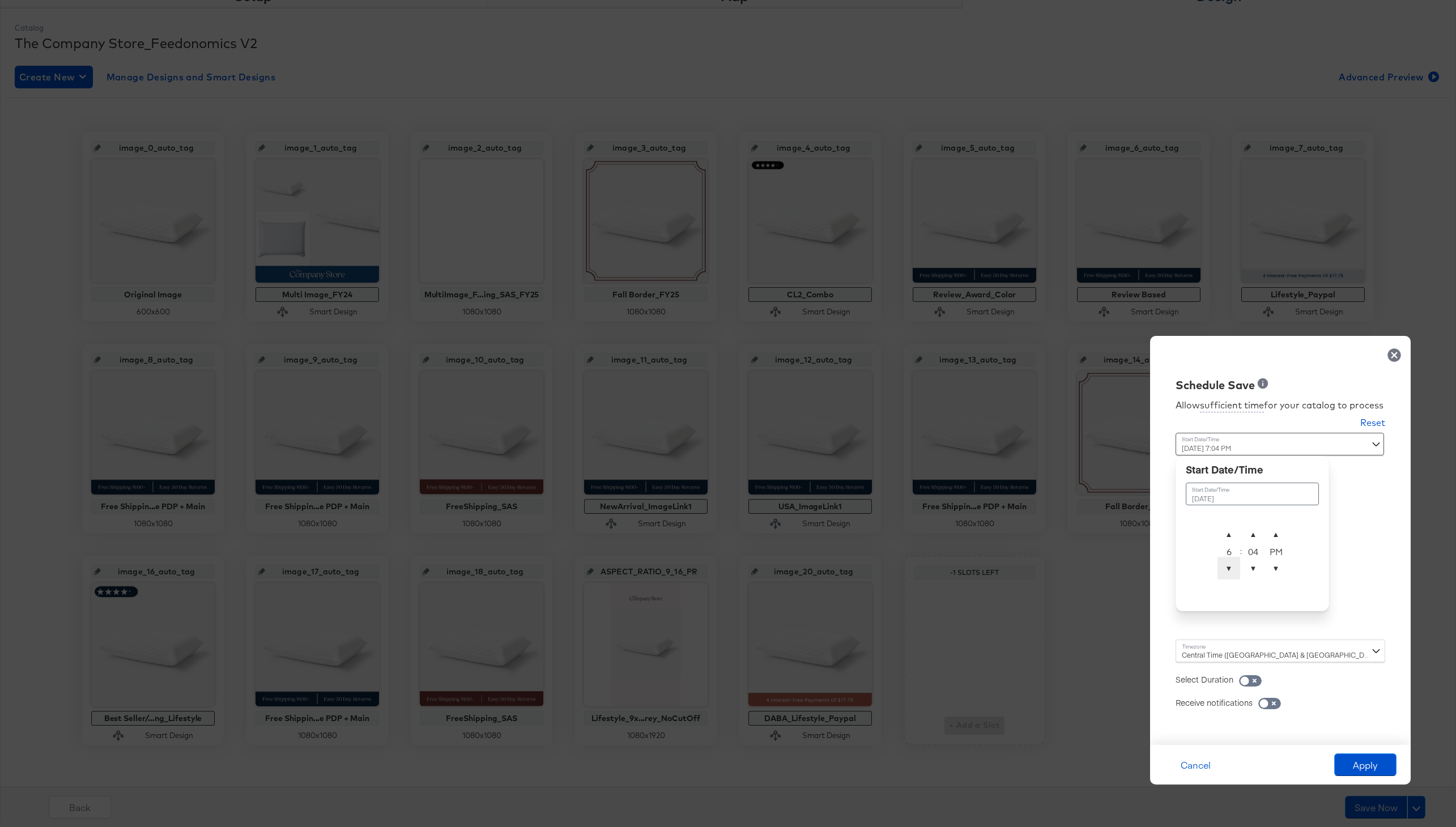
click at [1230, 562] on span "▼" at bounding box center [1228, 568] width 23 height 23
click at [1231, 526] on span "▲" at bounding box center [1228, 534] width 23 height 23
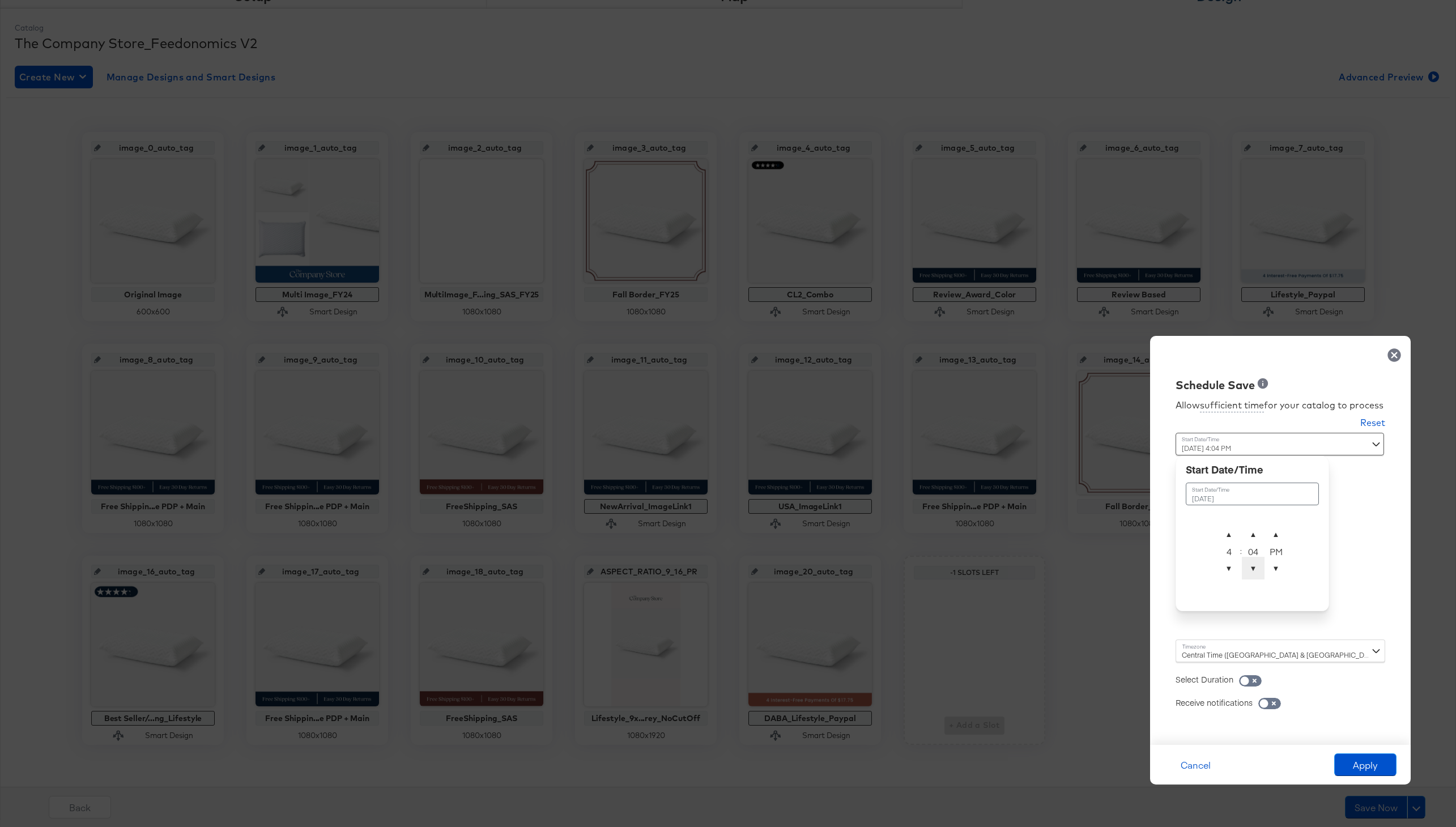
click at [1258, 565] on span "▼" at bounding box center [1253, 568] width 23 height 23
type input "August 18th 2025 4:00 AM"
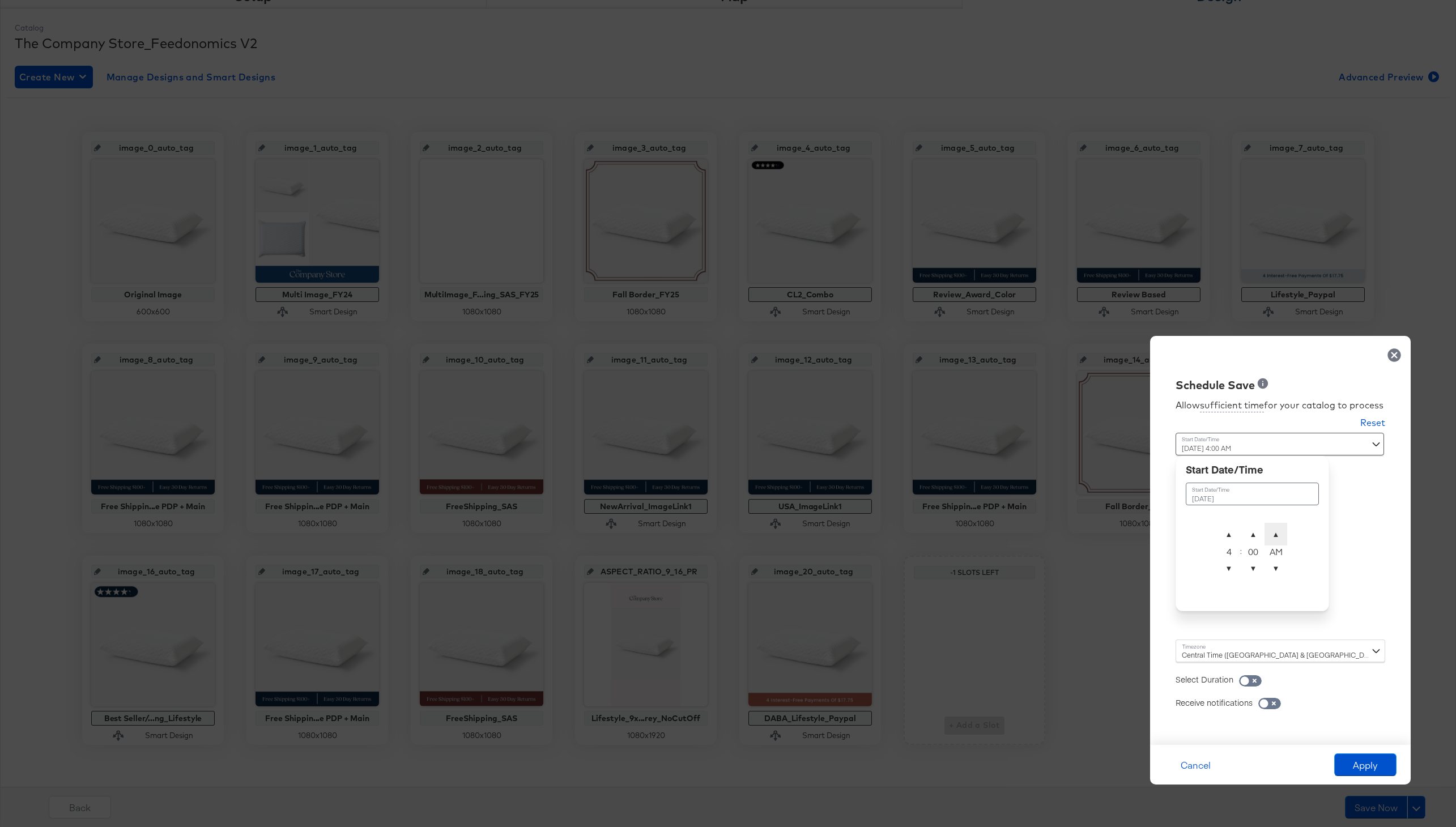
click at [1274, 532] on span "▲" at bounding box center [1275, 534] width 23 height 23
click at [1200, 639] on div "Time : August 18th 2025 4:00 AM August 18th 2025 ▲ 4 ▼ : ▲ 00 ▼ ▲ AM ▼" at bounding box center [1253, 536] width 154 height 207
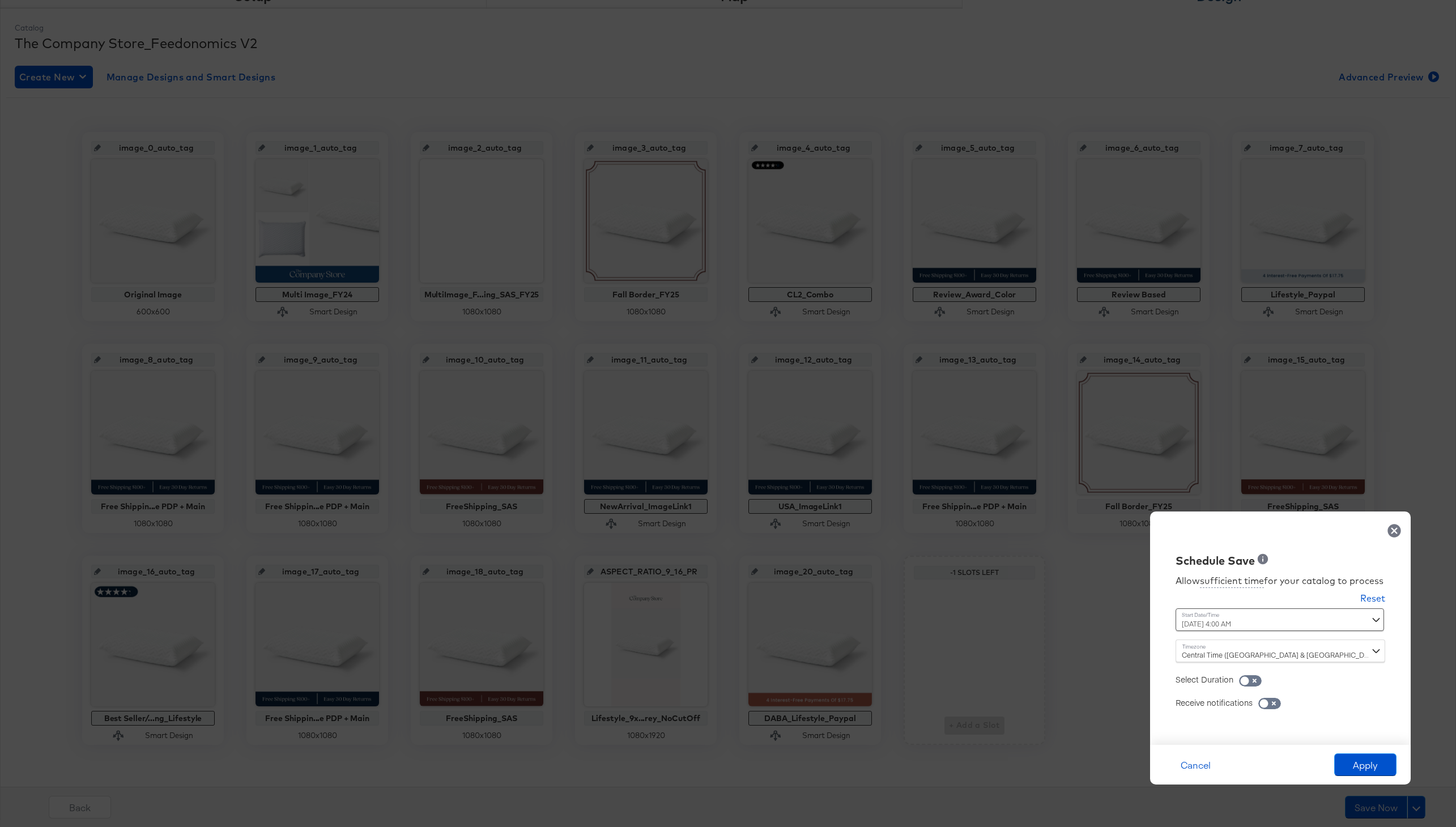
click at [1199, 650] on div "Central Time (US & Canada) (America/Chicago)" at bounding box center [1280, 651] width 209 height 23
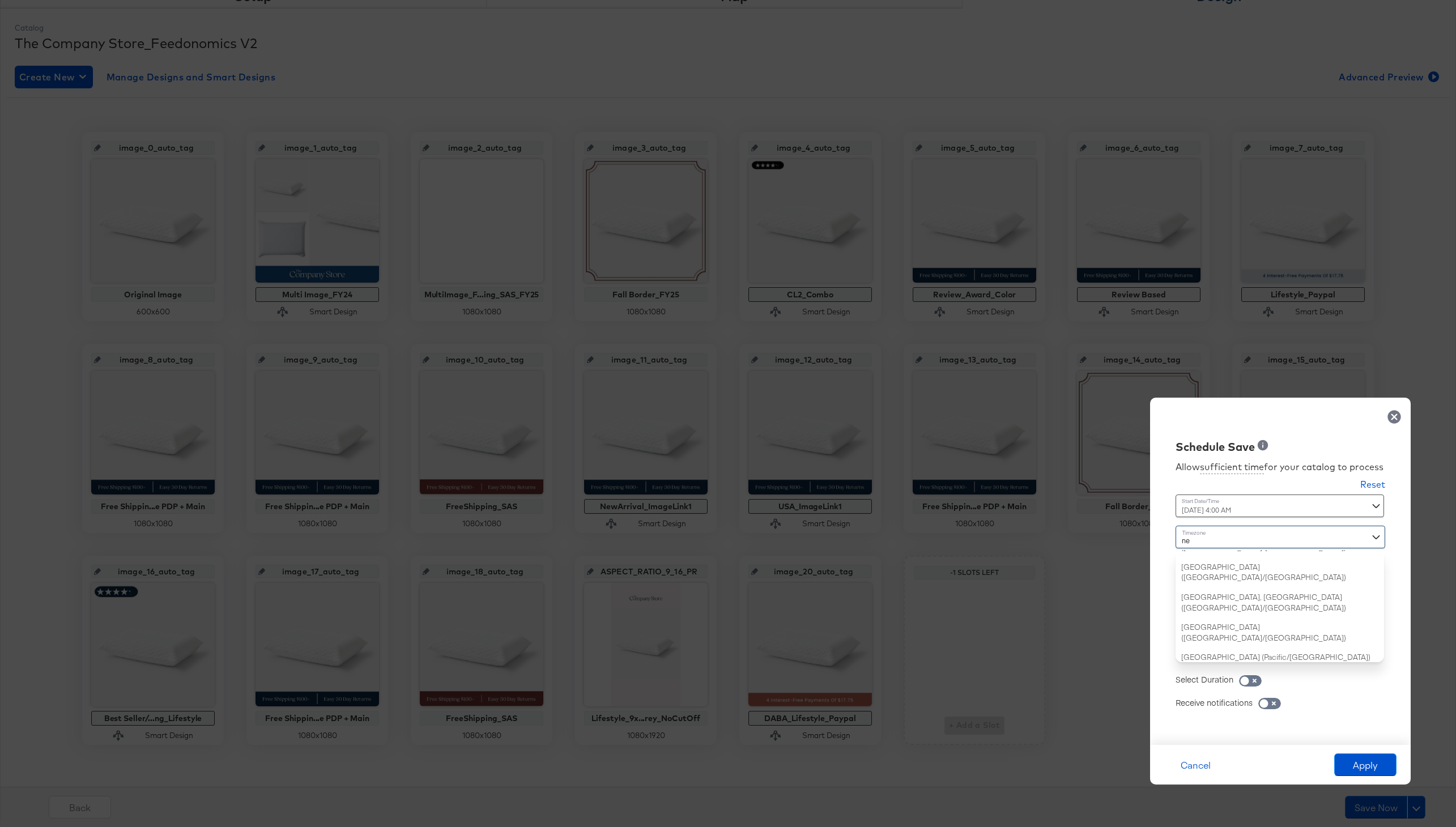
type input "new"
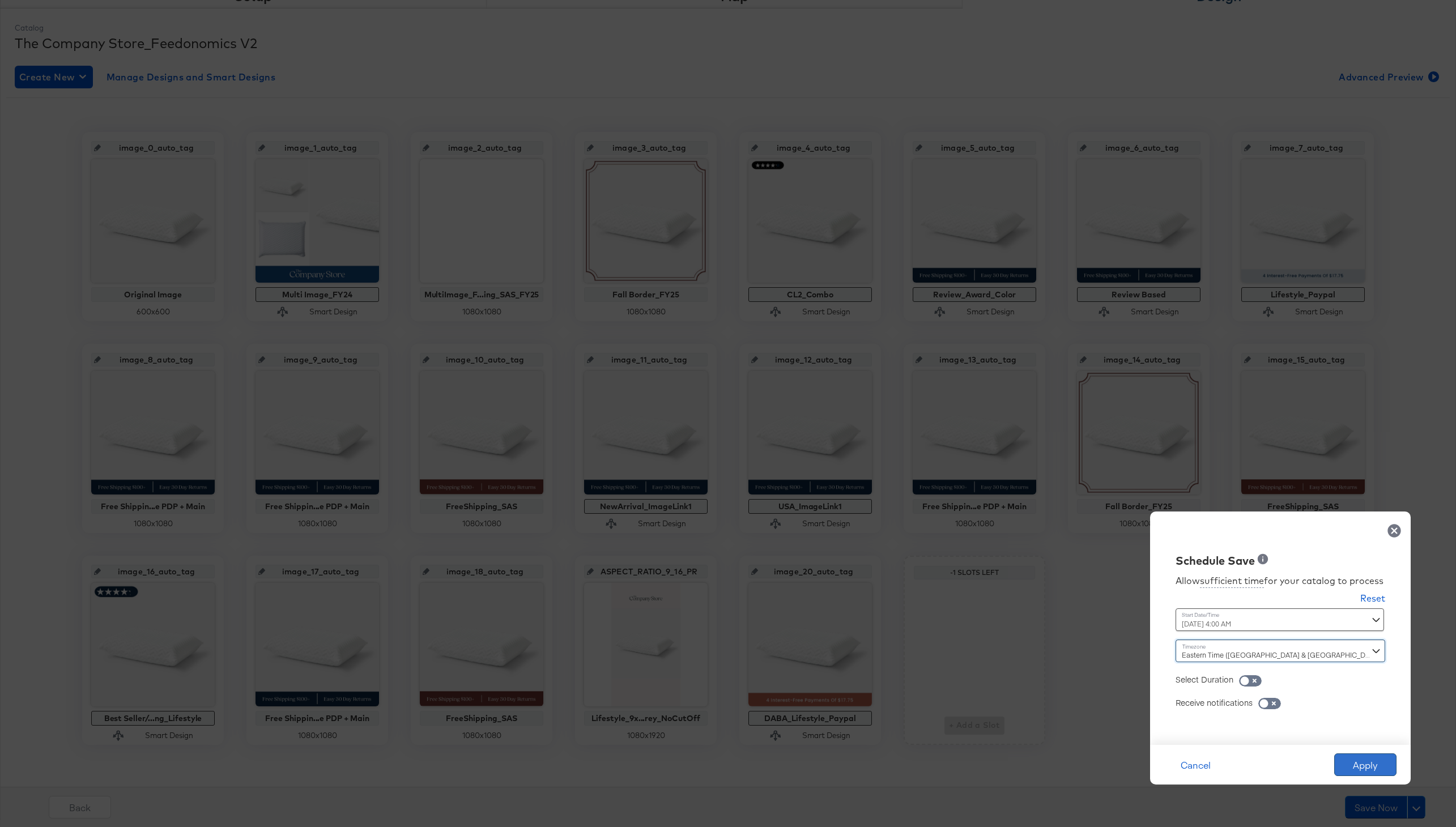
click at [1364, 767] on button "Apply" at bounding box center [1365, 764] width 62 height 23
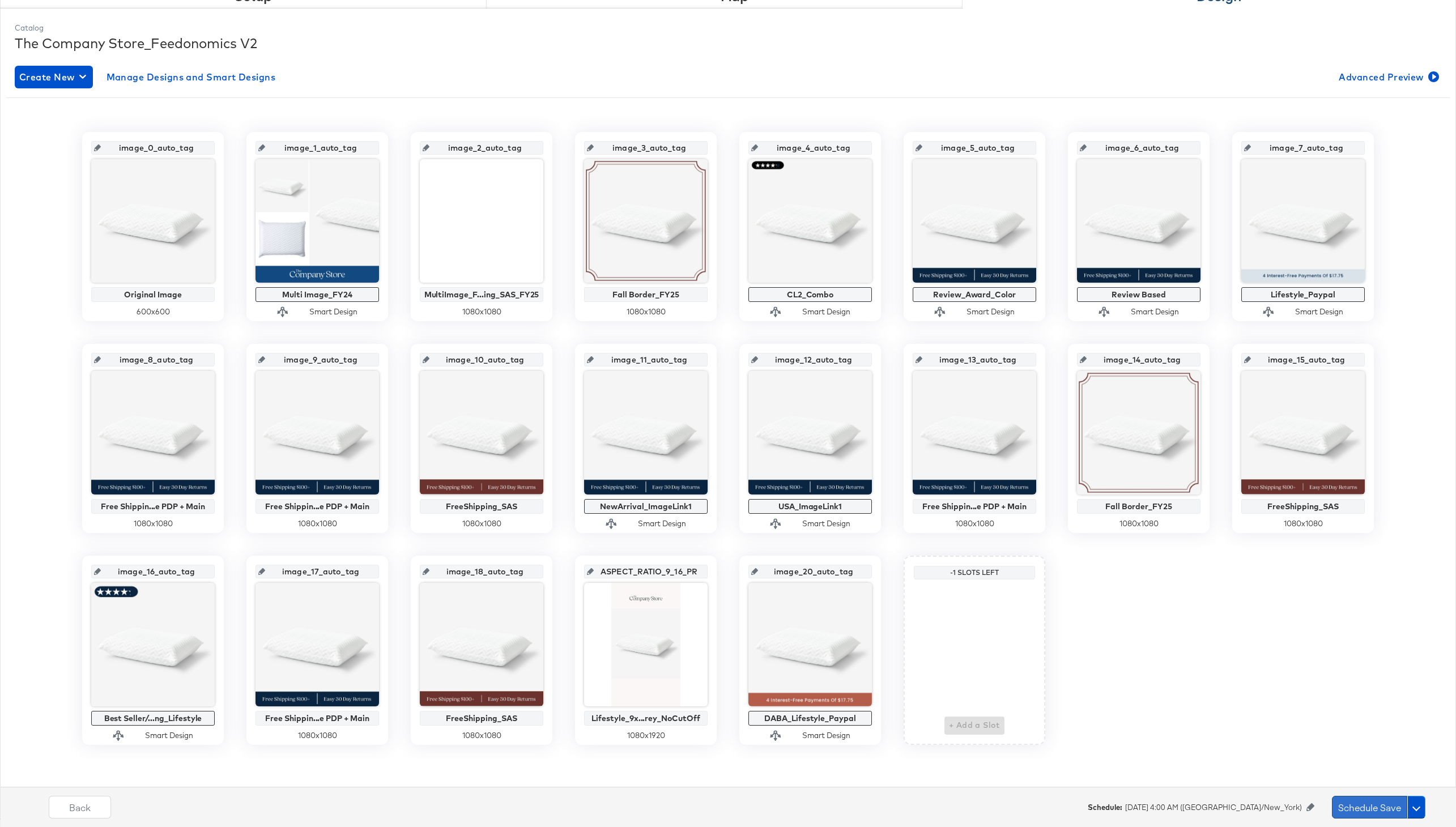
click at [1345, 810] on button "Schedule Save" at bounding box center [1370, 807] width 76 height 23
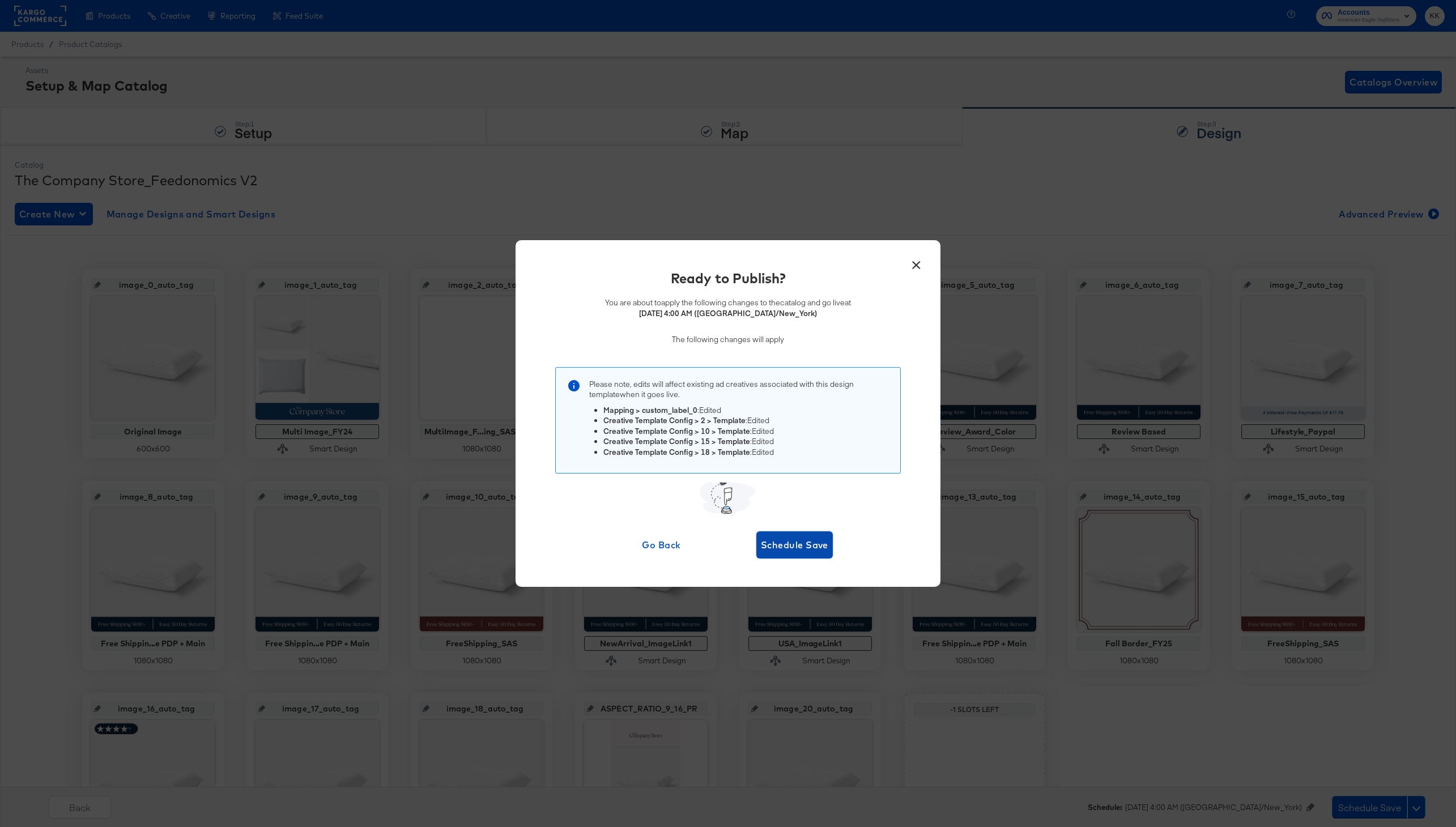
click at [805, 546] on span "Schedule Save" at bounding box center [794, 545] width 67 height 16
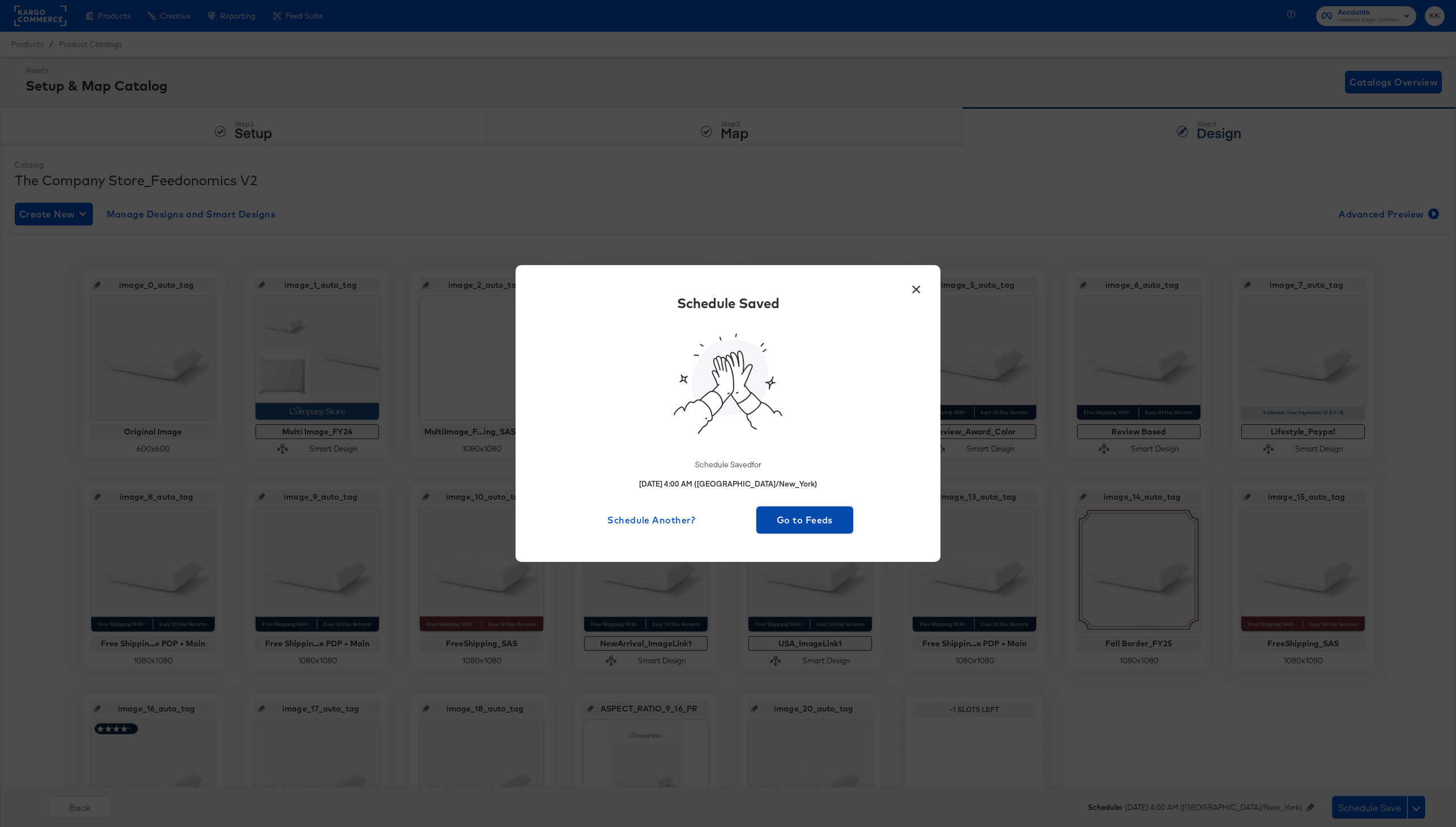
click at [799, 514] on span "Go to Feeds" at bounding box center [804, 519] width 87 height 16
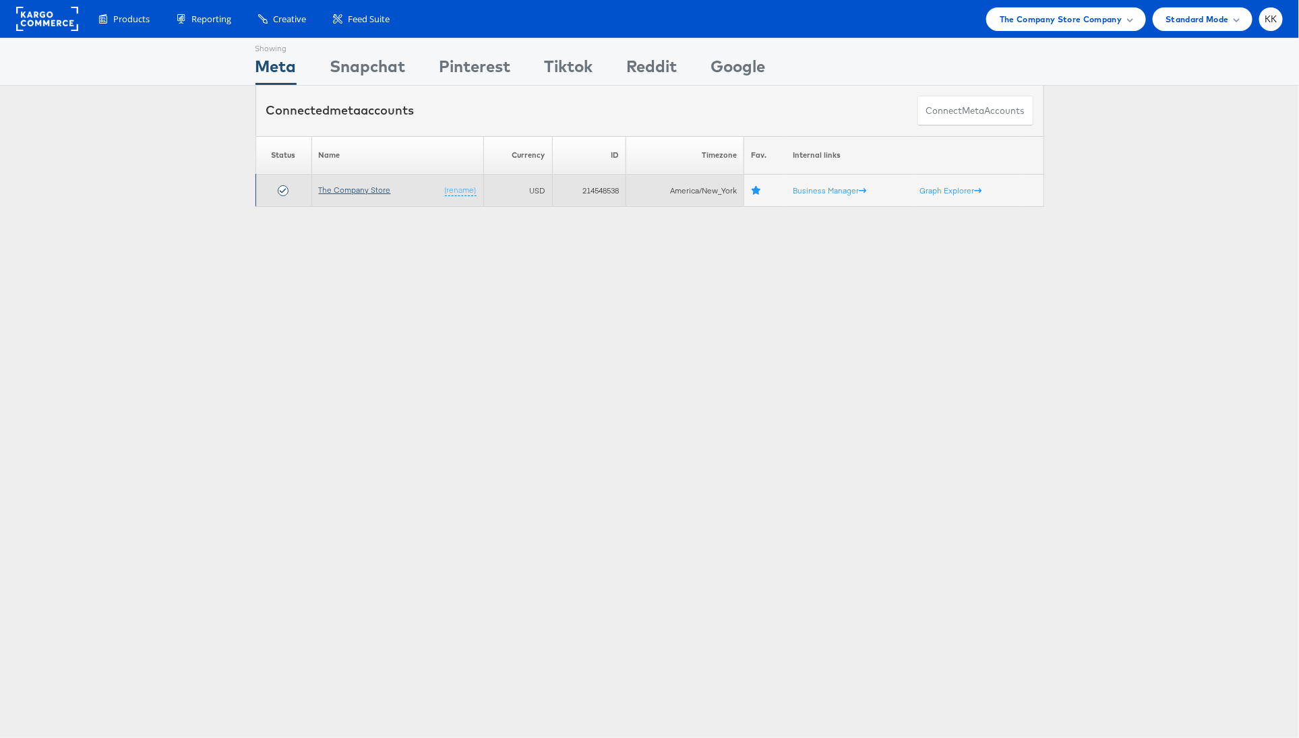
click at [346, 186] on link "The Company Store" at bounding box center [355, 190] width 72 height 10
